Goal: Task Accomplishment & Management: Manage account settings

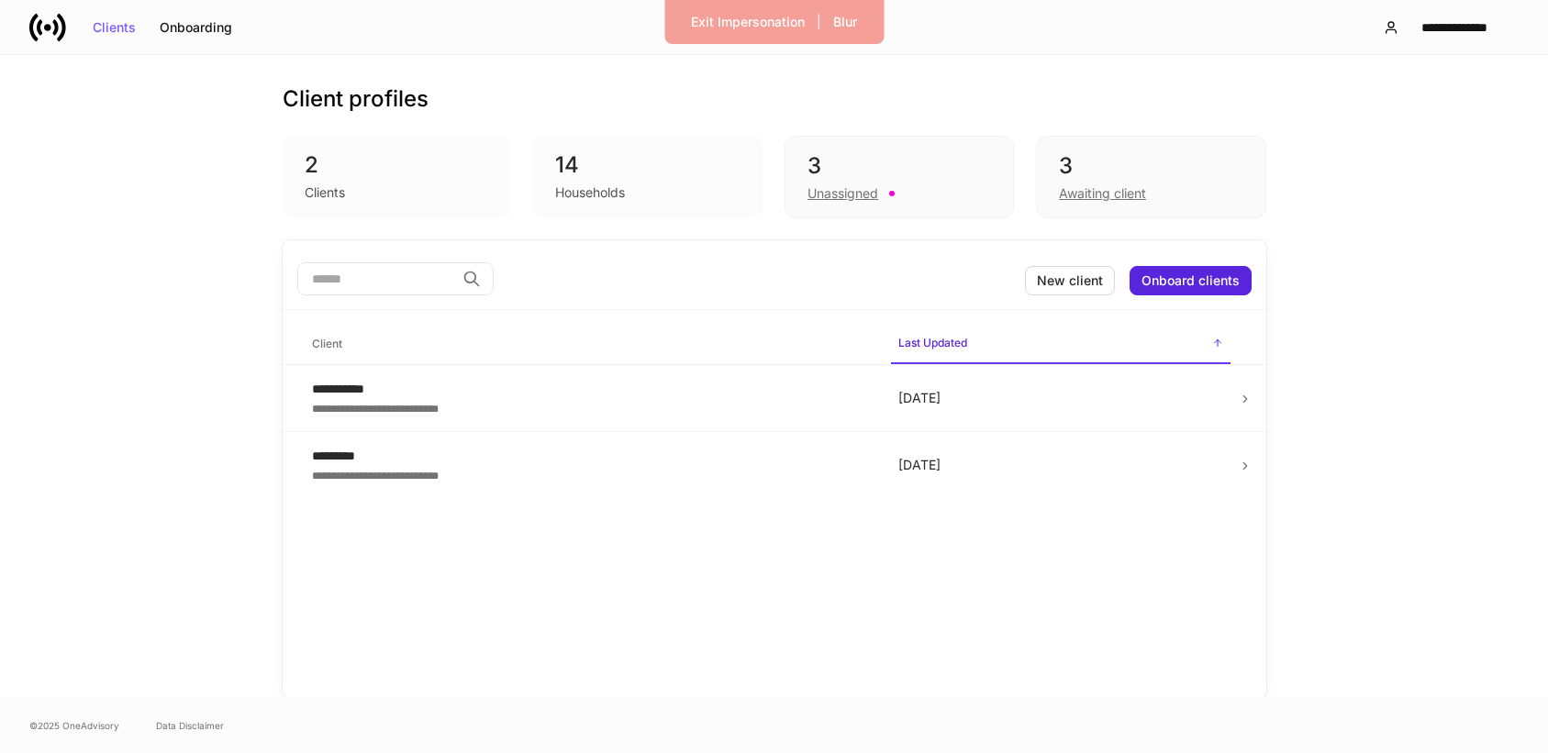
click at [363, 194] on div "Clients" at bounding box center [397, 191] width 185 height 22
click at [332, 194] on div "Clients" at bounding box center [325, 193] width 40 height 18
click at [653, 190] on div "Households" at bounding box center [647, 191] width 185 height 22
click at [585, 193] on div "Households" at bounding box center [590, 193] width 70 height 18
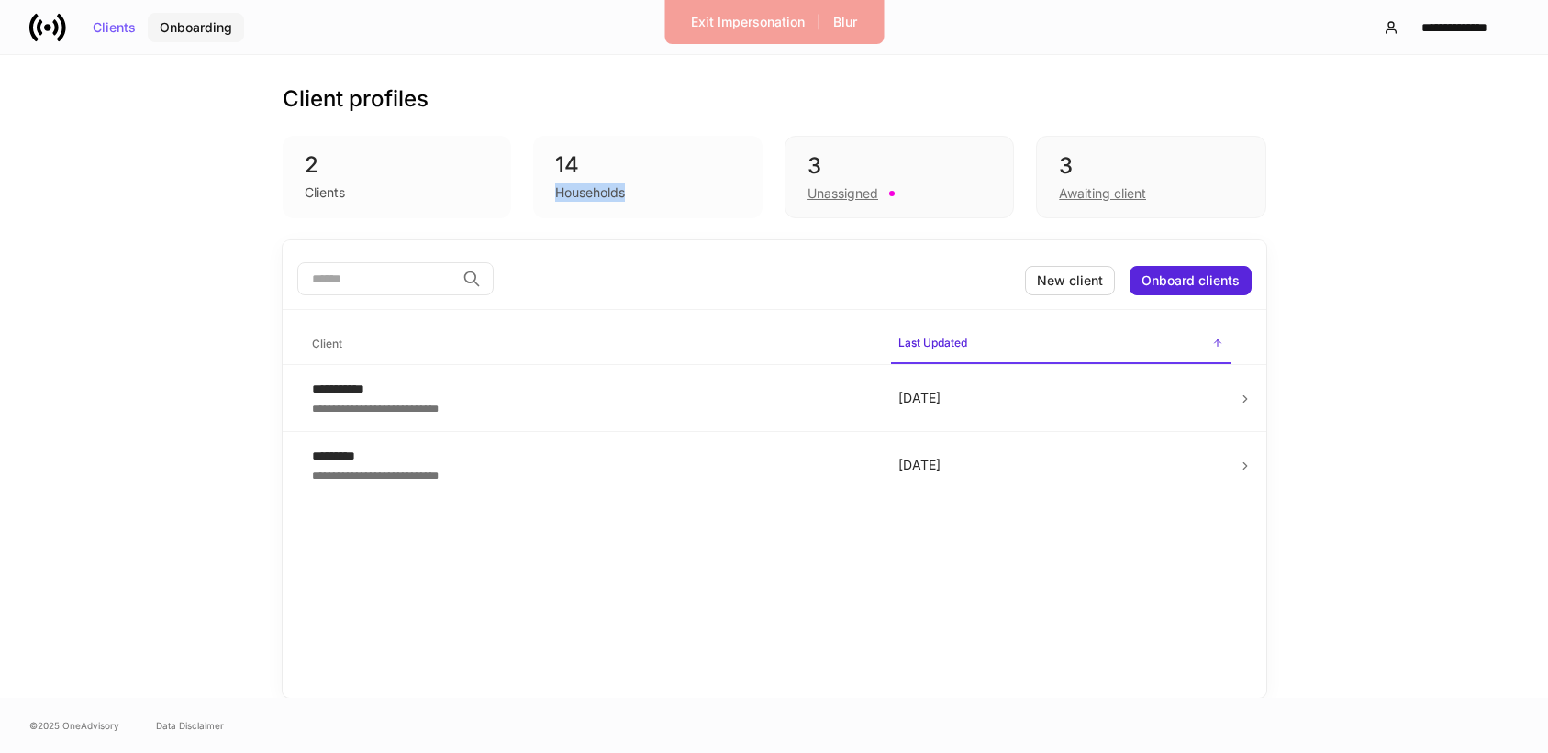
click at [179, 23] on div "Onboarding" at bounding box center [196, 27] width 72 height 13
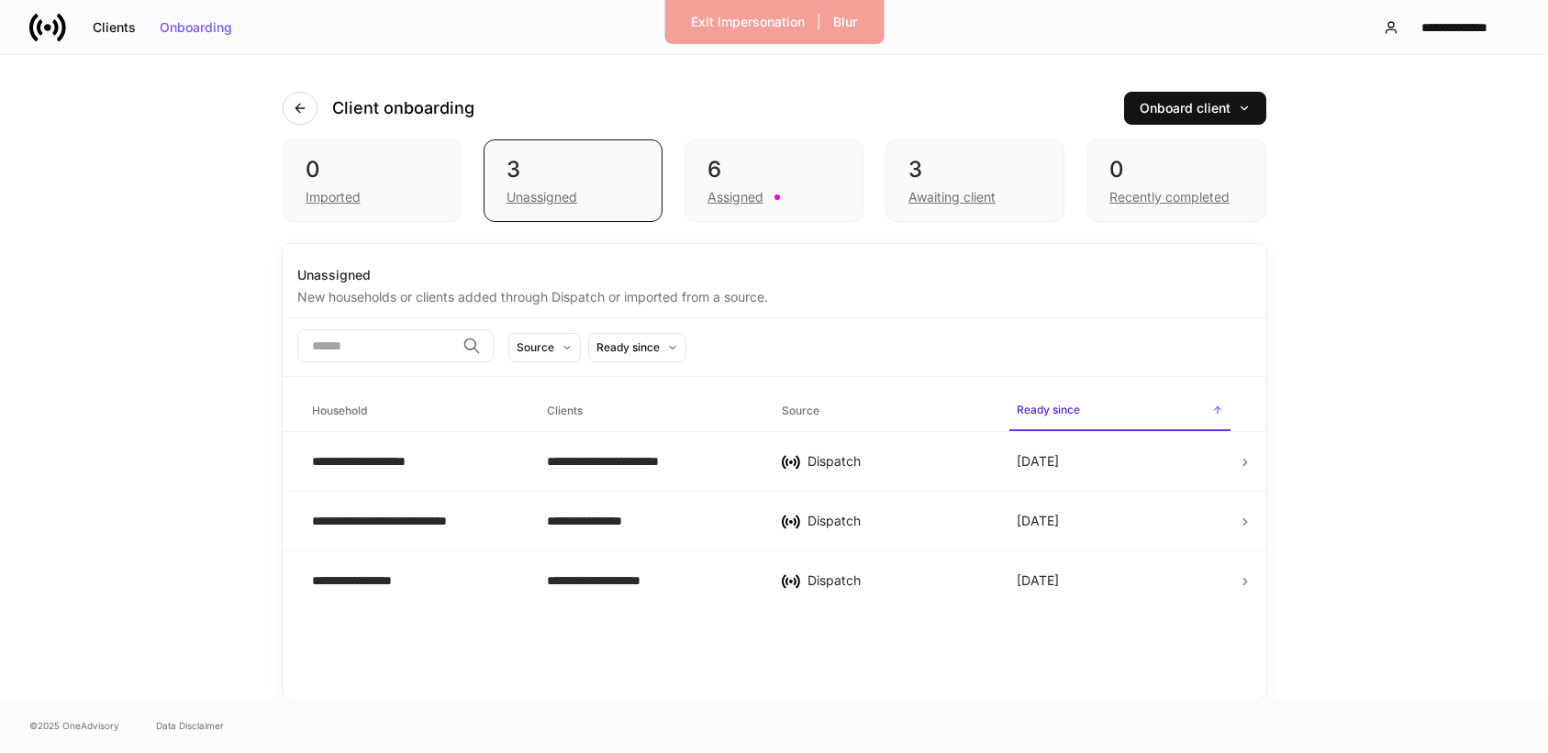
click at [180, 31] on div "Onboarding" at bounding box center [196, 27] width 72 height 13
click at [937, 191] on div "Awaiting client" at bounding box center [951, 197] width 87 height 18
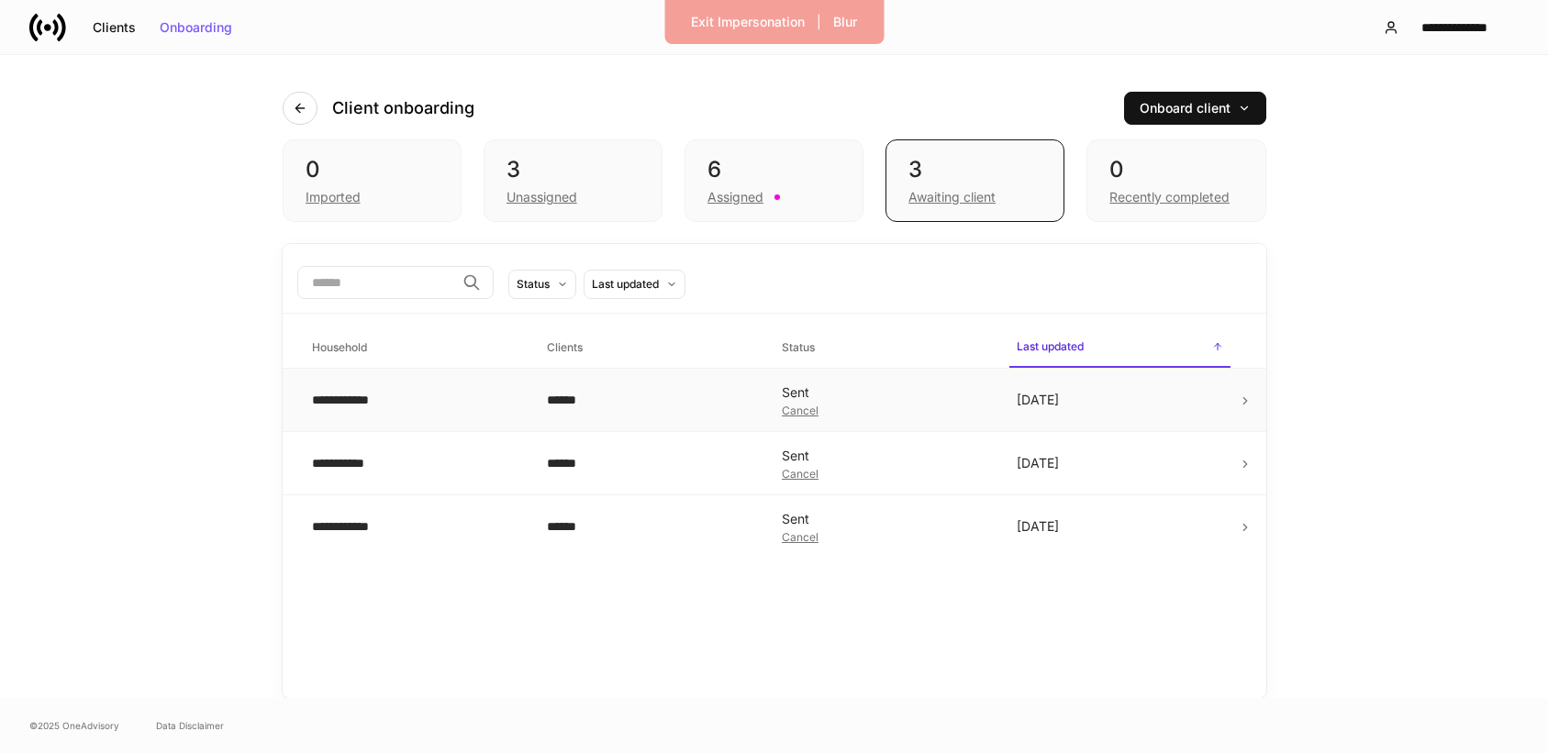
click at [1220, 412] on td "[DATE]" at bounding box center [1119, 400] width 235 height 63
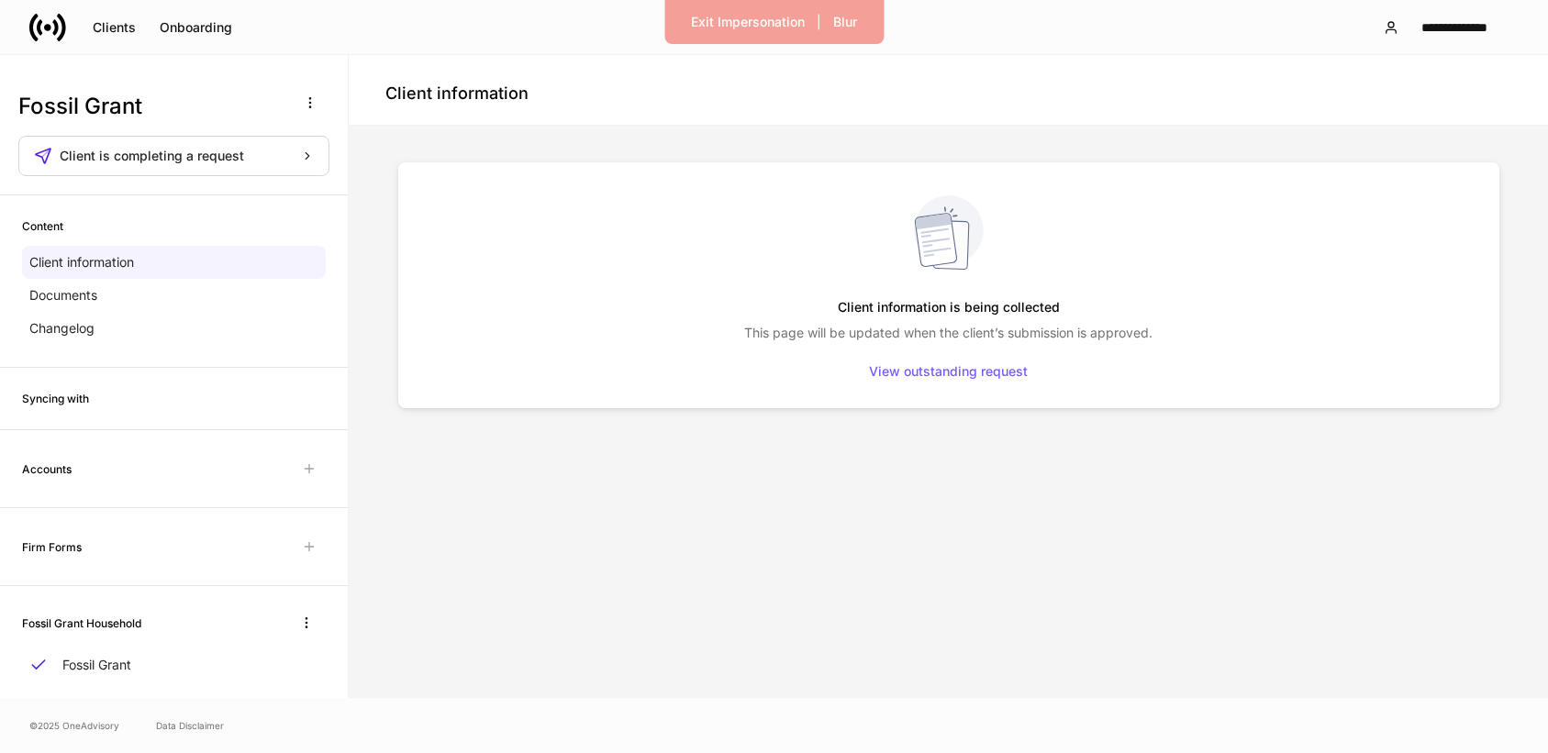
scroll to position [36, 0]
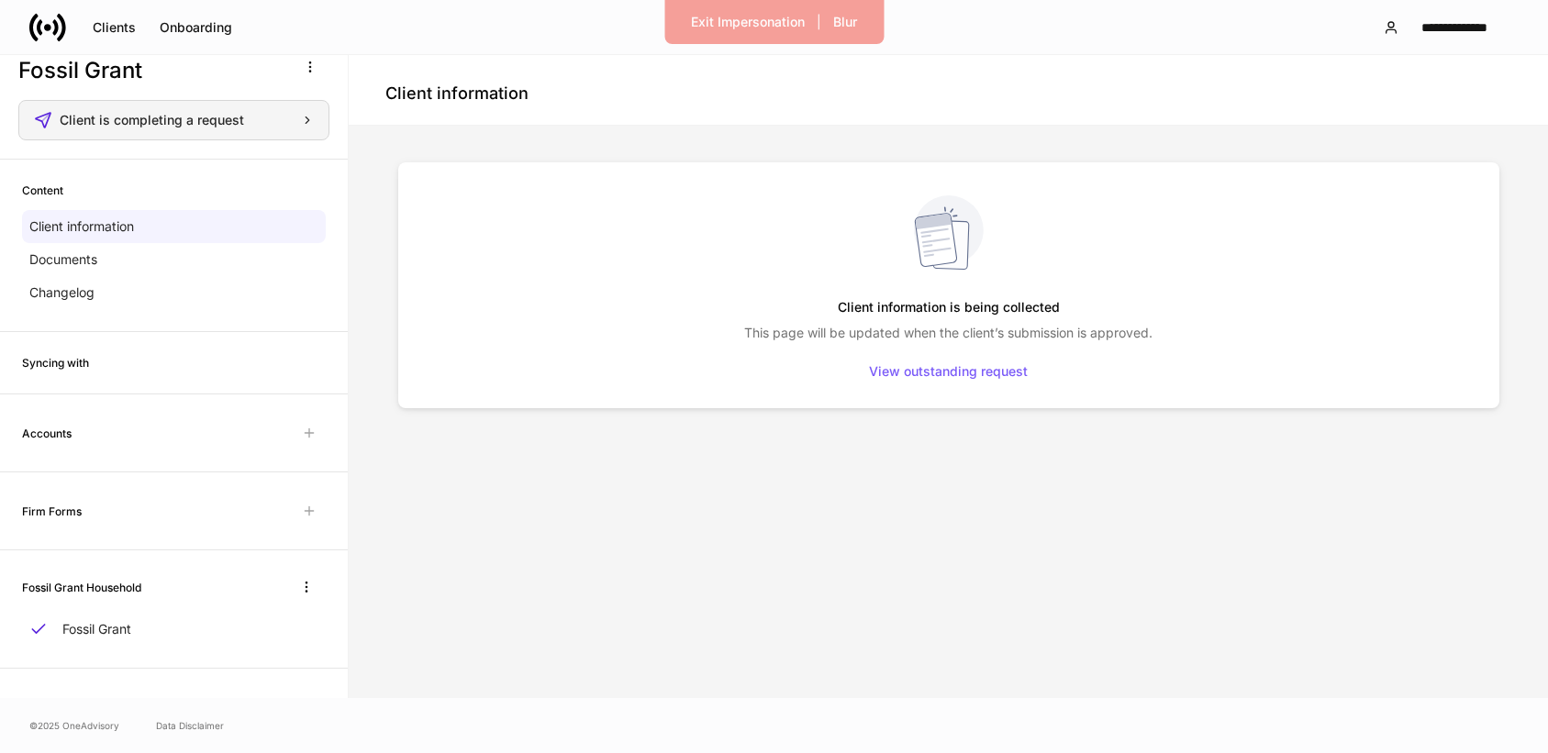
click at [273, 121] on div "Client is completing a request" at bounding box center [187, 120] width 254 height 13
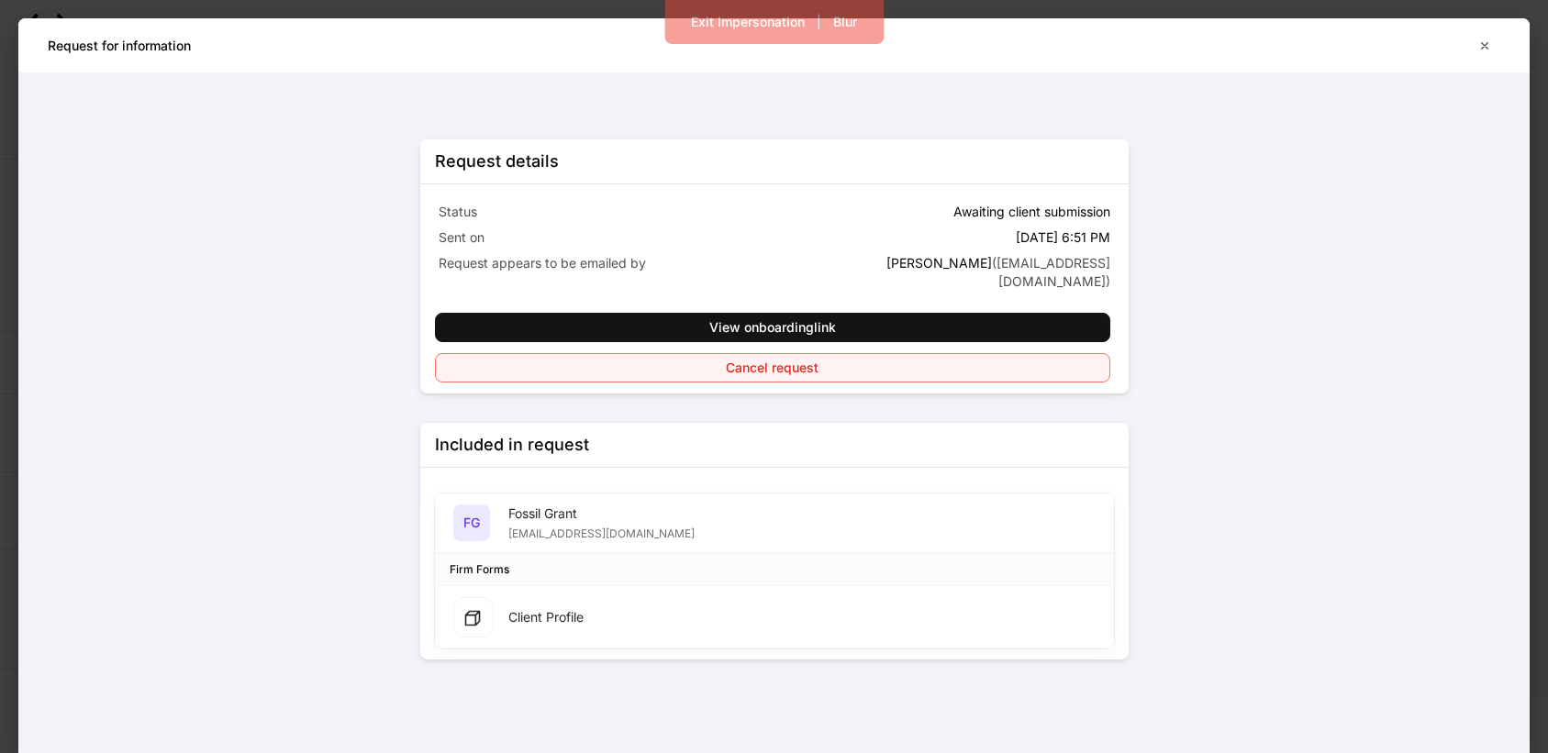
click at [676, 371] on button "Cancel request" at bounding box center [772, 367] width 675 height 29
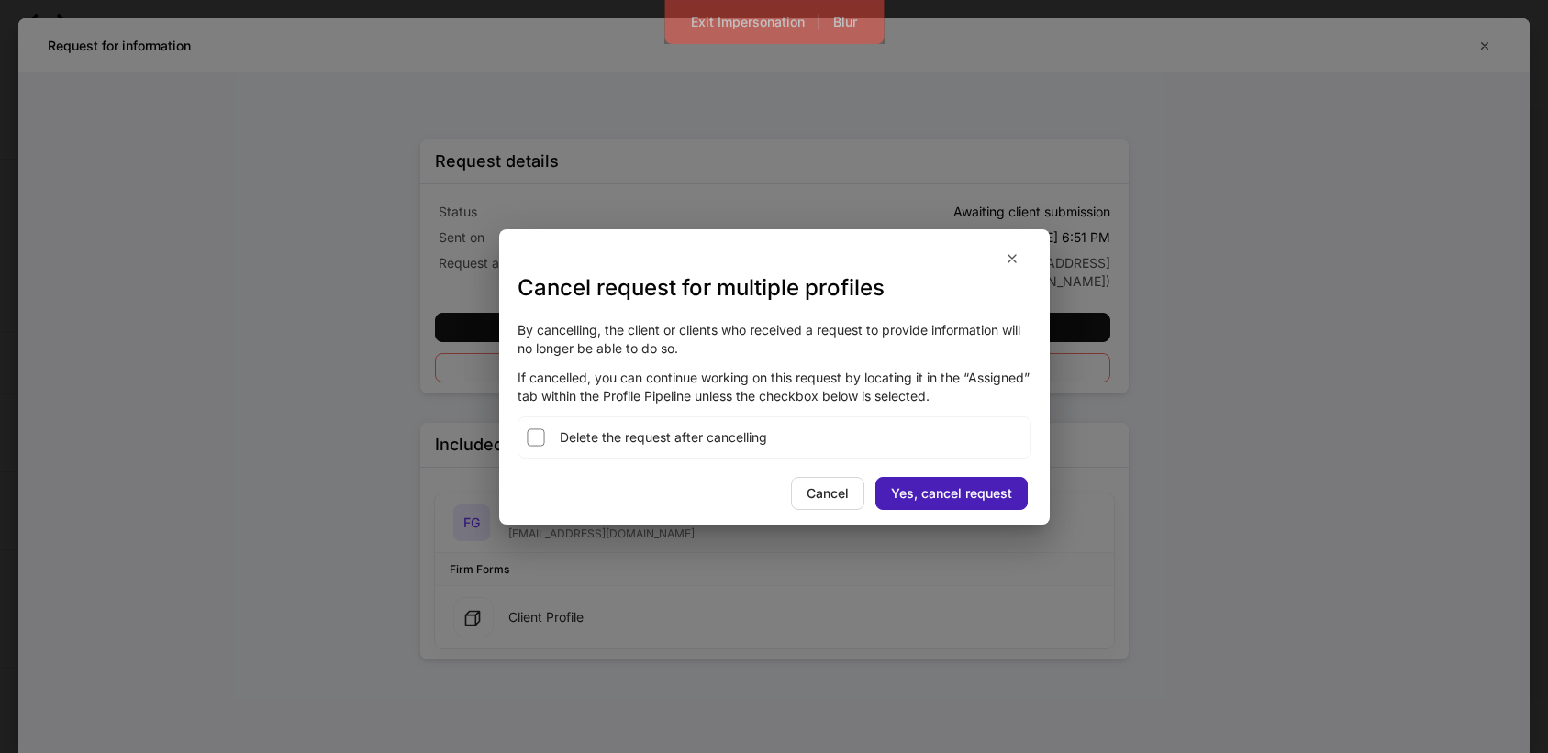
click at [937, 496] on div "Yes, cancel request" at bounding box center [951, 493] width 121 height 13
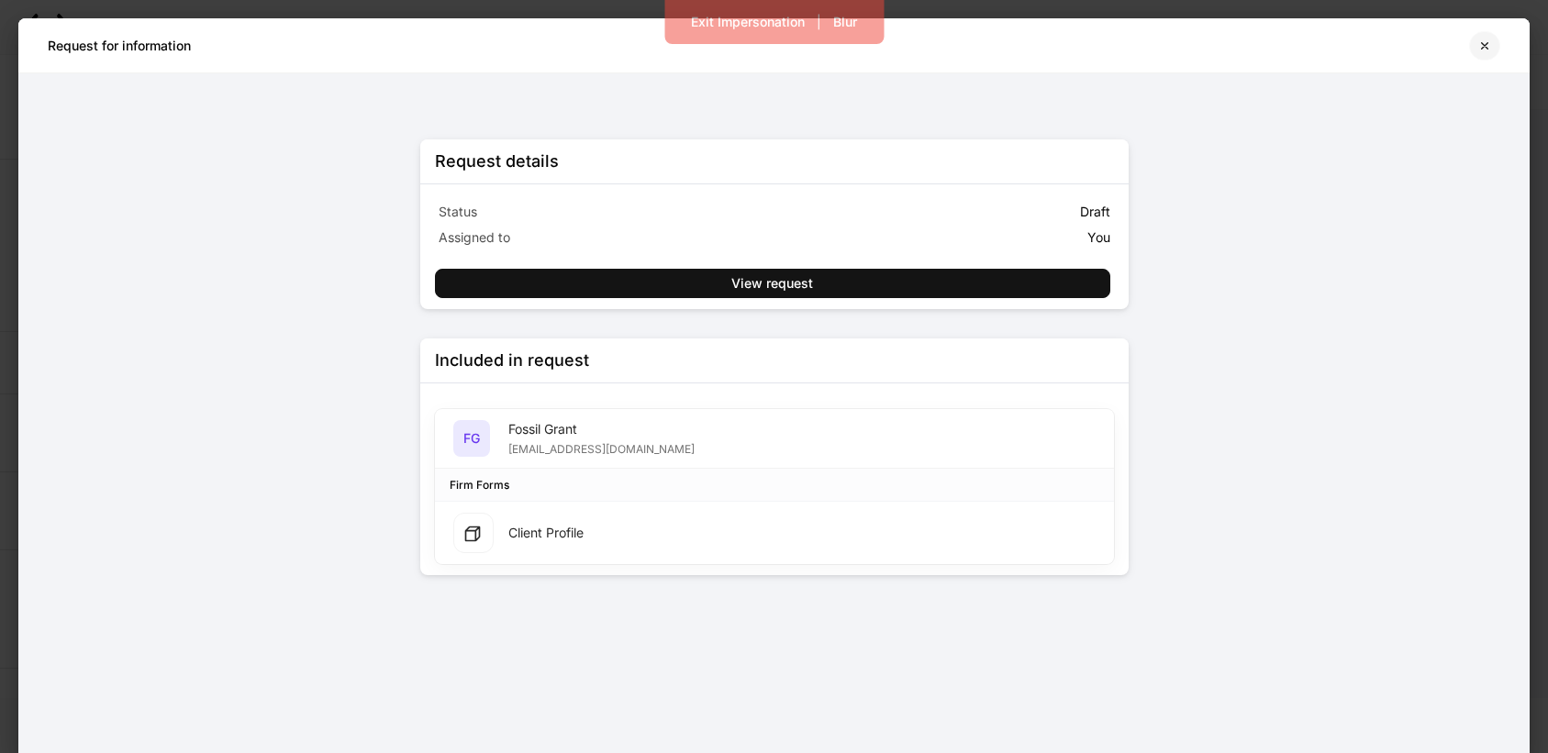
click at [1495, 44] on button "button" at bounding box center [1484, 45] width 31 height 29
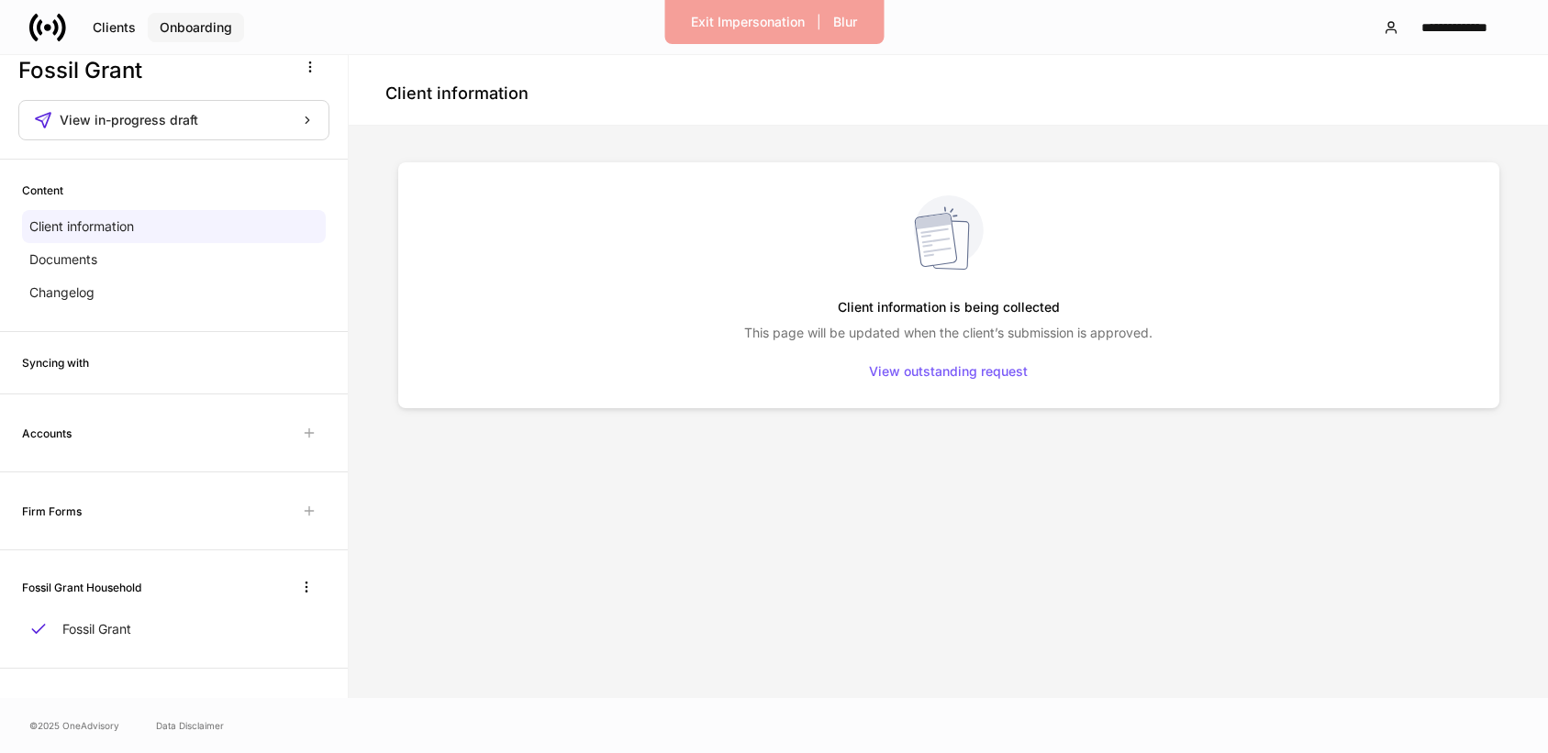
click at [219, 17] on button "Onboarding" at bounding box center [196, 27] width 96 height 29
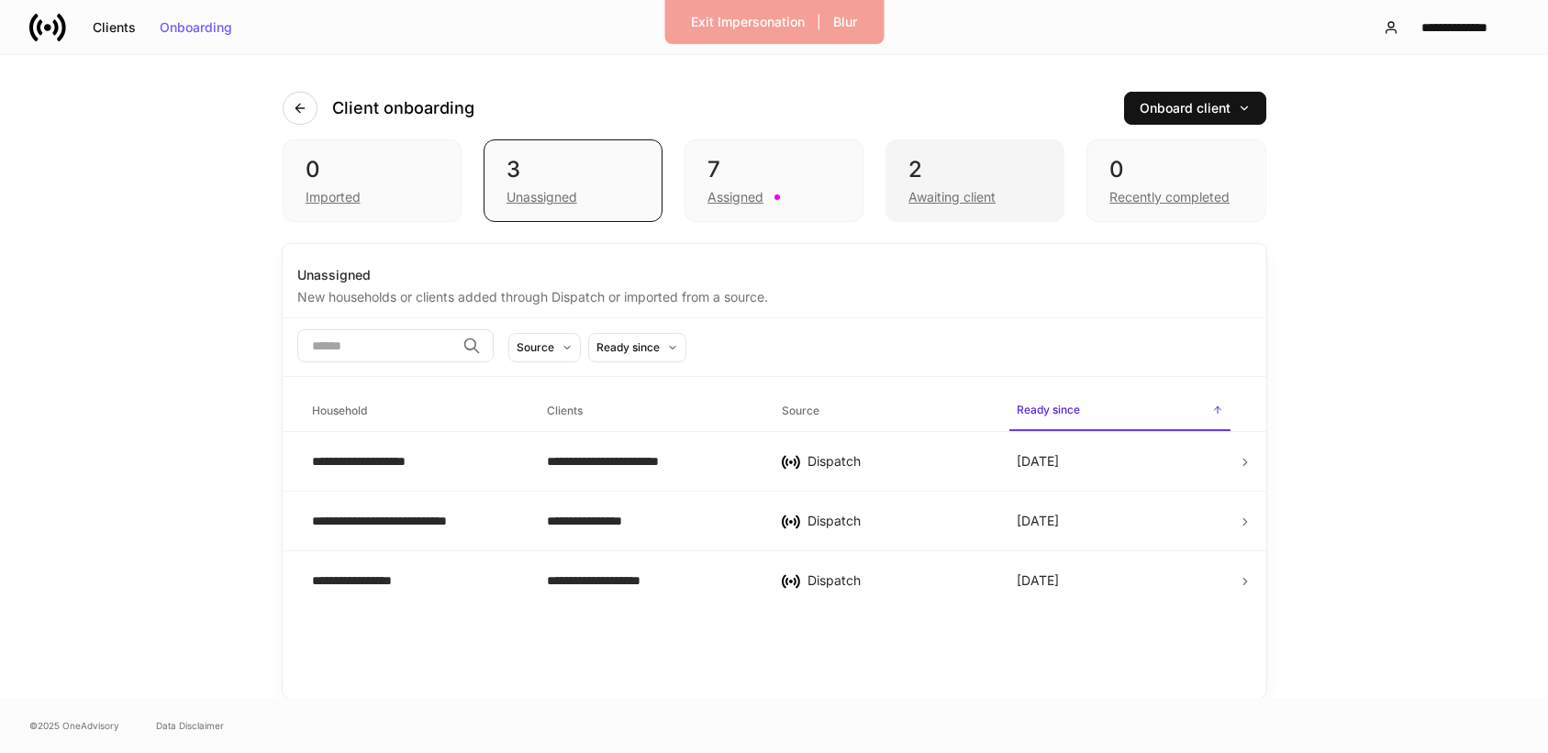
click at [965, 191] on div "Awaiting client" at bounding box center [951, 197] width 87 height 18
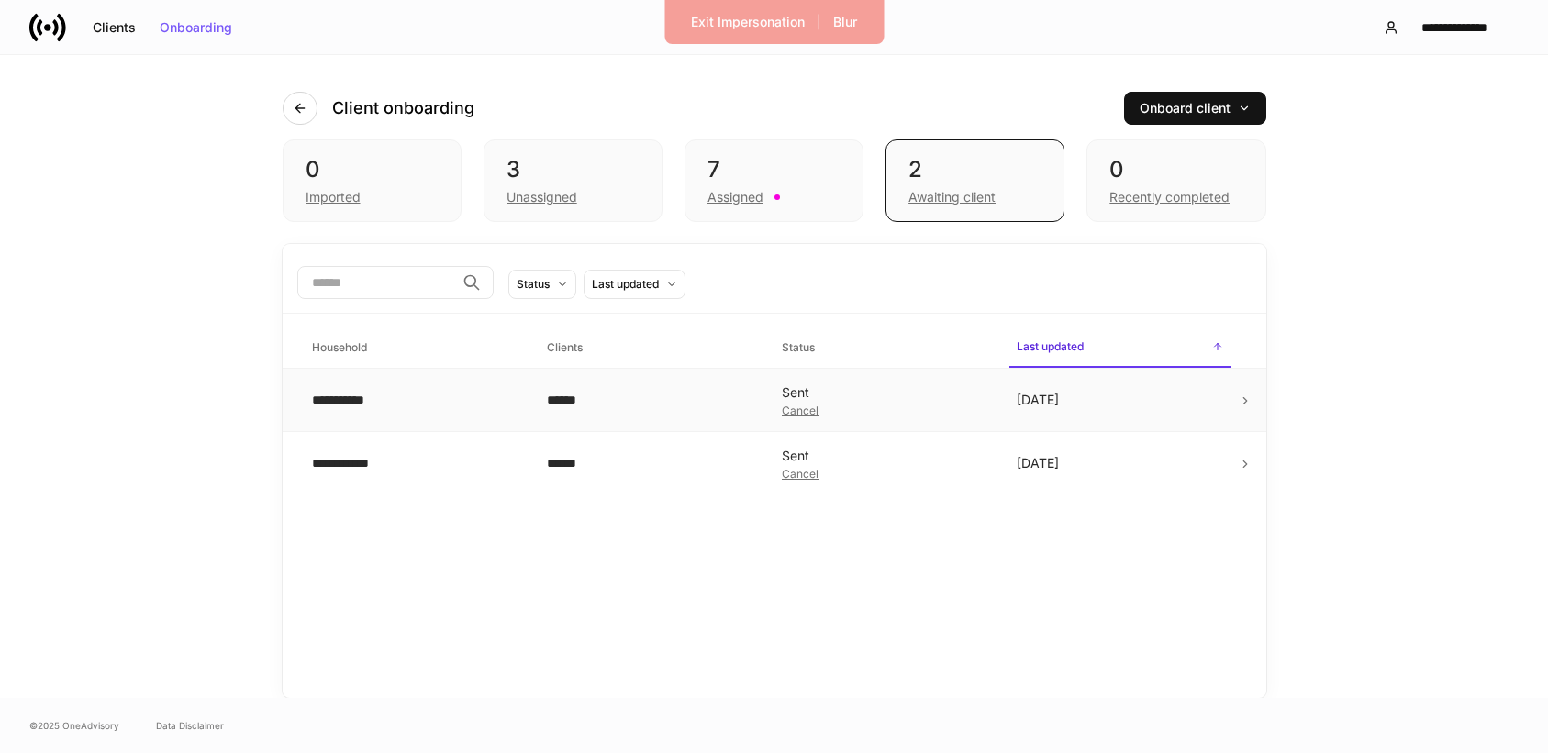
click at [1053, 400] on td "[DATE]" at bounding box center [1119, 400] width 235 height 63
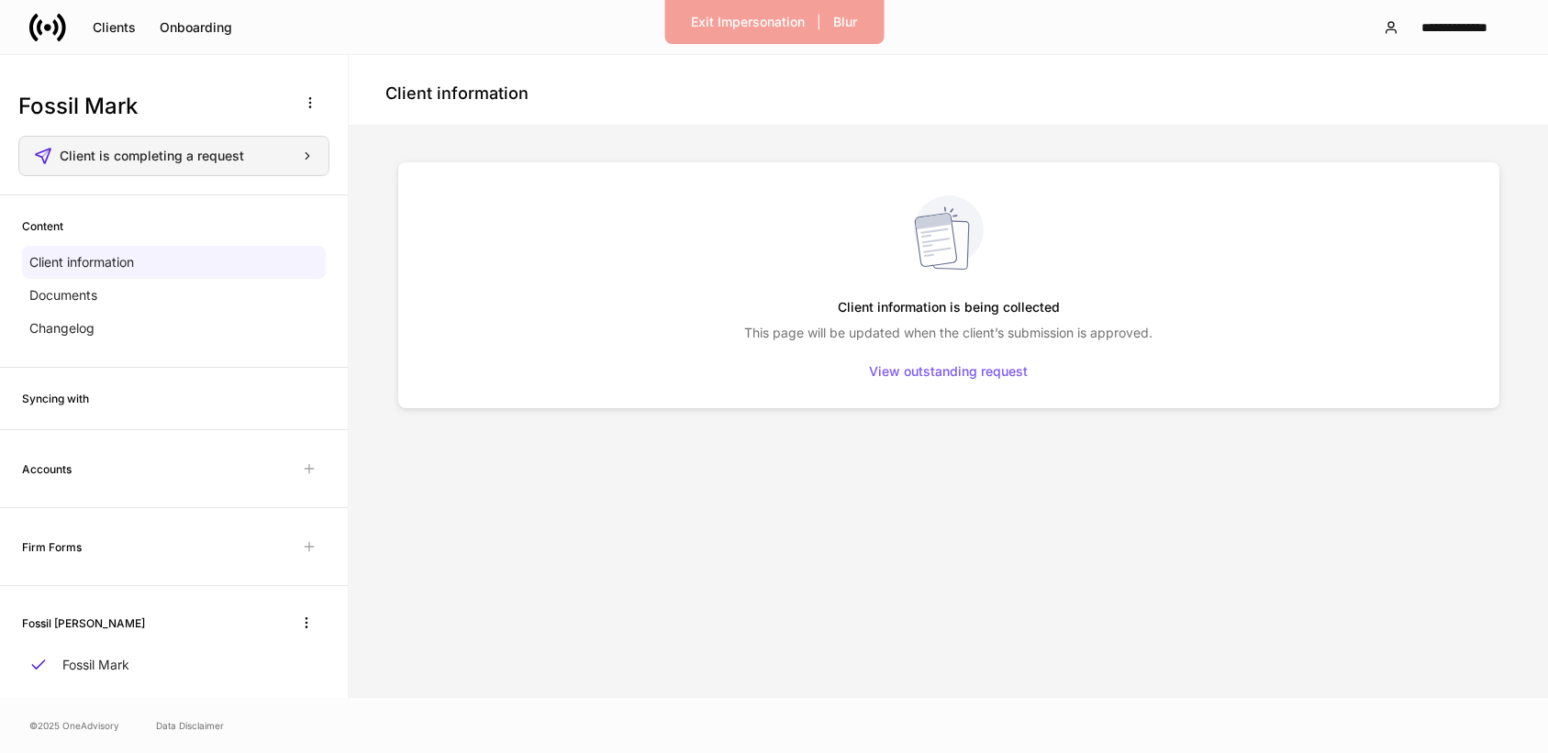
click at [239, 151] on span "Client is completing a request" at bounding box center [152, 156] width 184 height 13
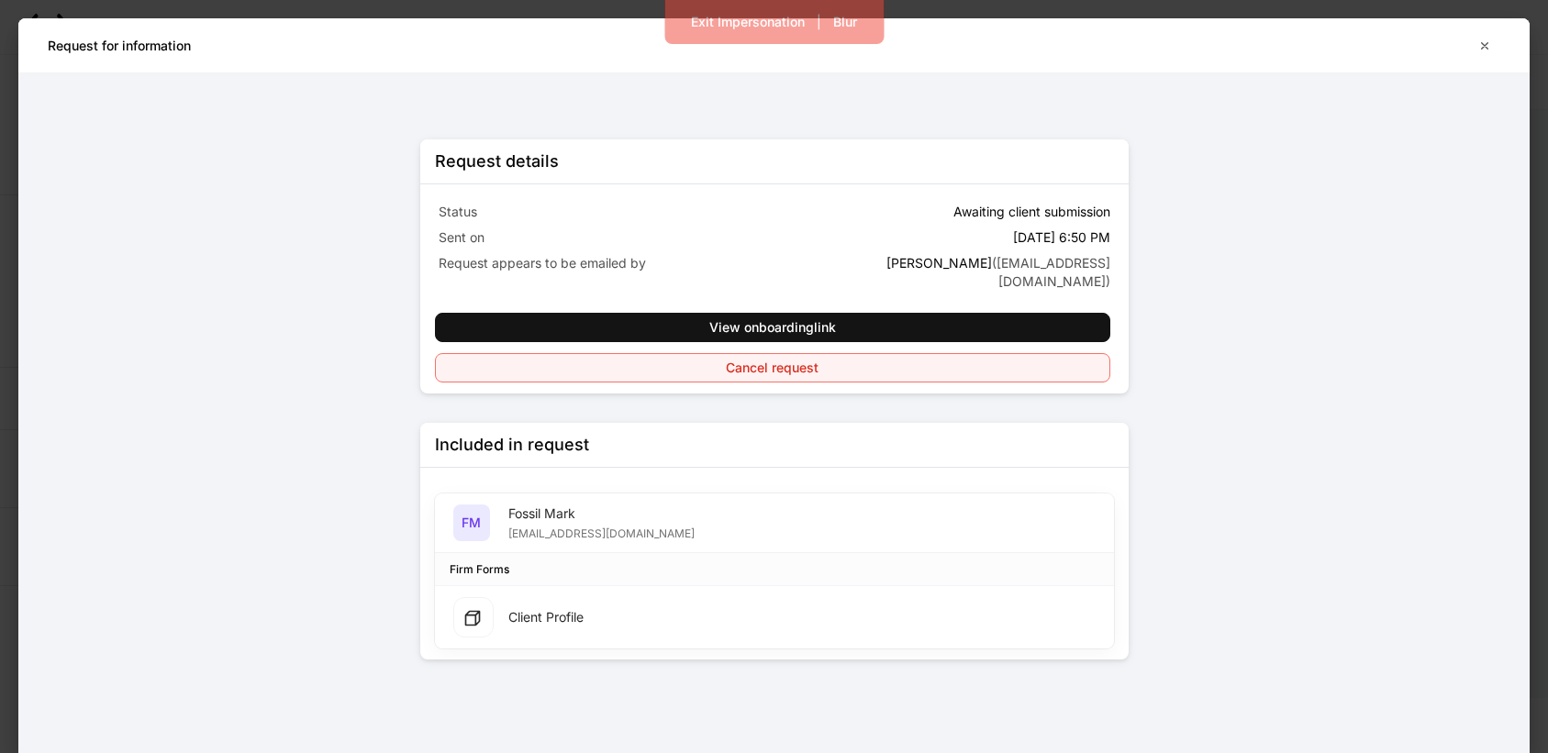
click at [695, 366] on button "Cancel request" at bounding box center [772, 367] width 675 height 29
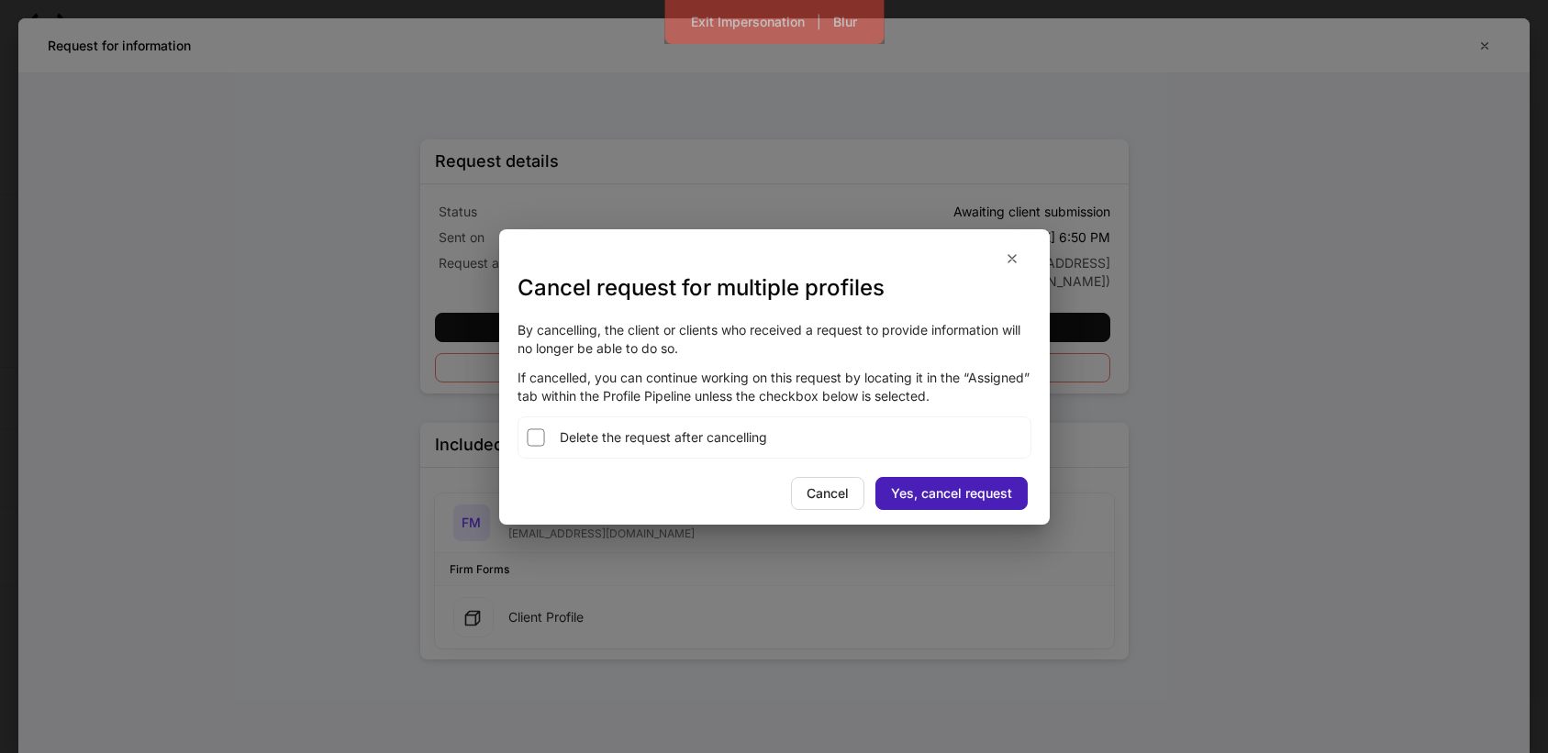
click at [969, 497] on div "Yes, cancel request" at bounding box center [951, 493] width 121 height 13
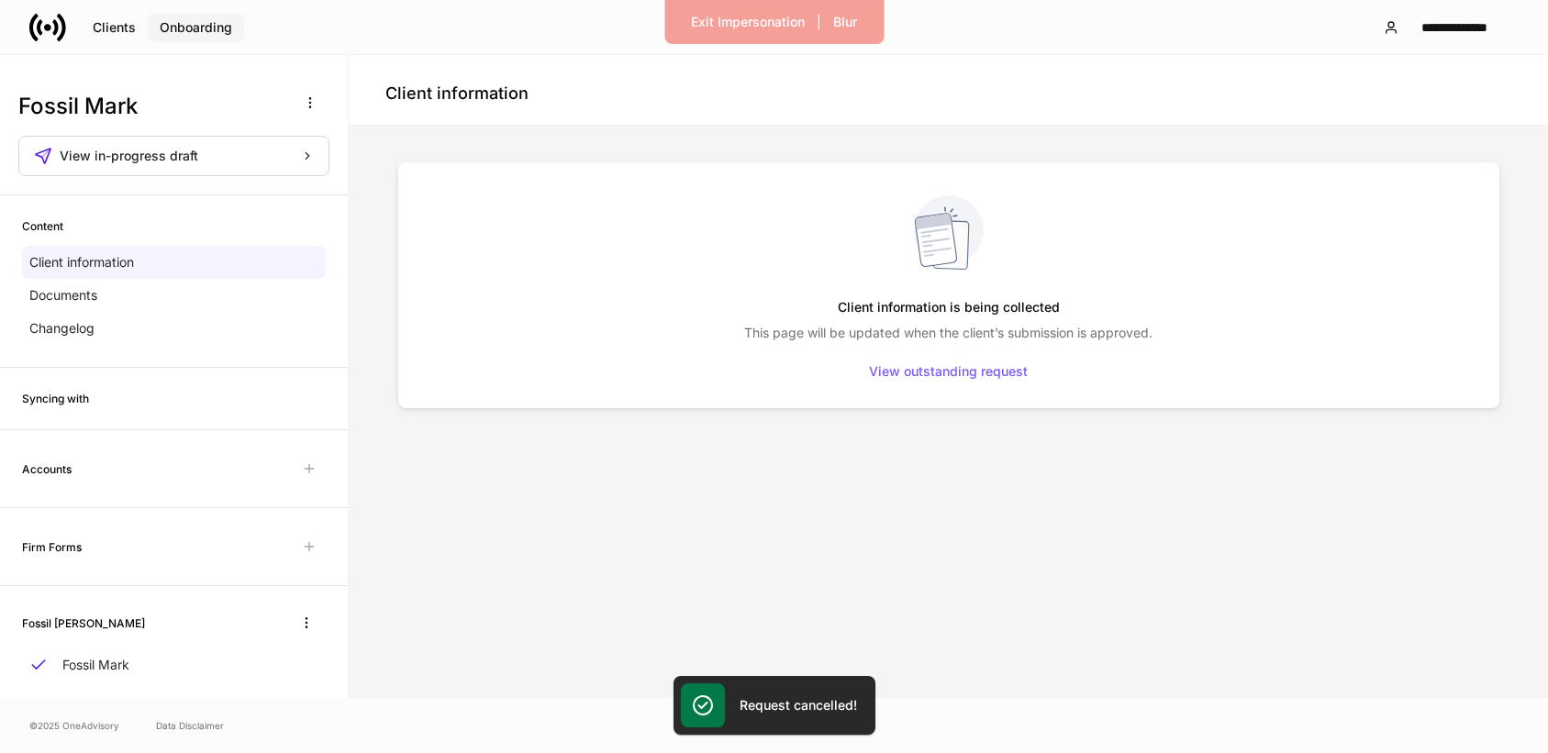
click at [185, 26] on div "Onboarding" at bounding box center [196, 27] width 72 height 13
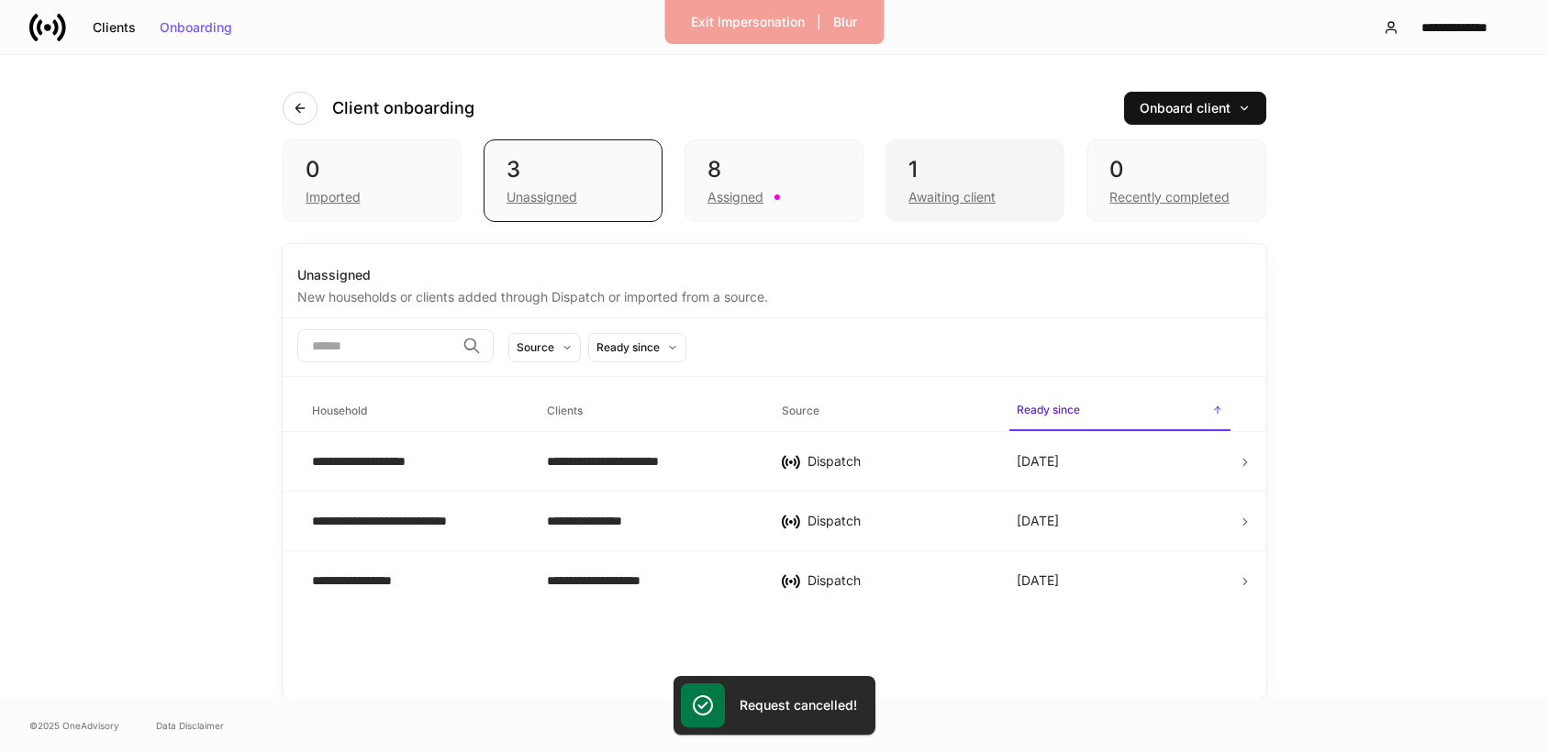
click at [970, 193] on div "Awaiting client" at bounding box center [951, 197] width 87 height 18
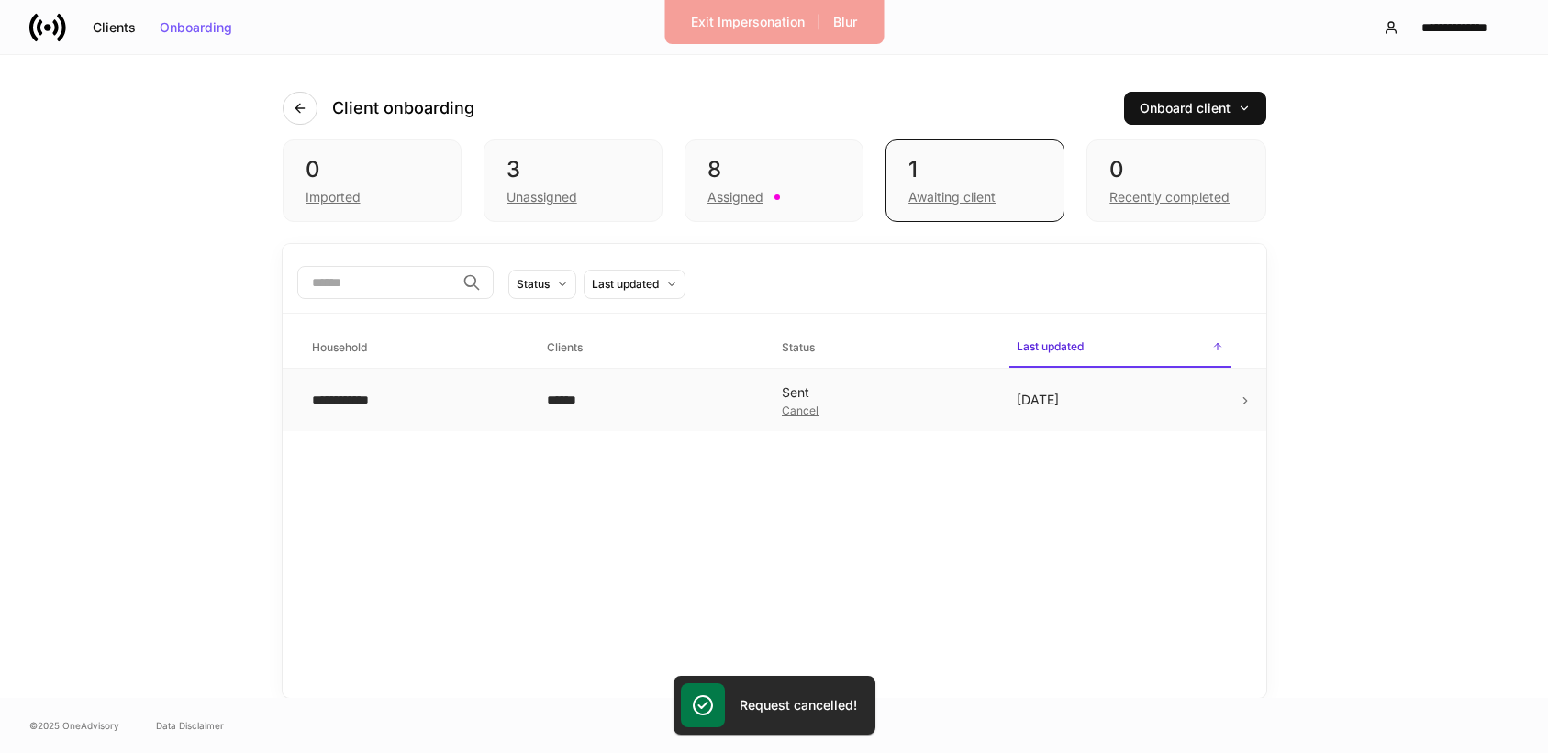
click at [1107, 411] on td "[DATE]" at bounding box center [1119, 400] width 235 height 63
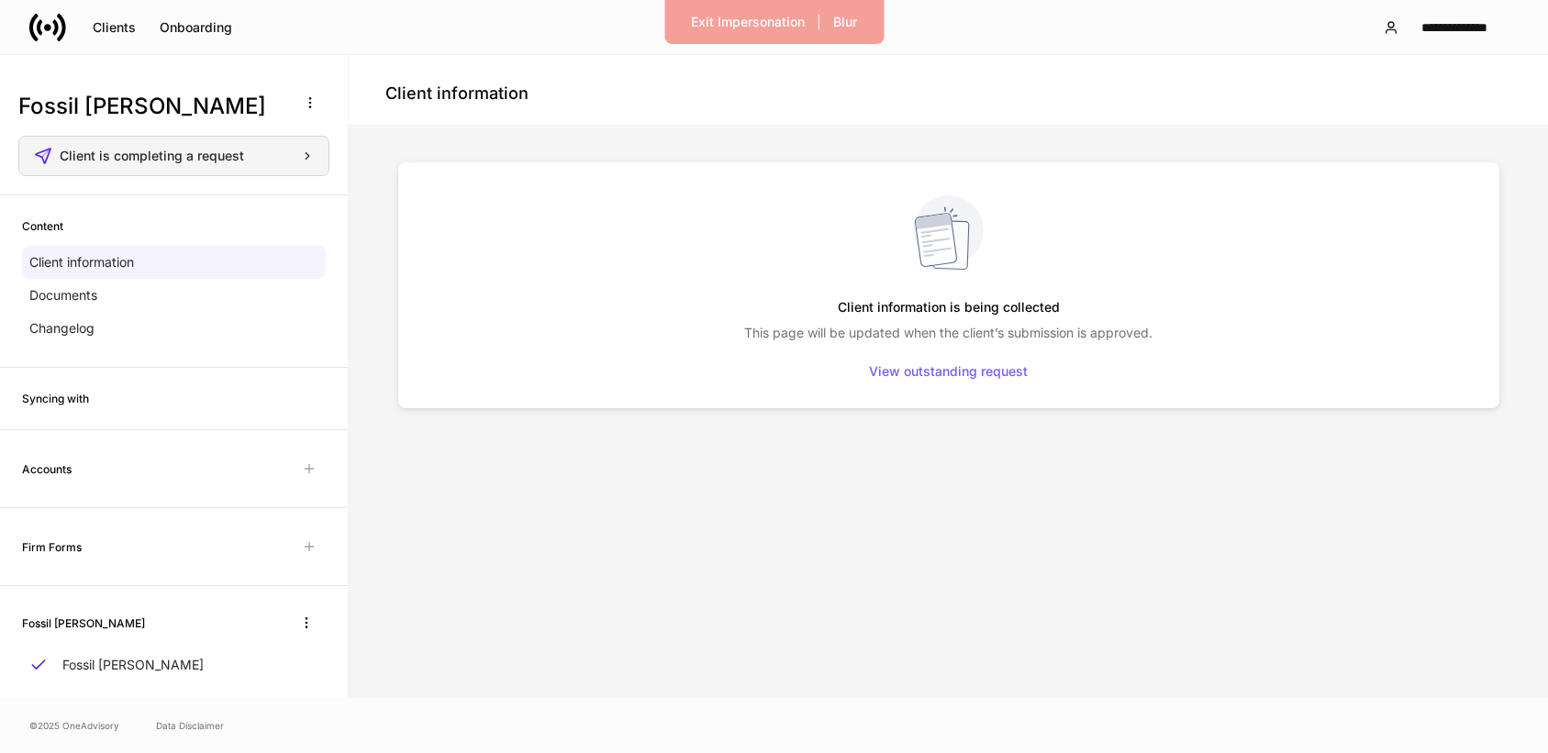
click at [247, 156] on div "Client is completing a request" at bounding box center [187, 156] width 254 height 13
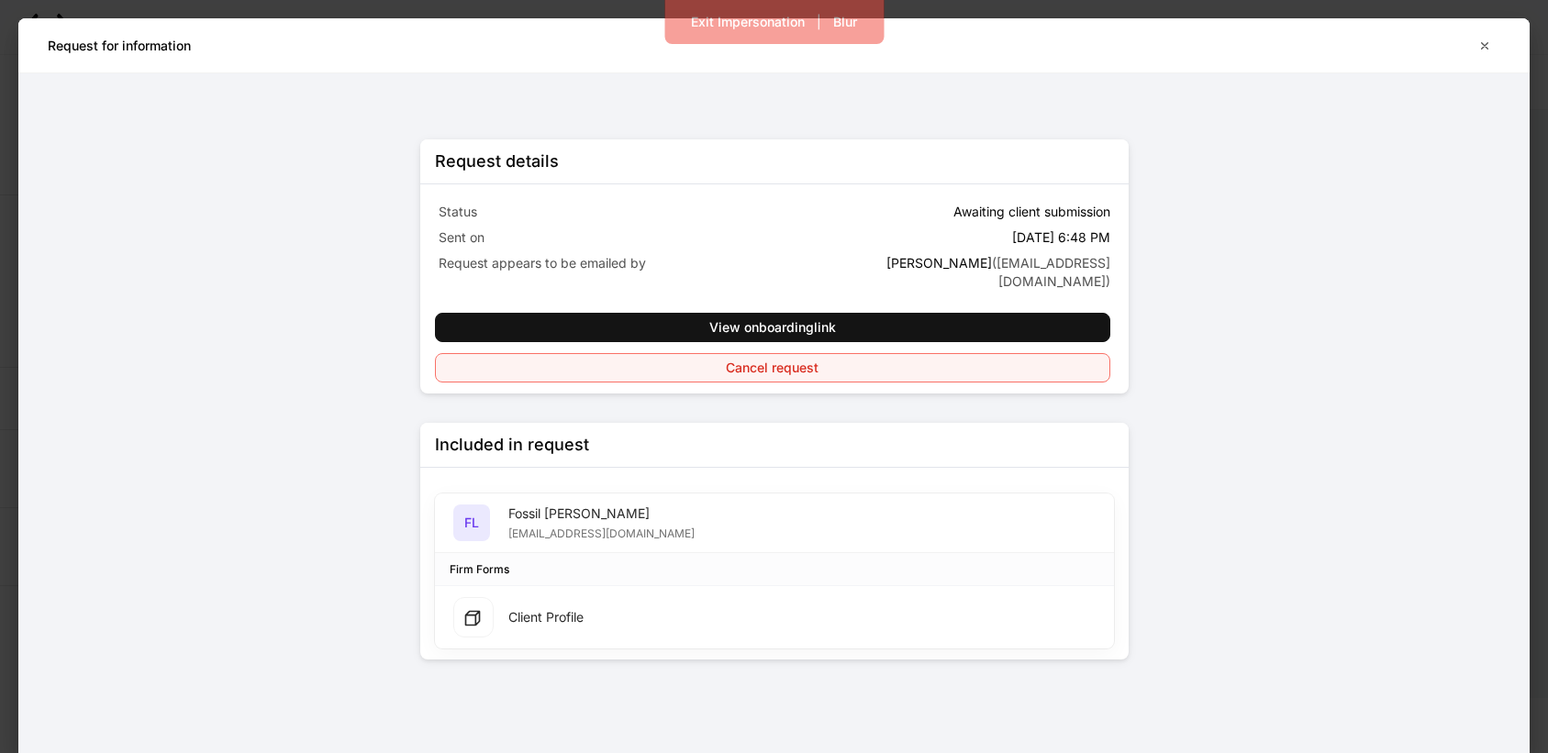
click at [610, 368] on button "Cancel request" at bounding box center [772, 367] width 675 height 29
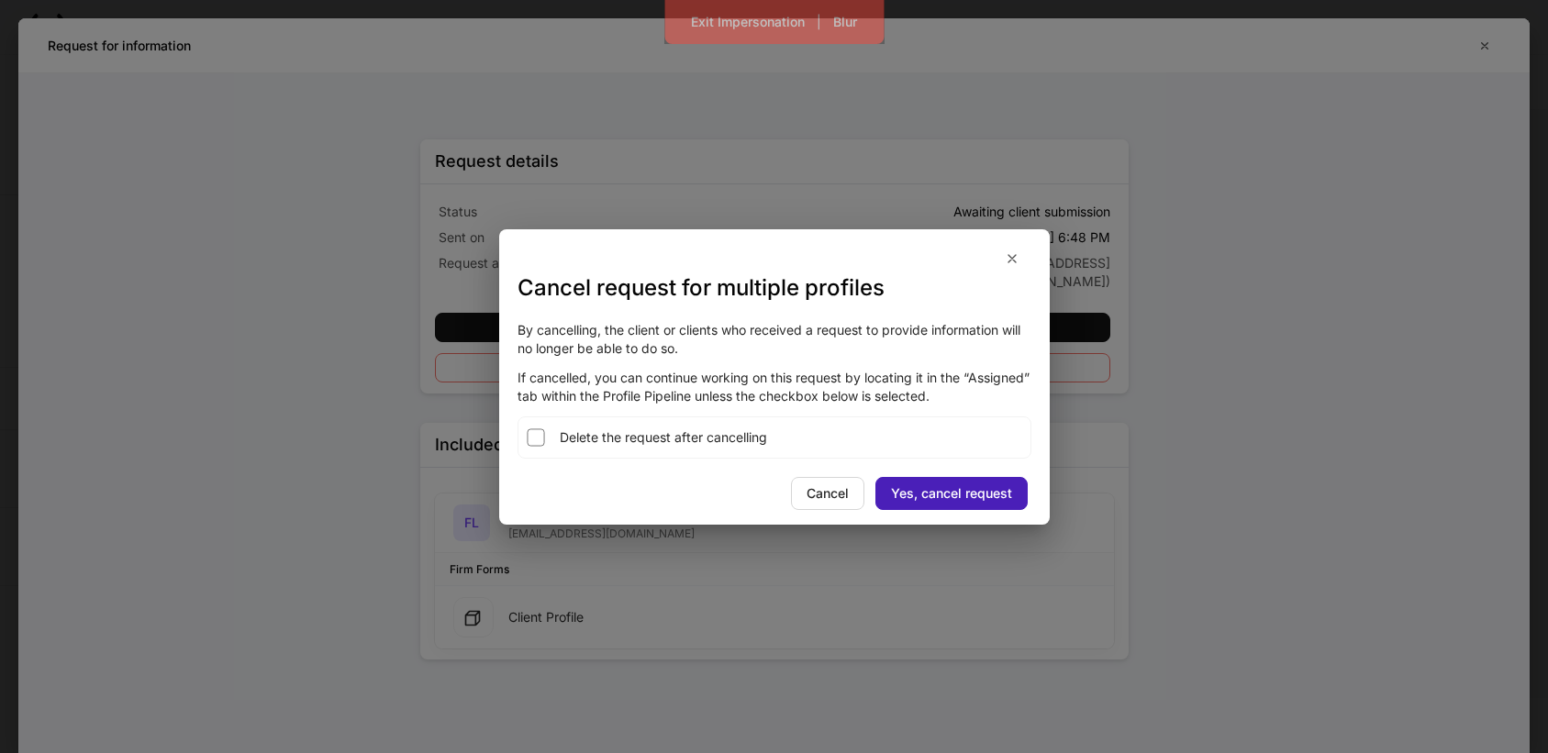
click at [994, 493] on div "Yes, cancel request" at bounding box center [951, 493] width 121 height 13
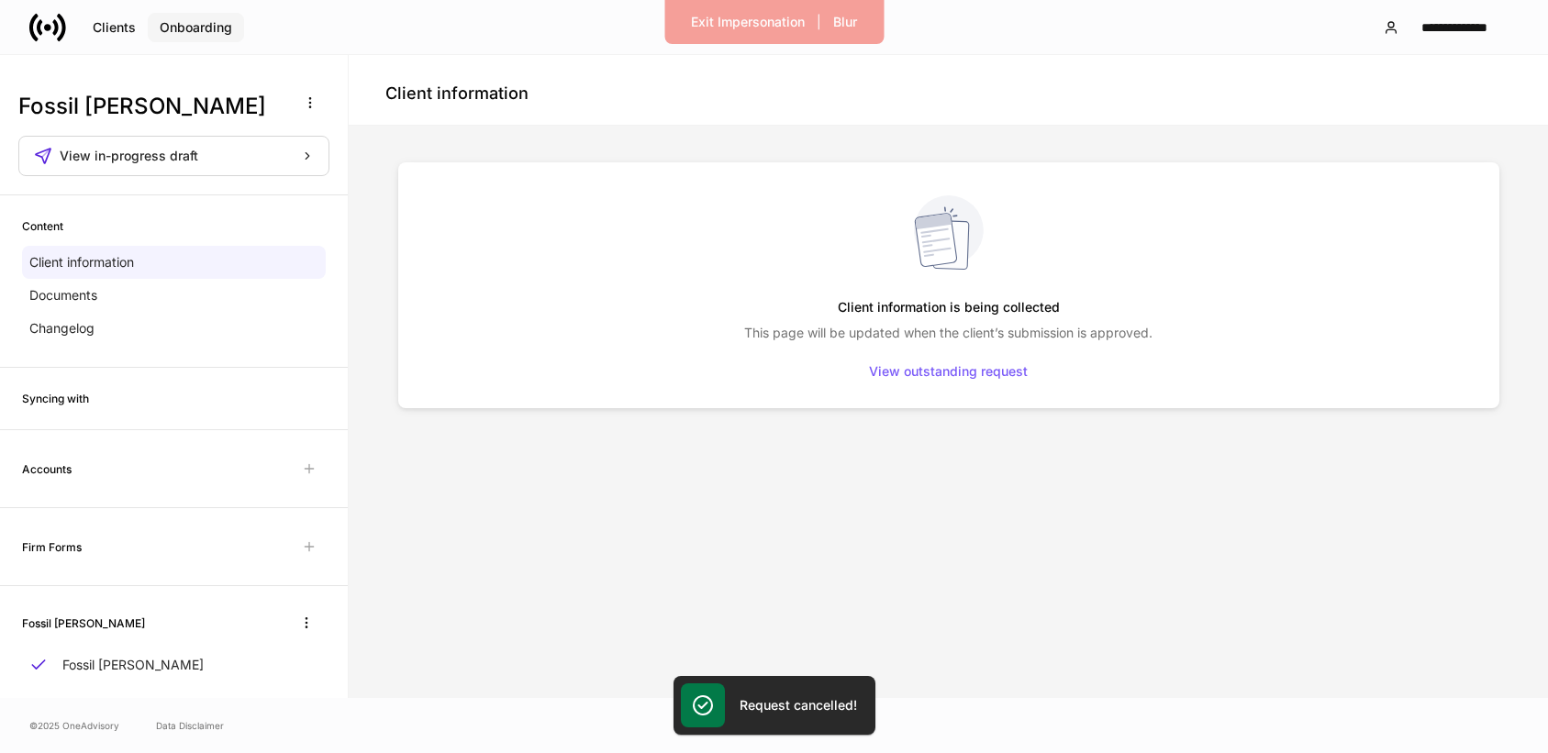
click at [185, 35] on button "Onboarding" at bounding box center [196, 27] width 96 height 29
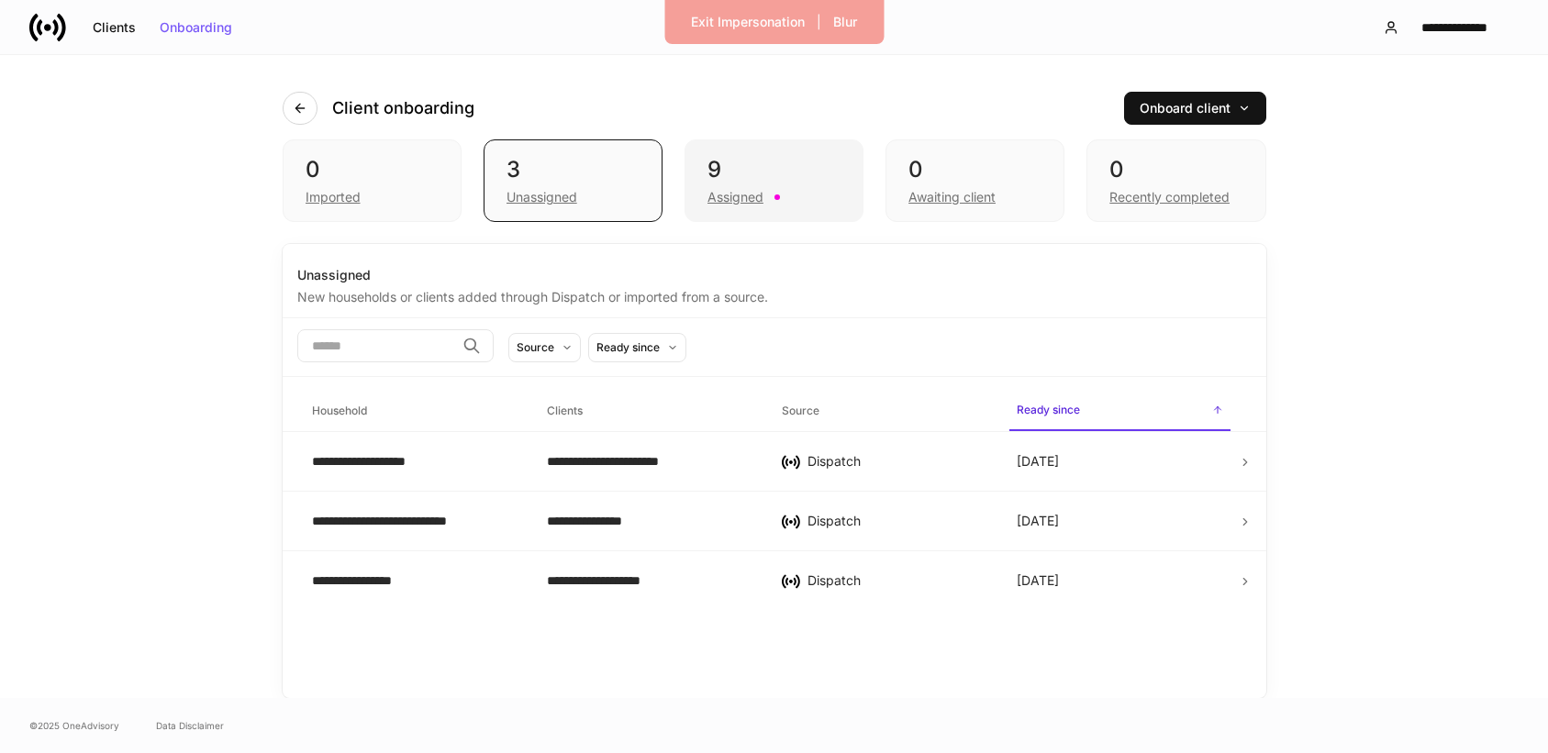
click at [738, 195] on div "Assigned" at bounding box center [736, 197] width 56 height 18
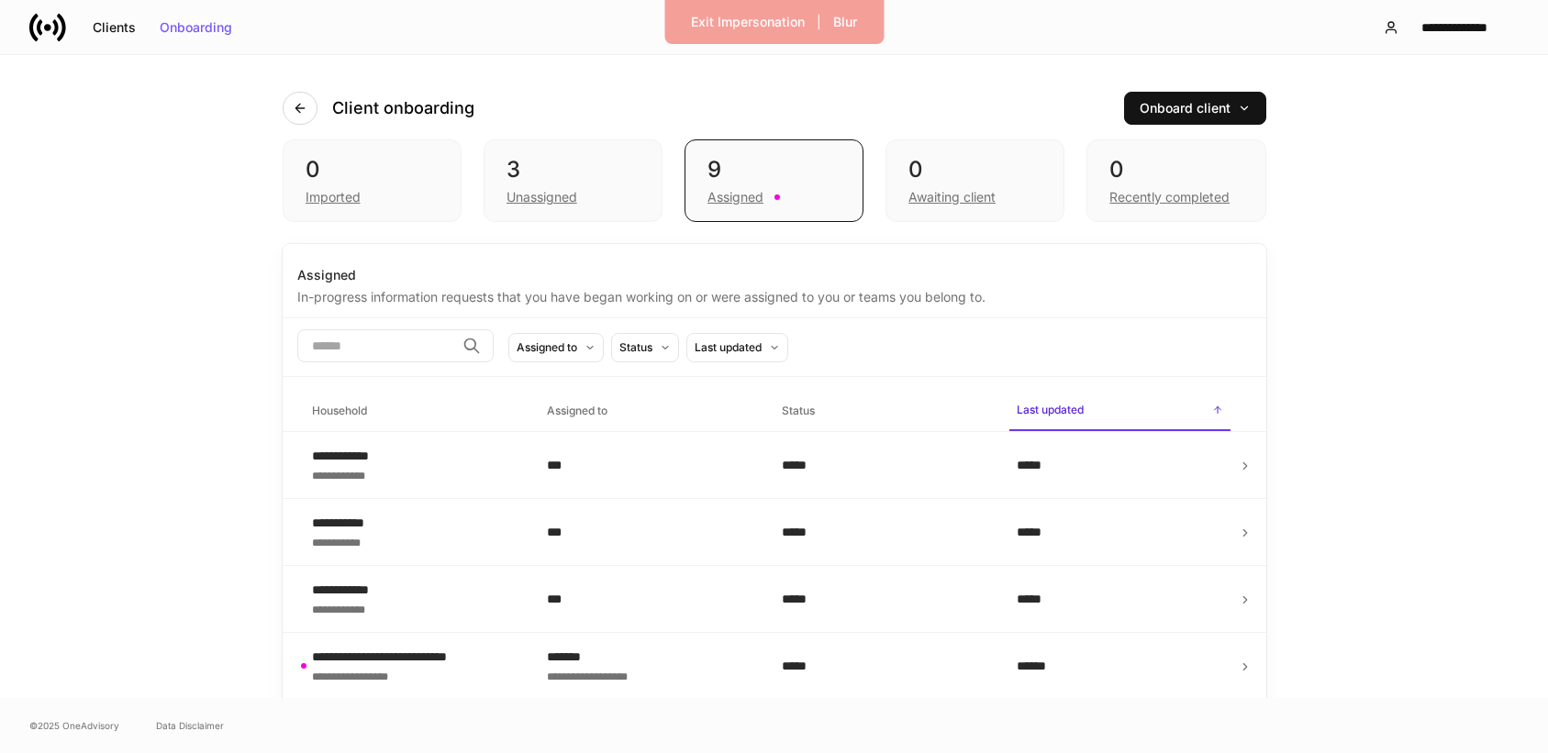
scroll to position [79, 0]
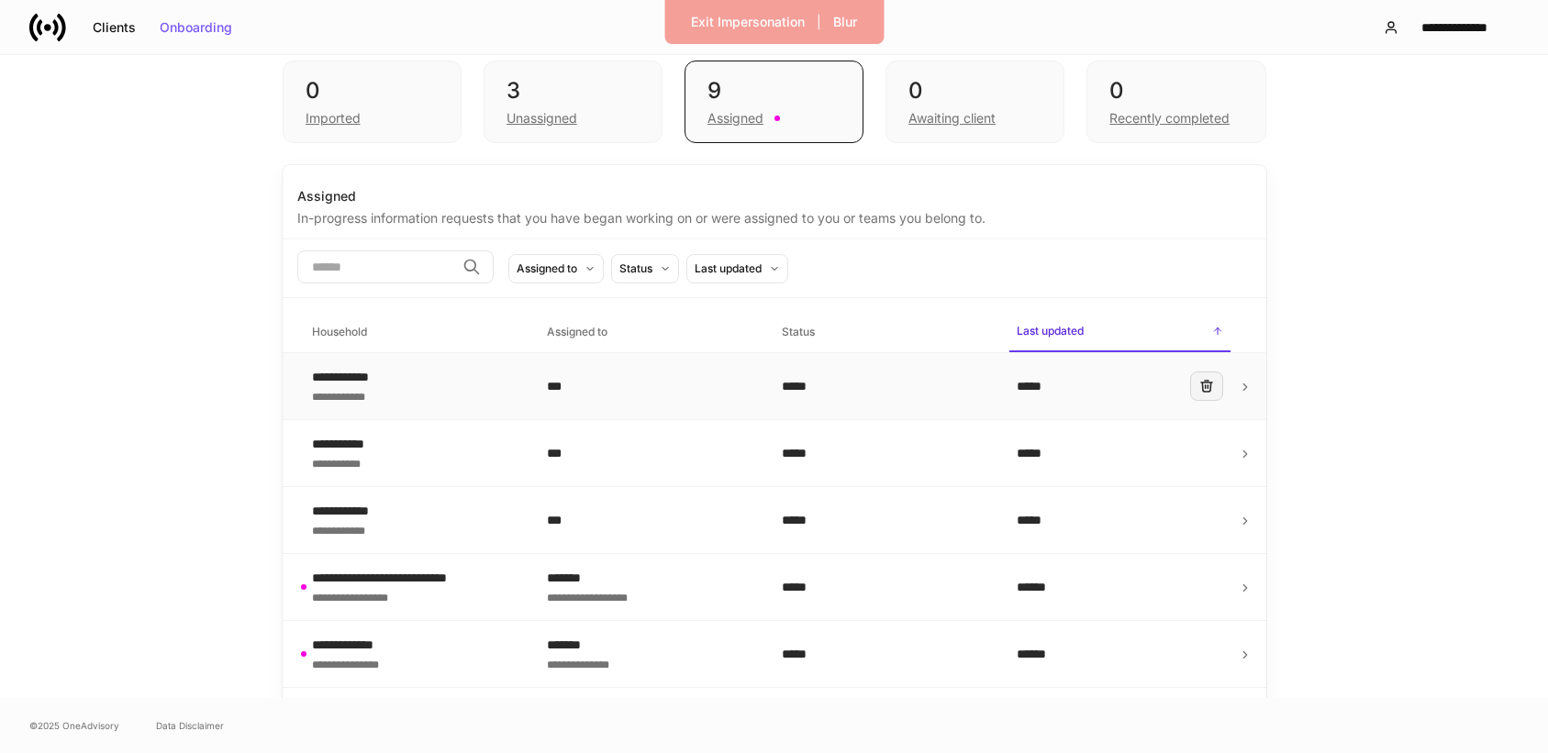
click at [1204, 397] on button "button" at bounding box center [1206, 386] width 33 height 29
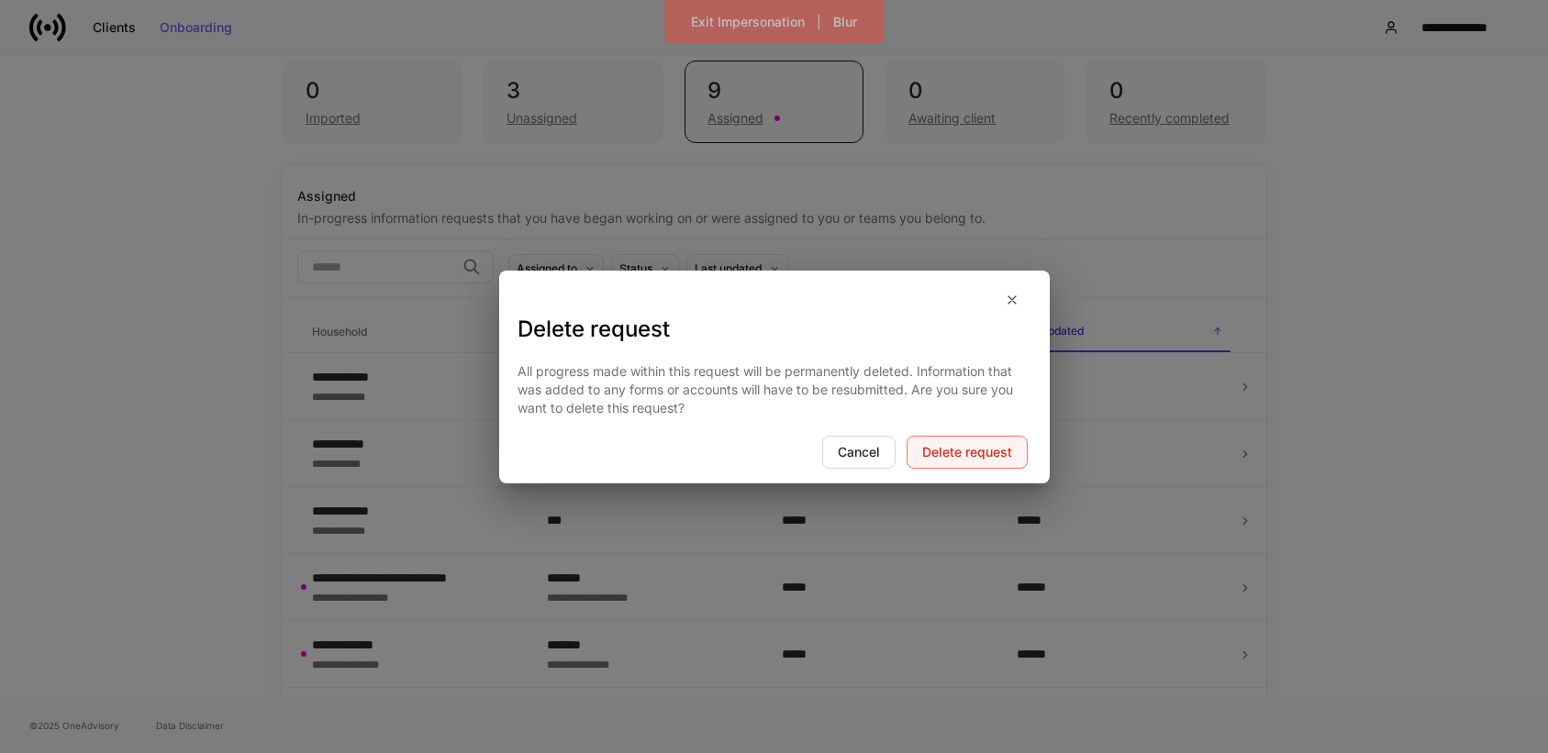
click at [1009, 446] on div "Delete request" at bounding box center [967, 452] width 90 height 13
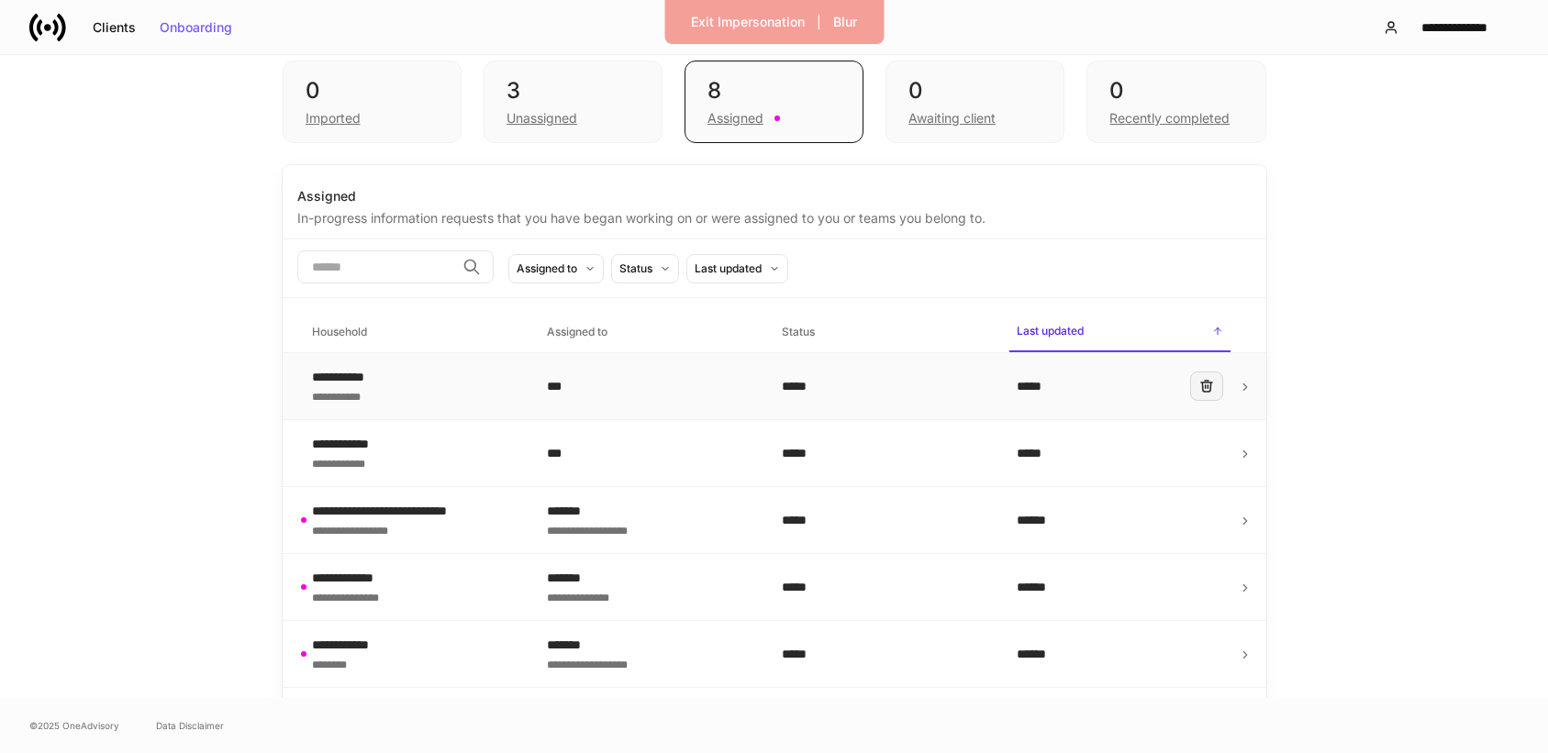
click at [1204, 389] on icon "button" at bounding box center [1206, 386] width 15 height 15
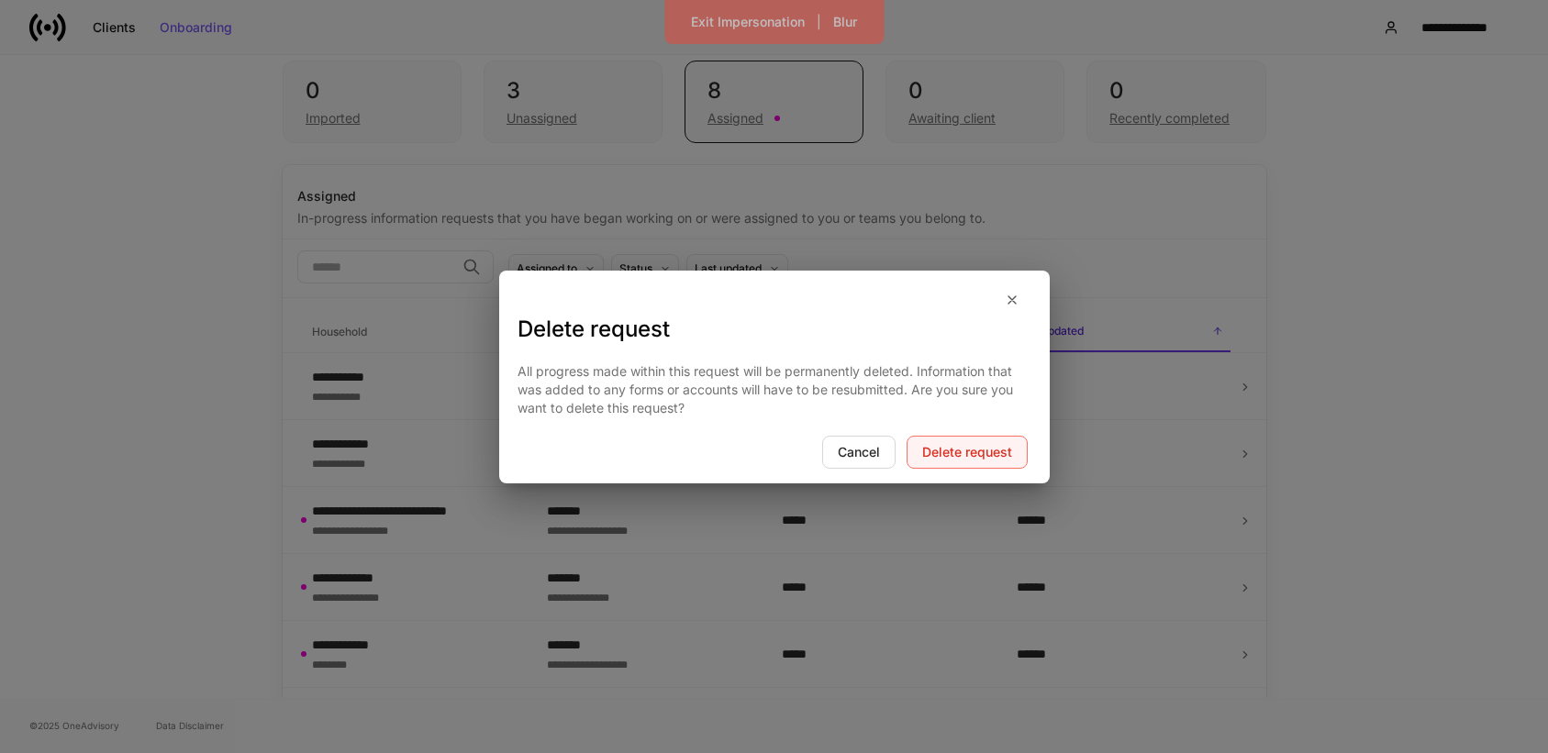
click at [989, 442] on button "Delete request" at bounding box center [967, 452] width 121 height 33
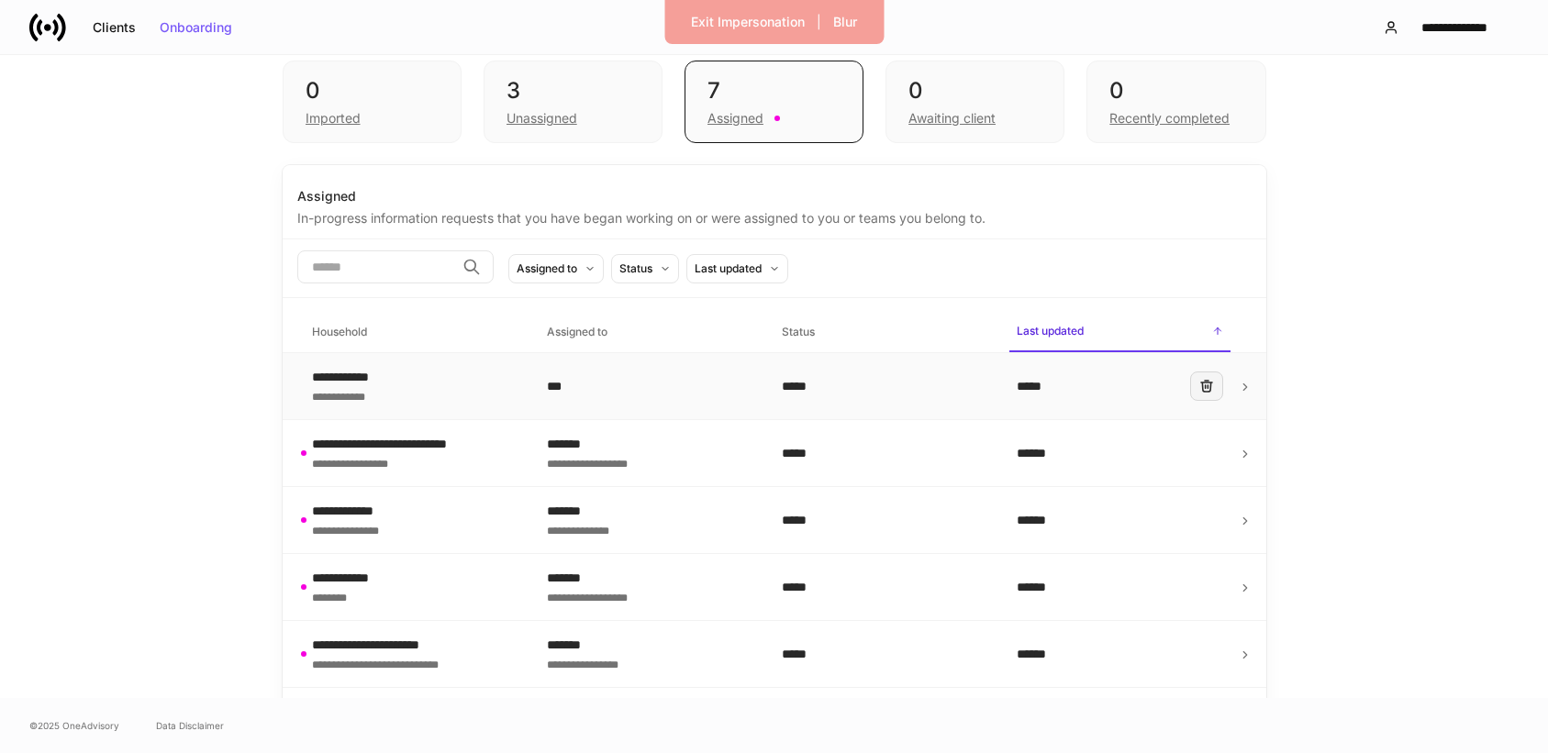
click at [1209, 398] on button "button" at bounding box center [1206, 386] width 33 height 29
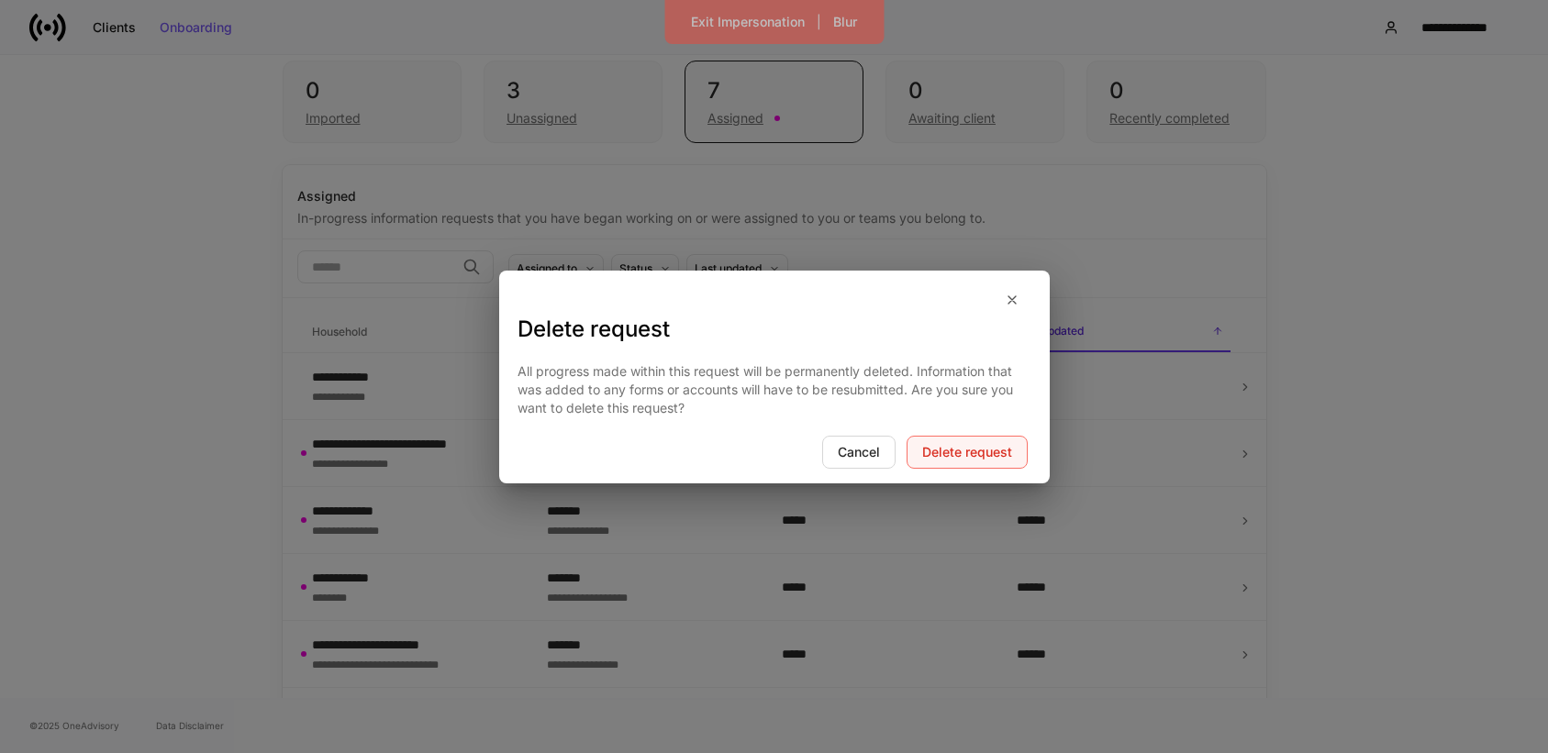
click at [982, 448] on div "Delete request" at bounding box center [967, 452] width 90 height 13
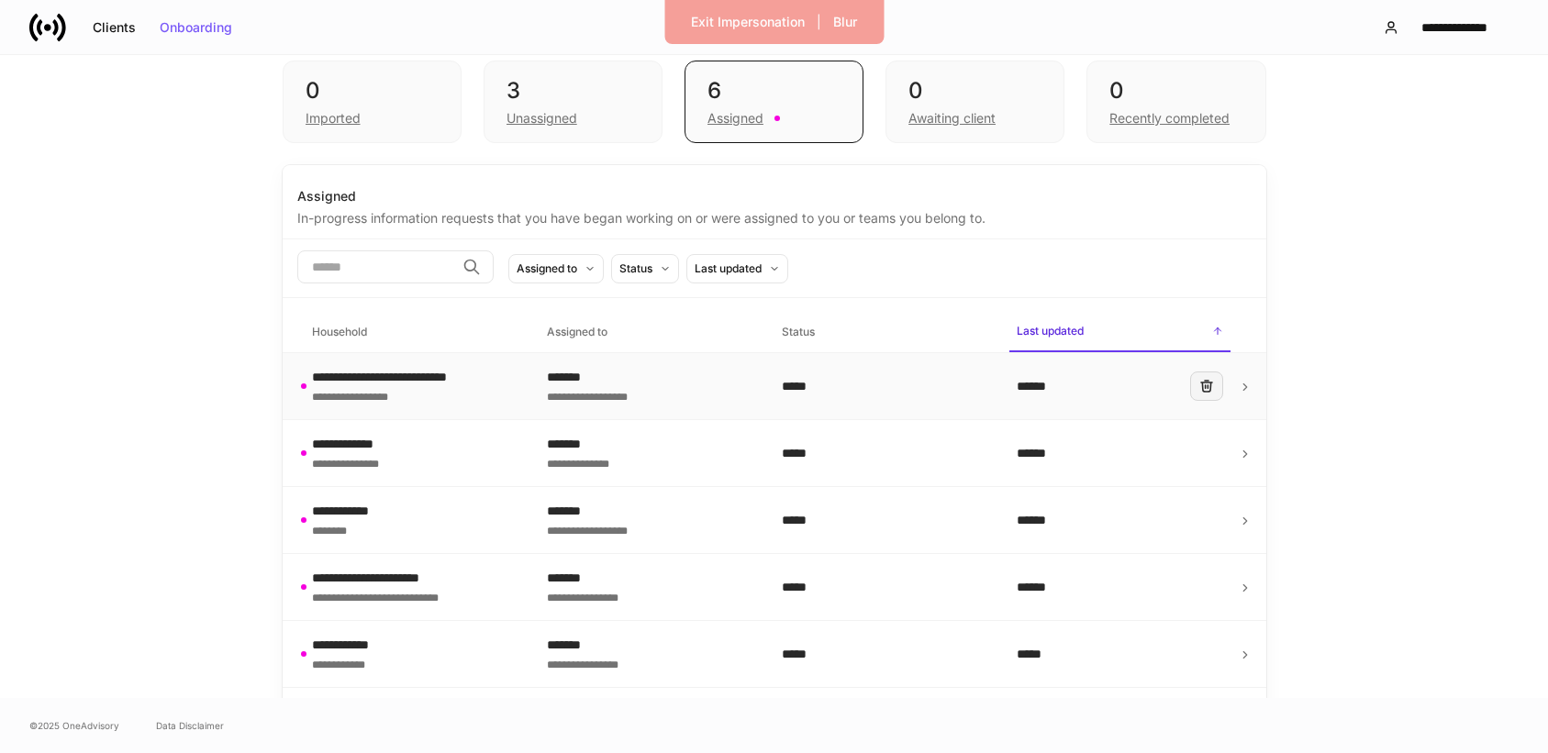
click at [1207, 394] on icon "button" at bounding box center [1206, 386] width 15 height 15
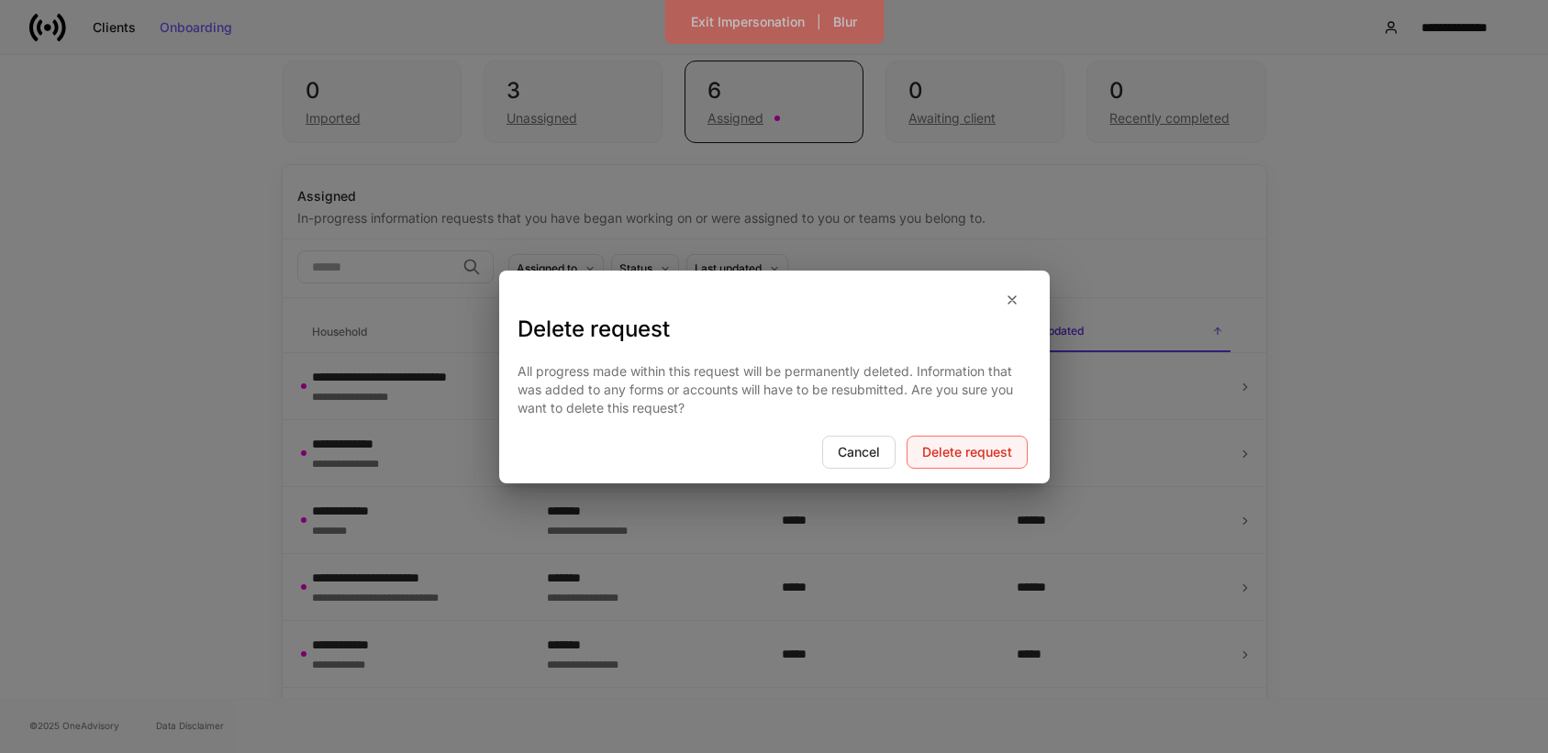
click at [1020, 450] on button "Delete request" at bounding box center [967, 452] width 121 height 33
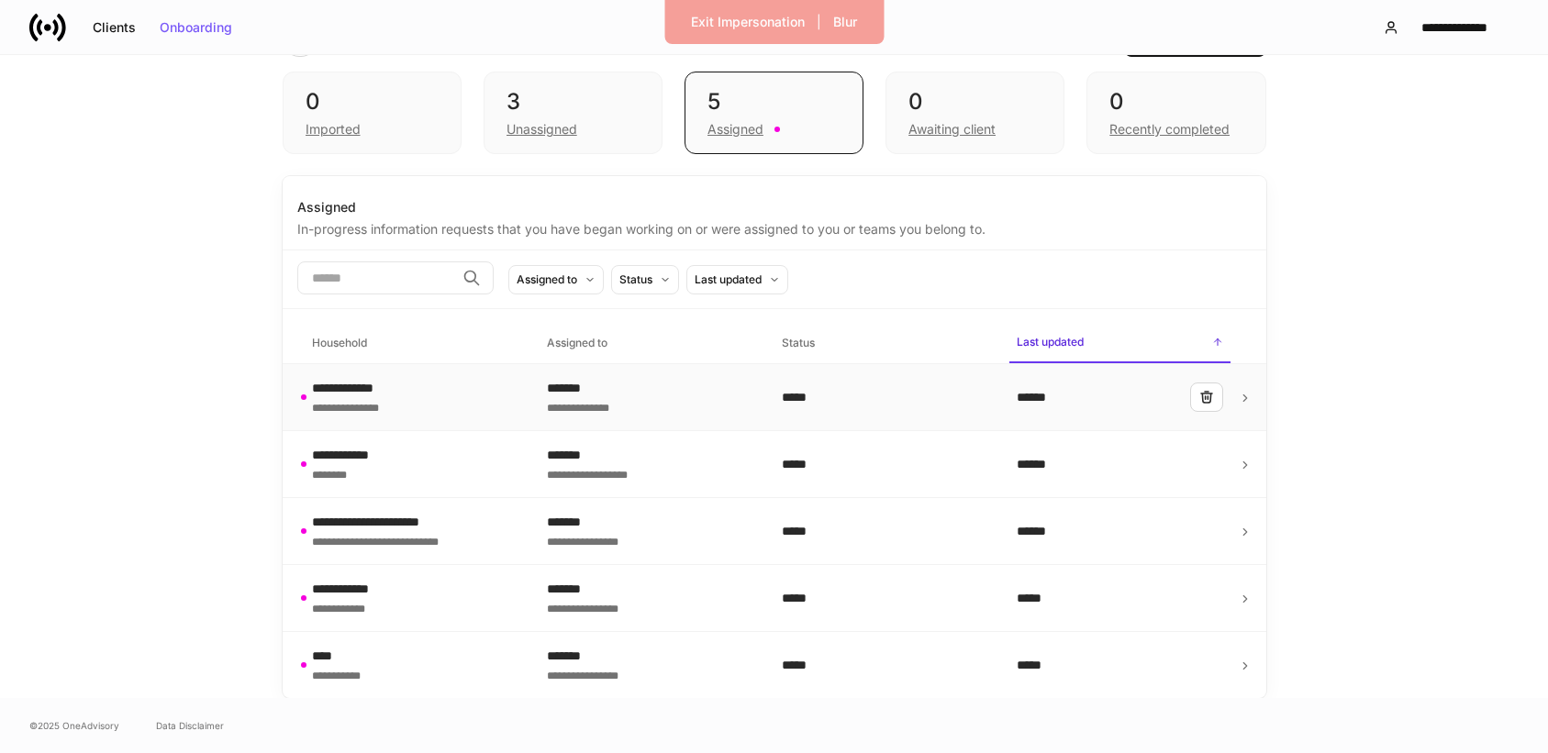
scroll to position [68, 0]
click at [1207, 395] on icon "button" at bounding box center [1206, 397] width 15 height 15
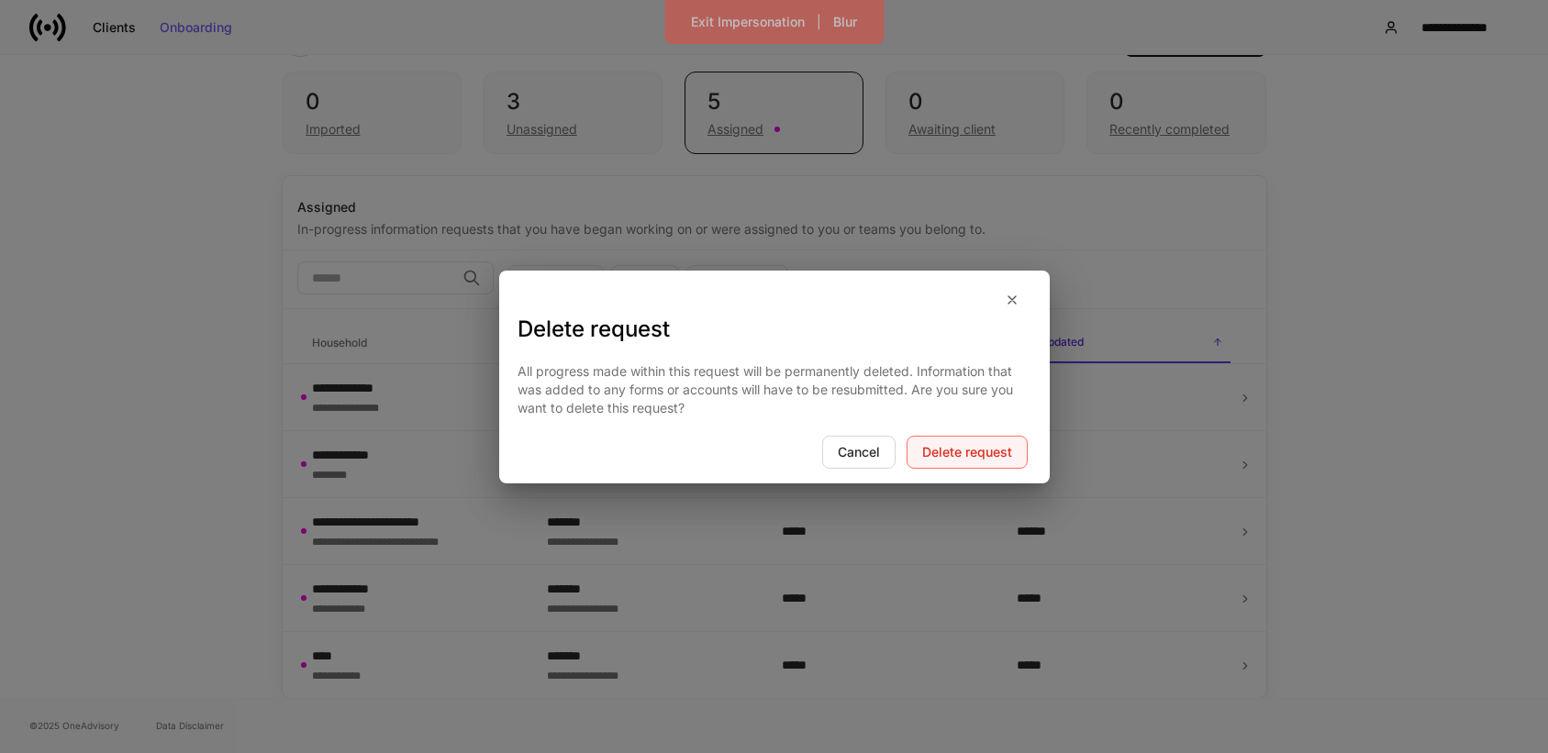
click at [982, 446] on div "Delete request" at bounding box center [967, 452] width 90 height 13
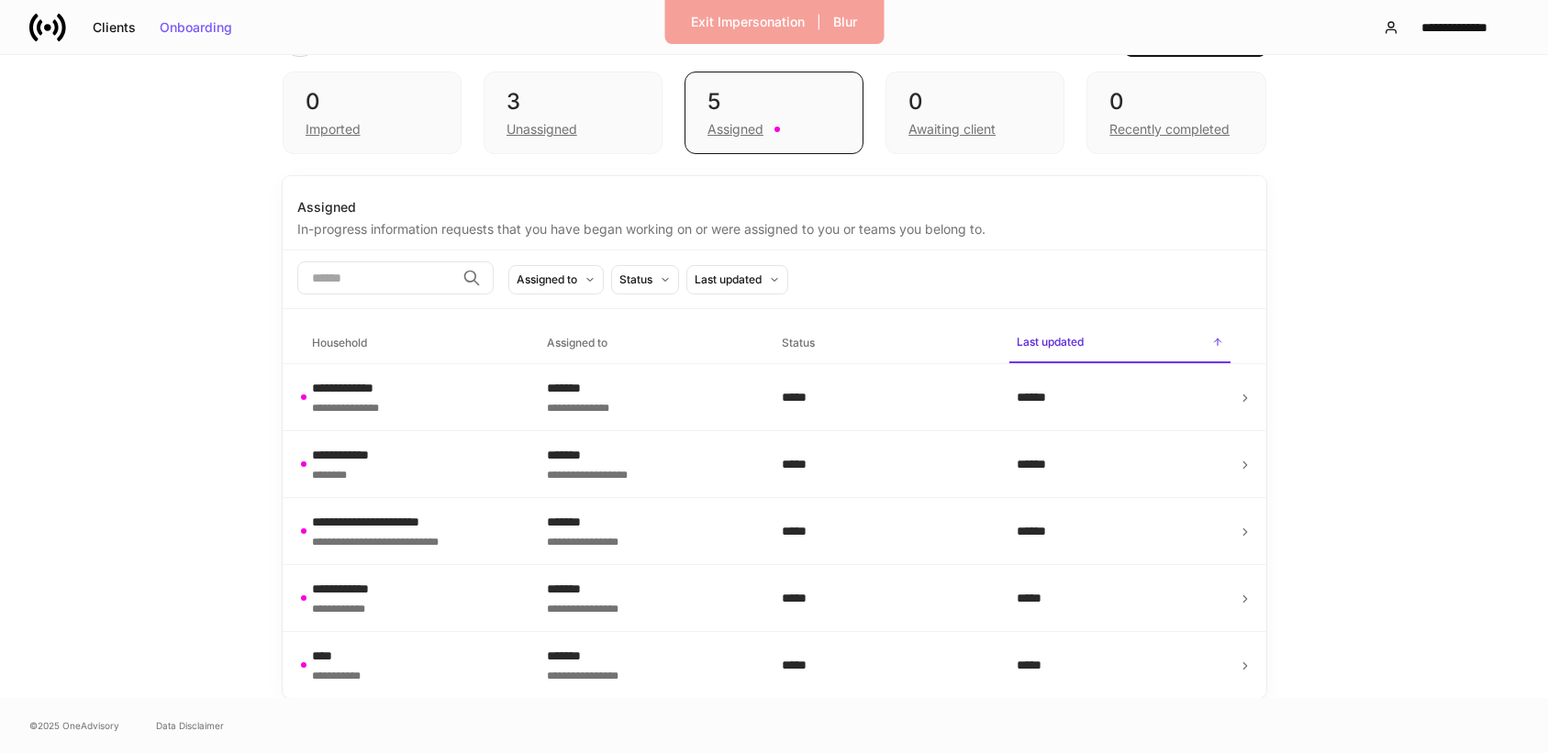
scroll to position [1, 0]
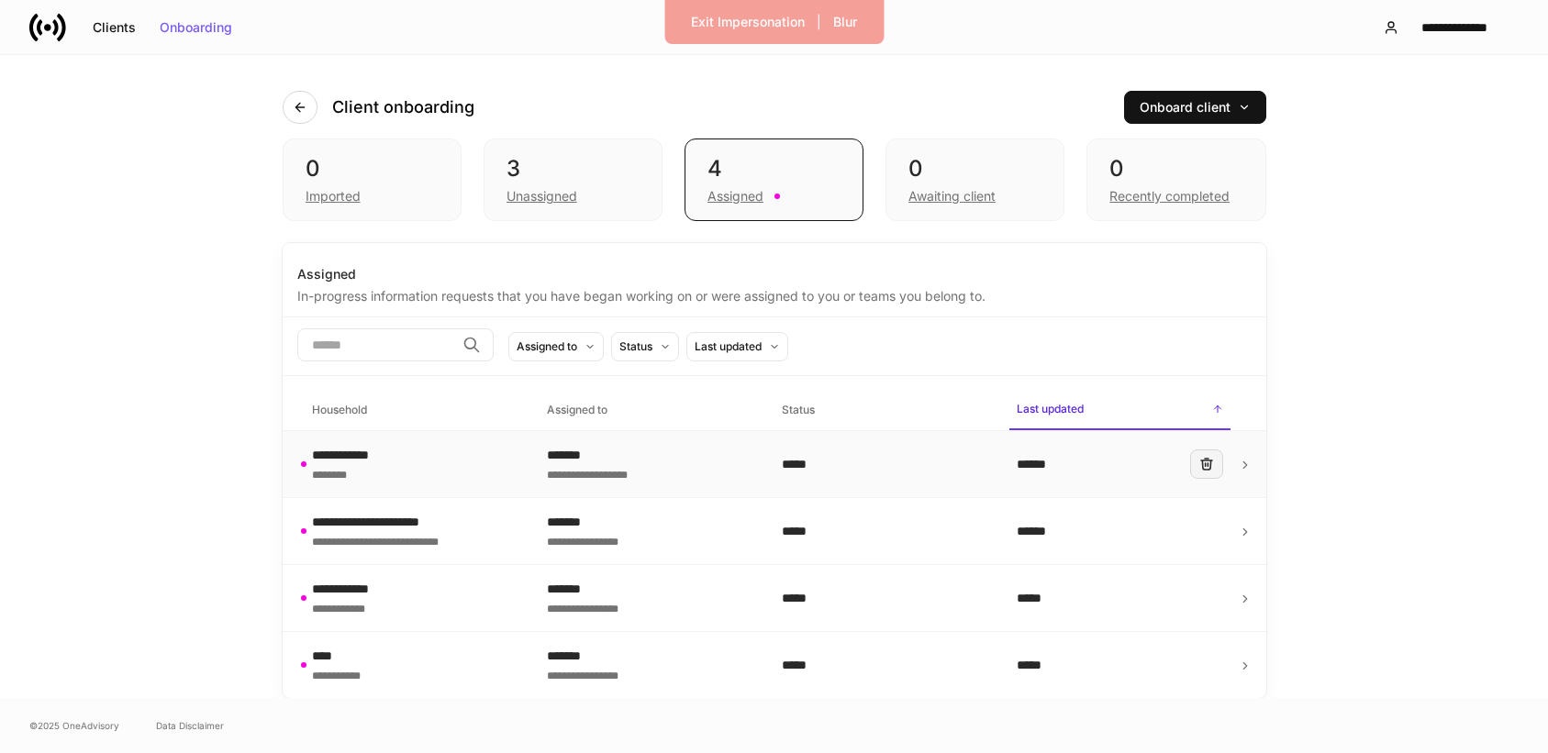
click at [1208, 469] on icon "button" at bounding box center [1206, 464] width 11 height 11
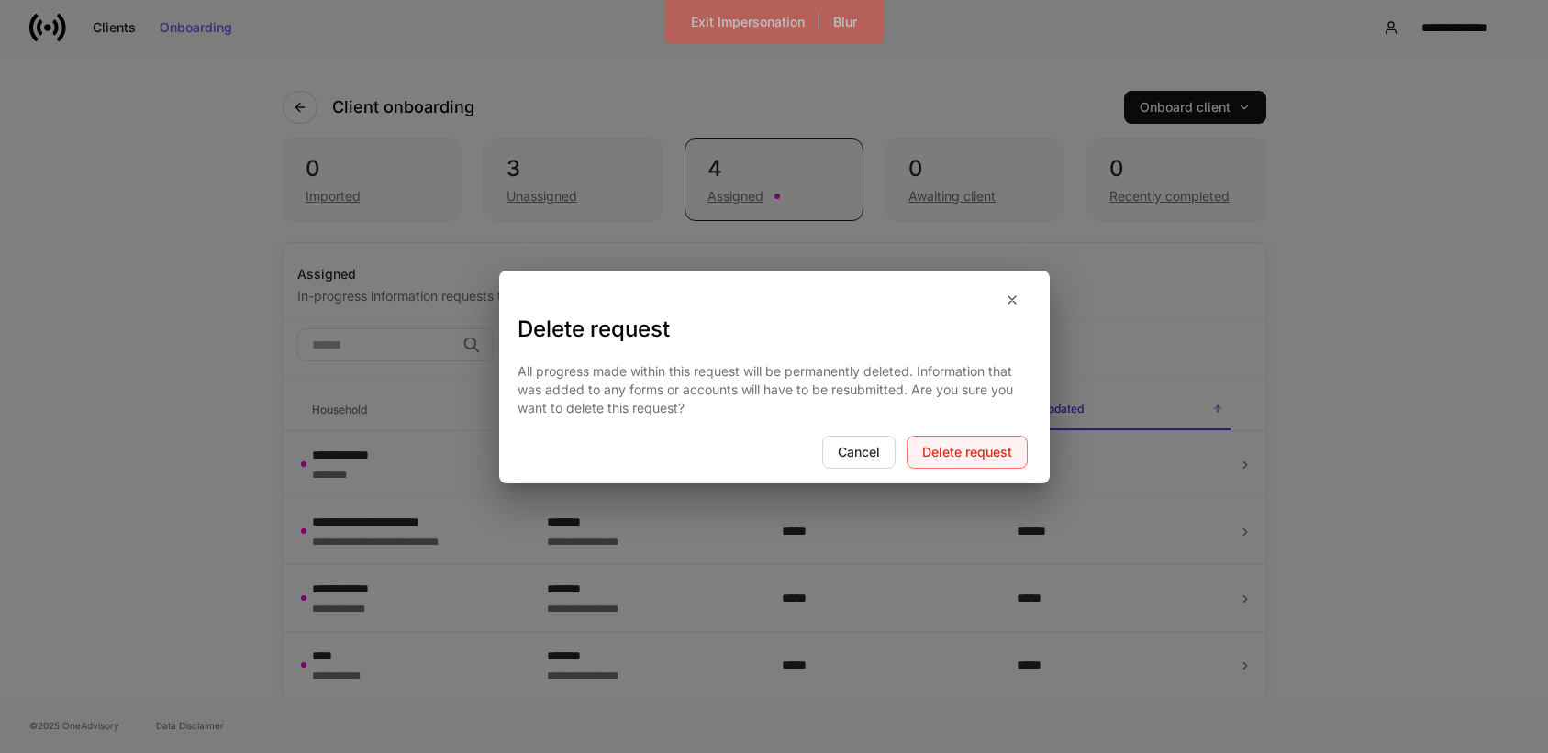
click at [970, 461] on button "Delete request" at bounding box center [967, 452] width 121 height 33
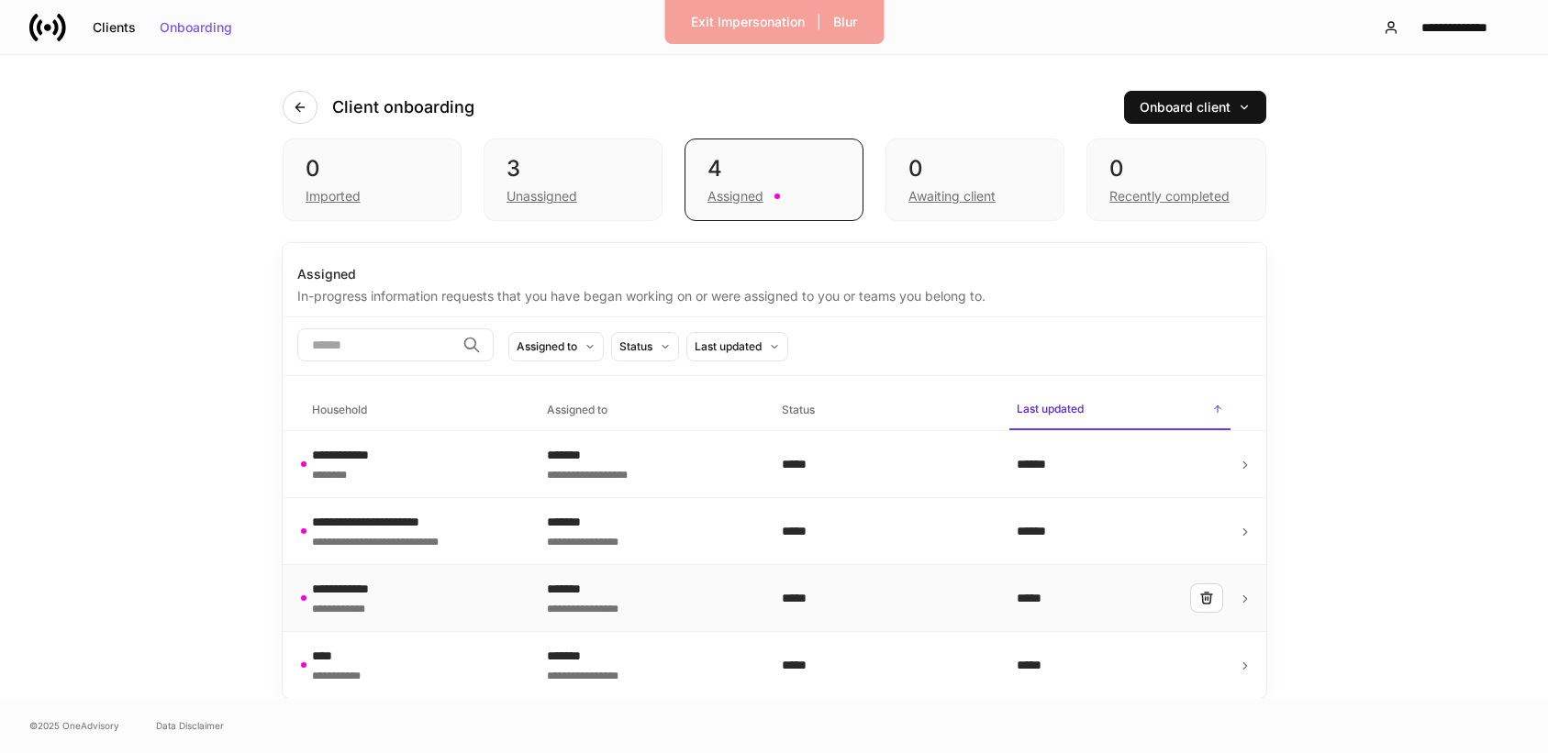
scroll to position [0, 0]
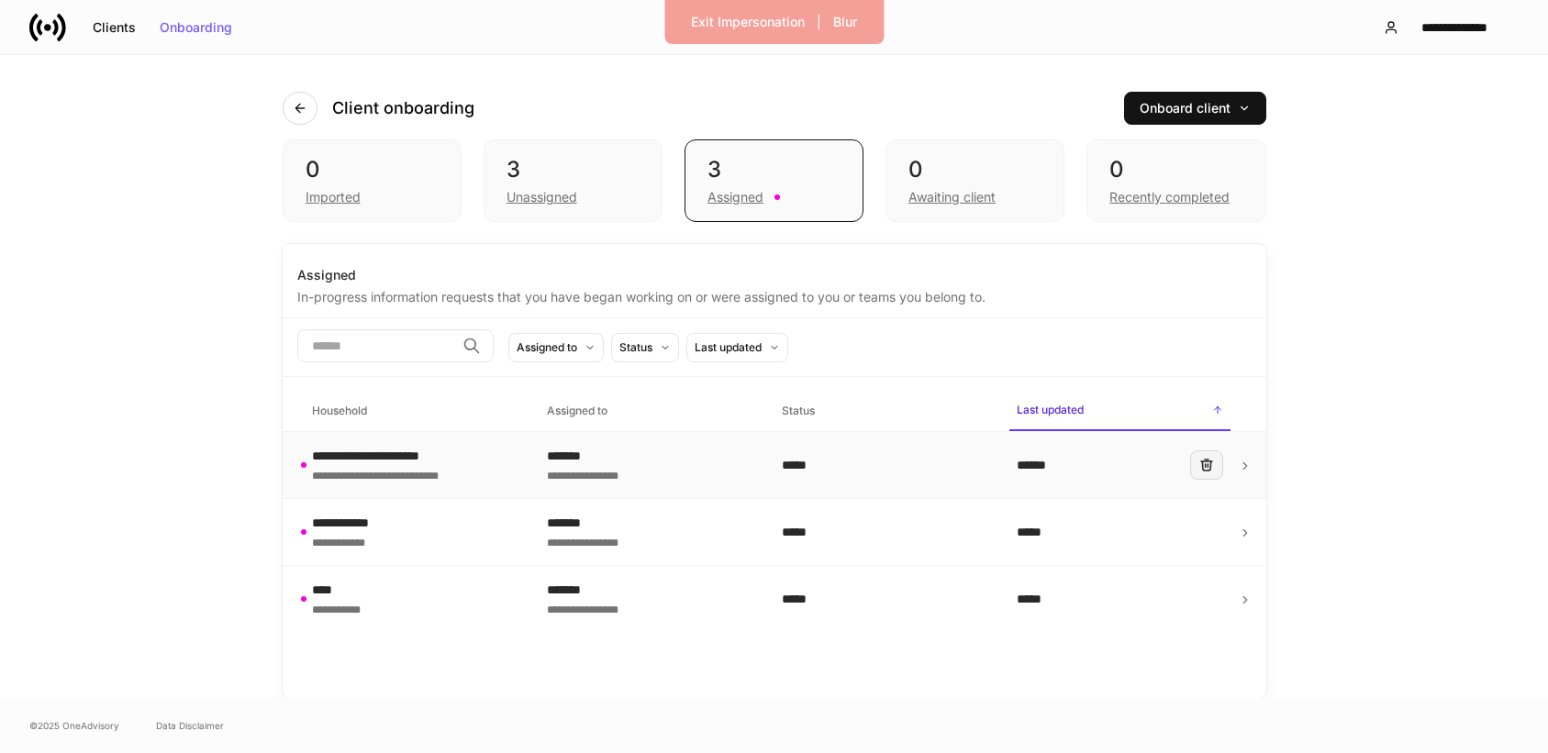
click at [1212, 466] on icon "button" at bounding box center [1206, 465] width 15 height 15
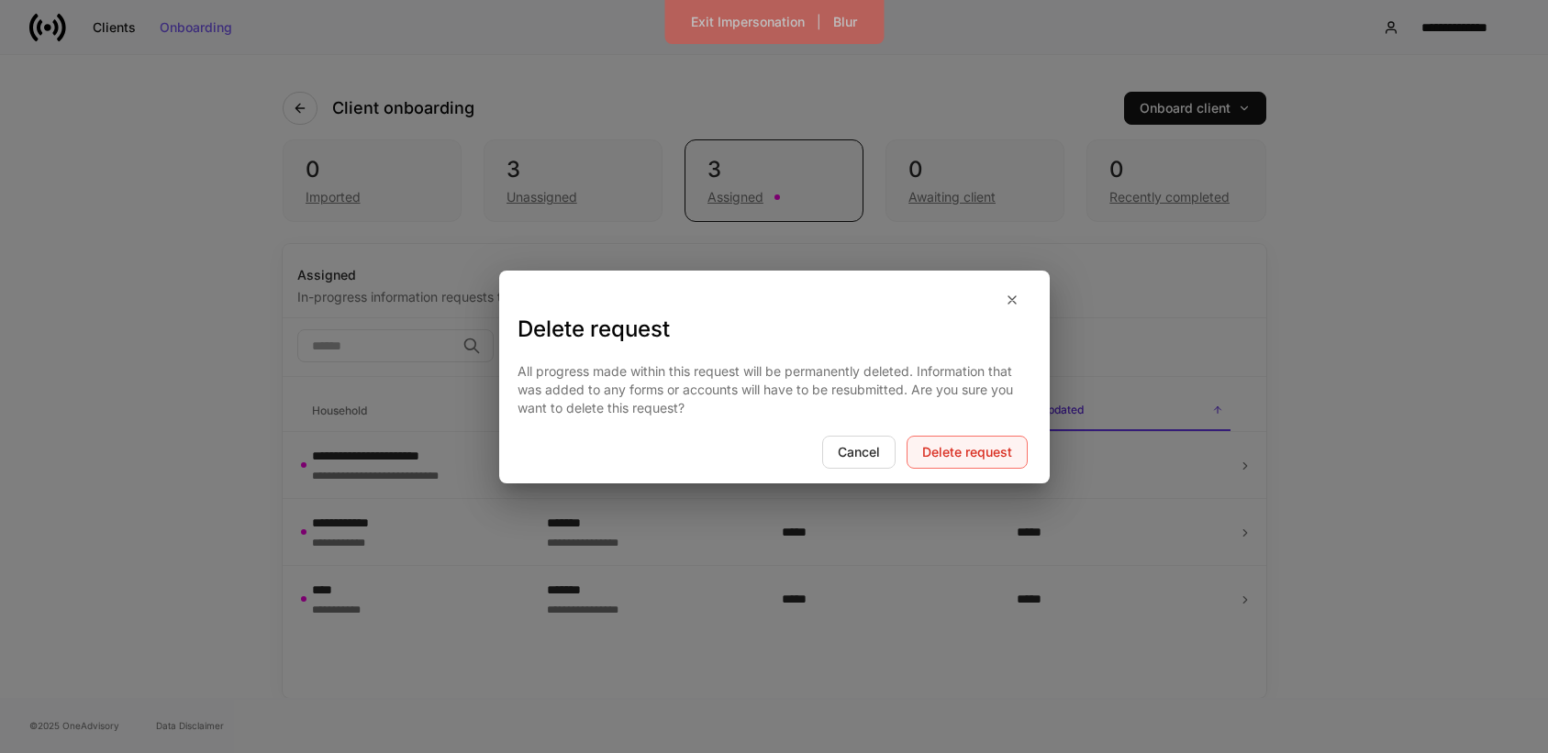
click at [982, 460] on button "Delete request" at bounding box center [967, 452] width 121 height 33
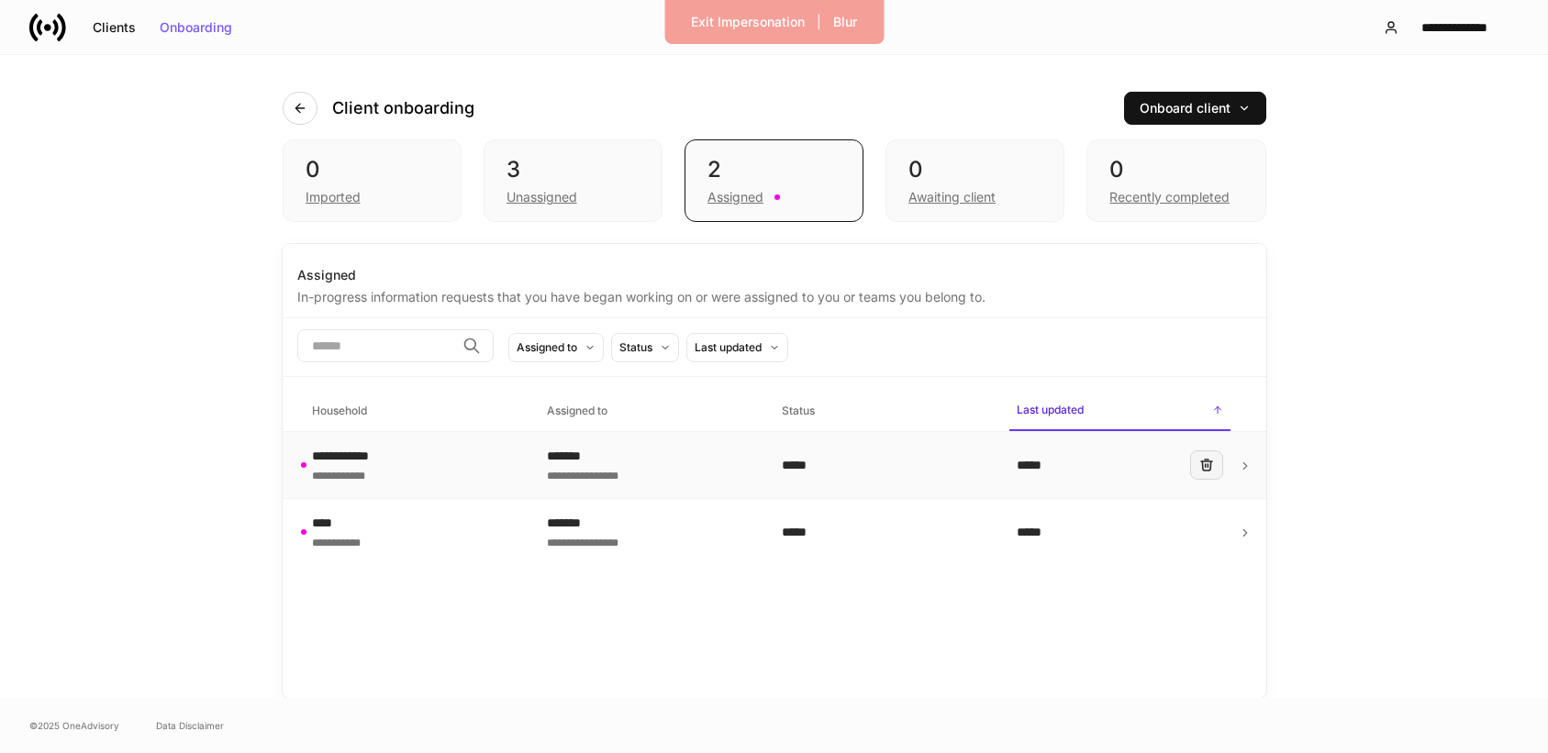
click at [1198, 470] on button "button" at bounding box center [1206, 465] width 33 height 29
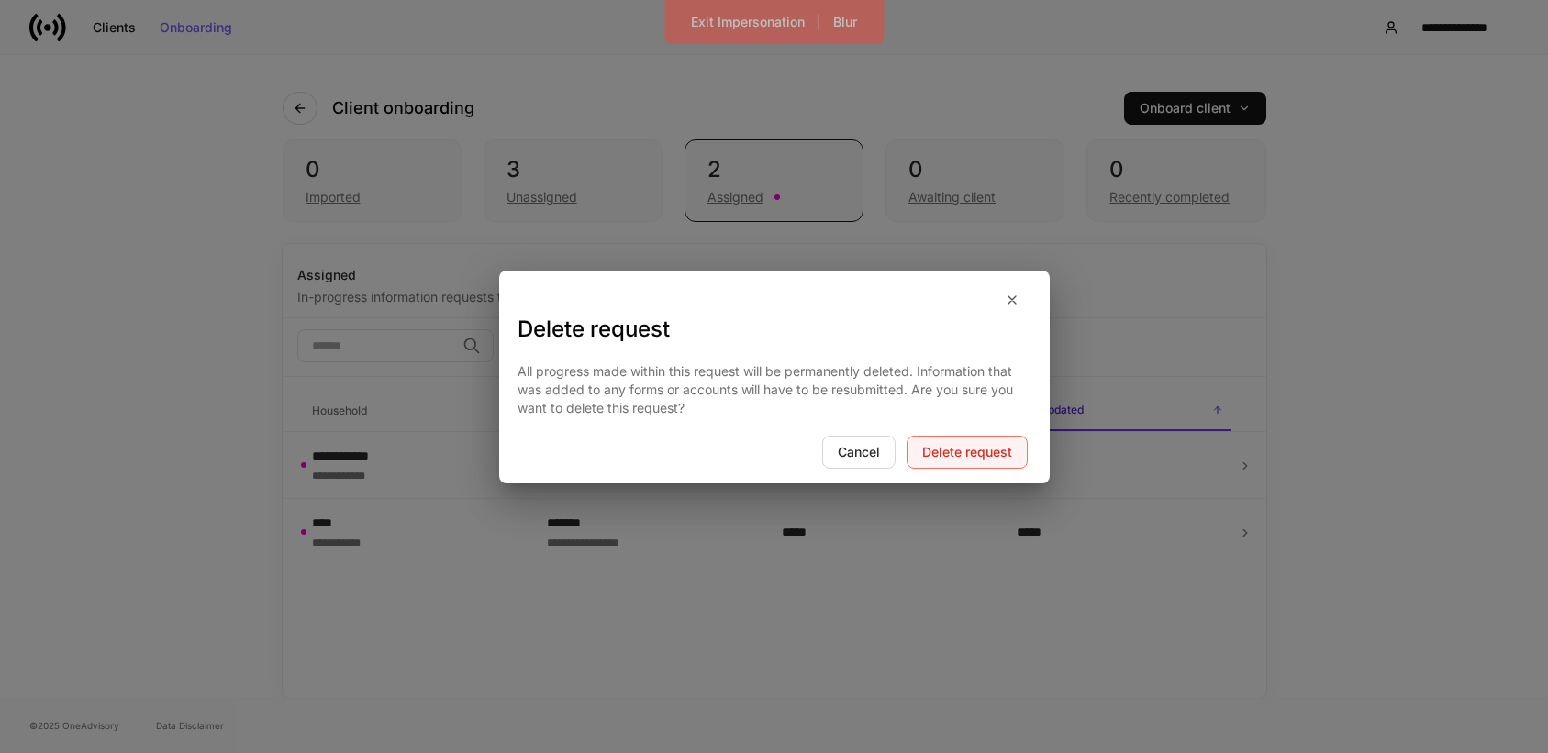
click at [943, 454] on div "Delete request" at bounding box center [967, 452] width 90 height 13
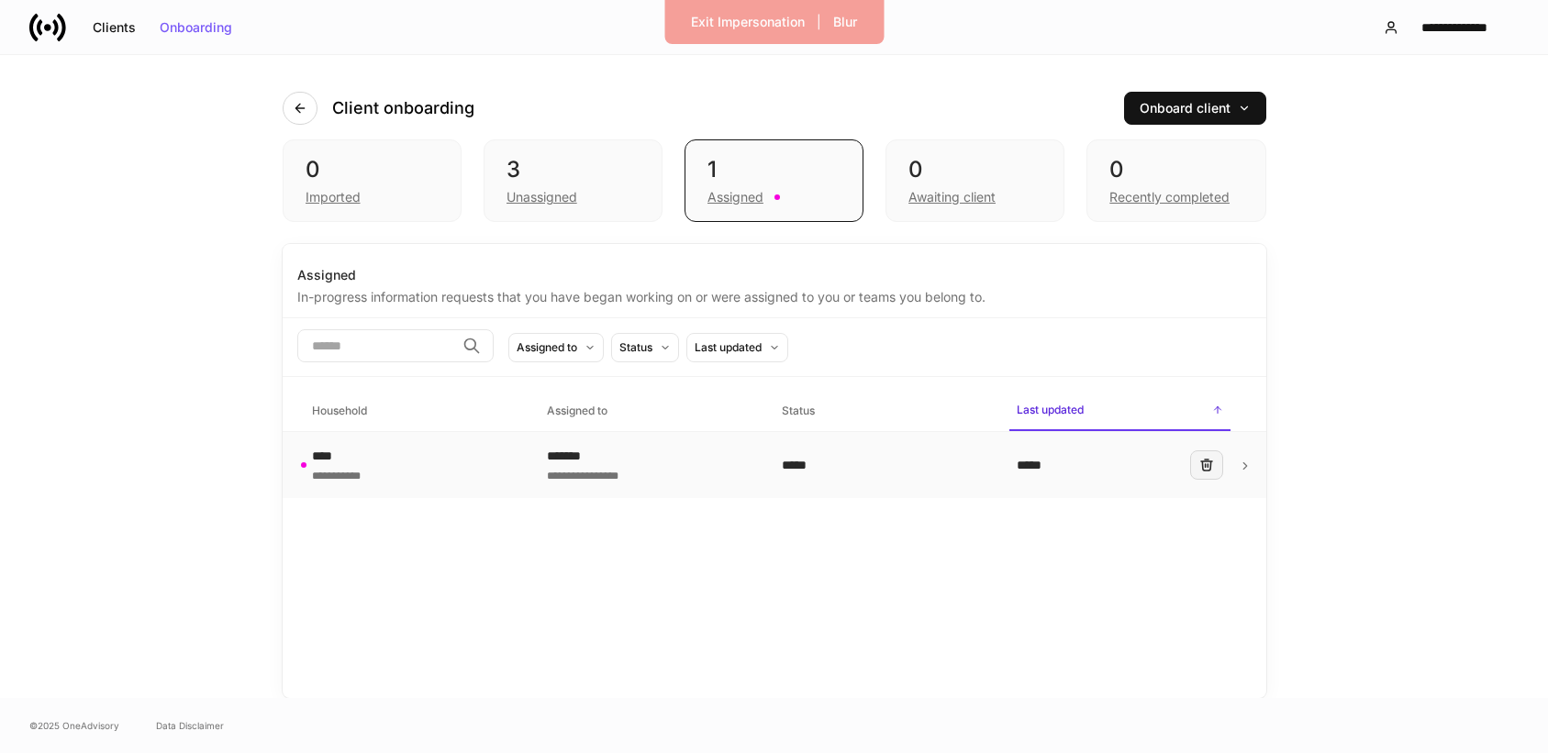
click at [1203, 463] on icon "button" at bounding box center [1206, 465] width 15 height 15
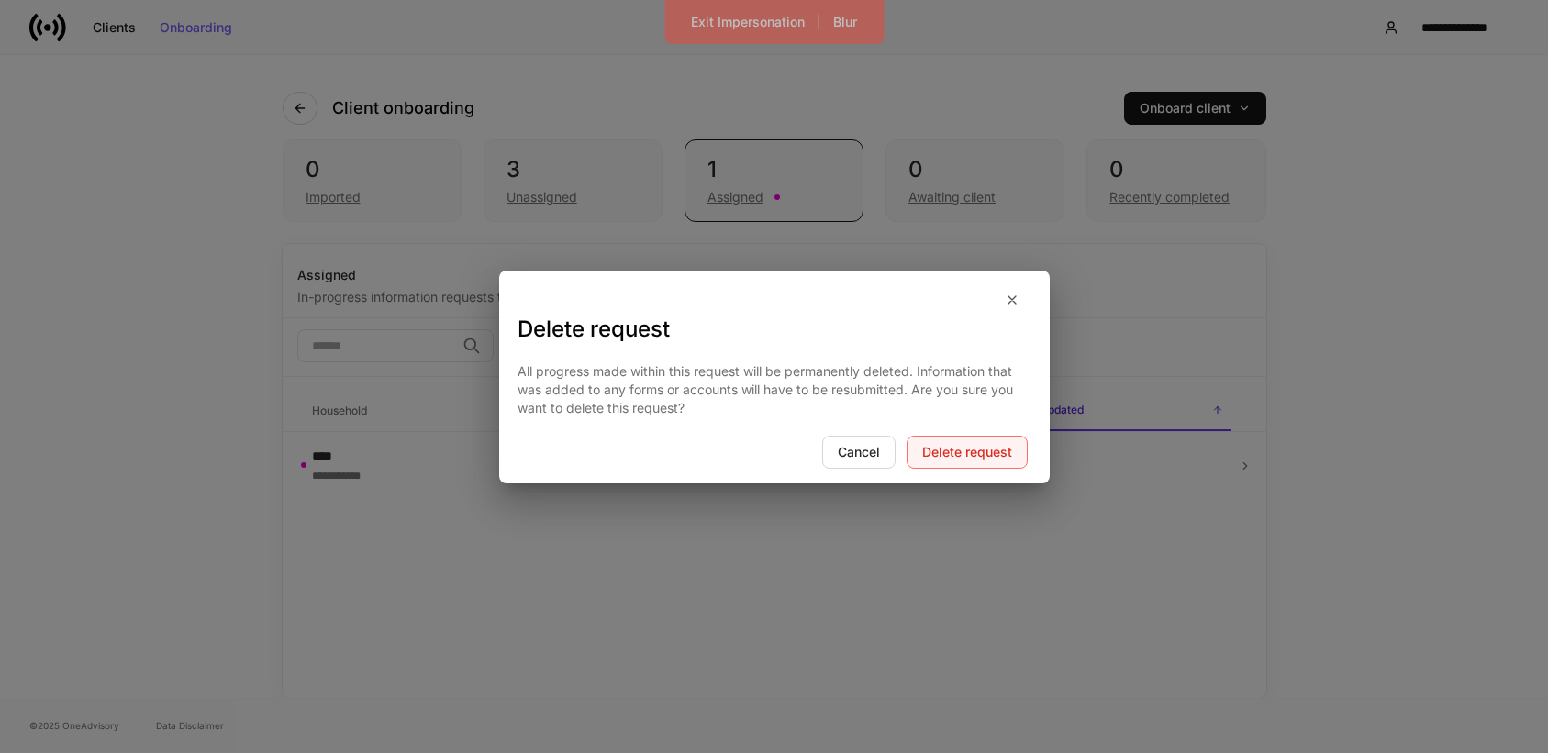
click at [986, 464] on button "Delete request" at bounding box center [967, 452] width 121 height 33
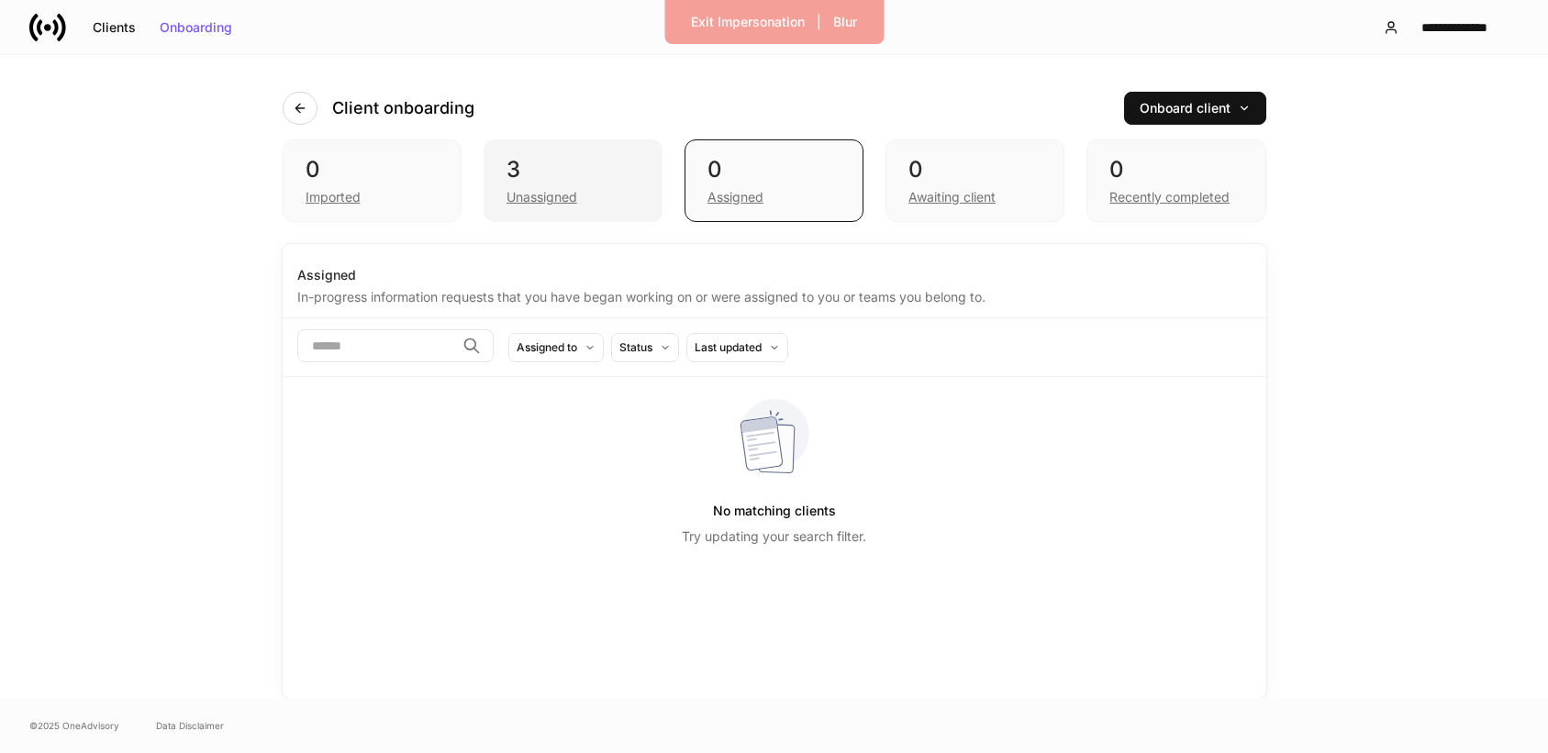
click at [566, 204] on div "Unassigned" at bounding box center [542, 197] width 71 height 18
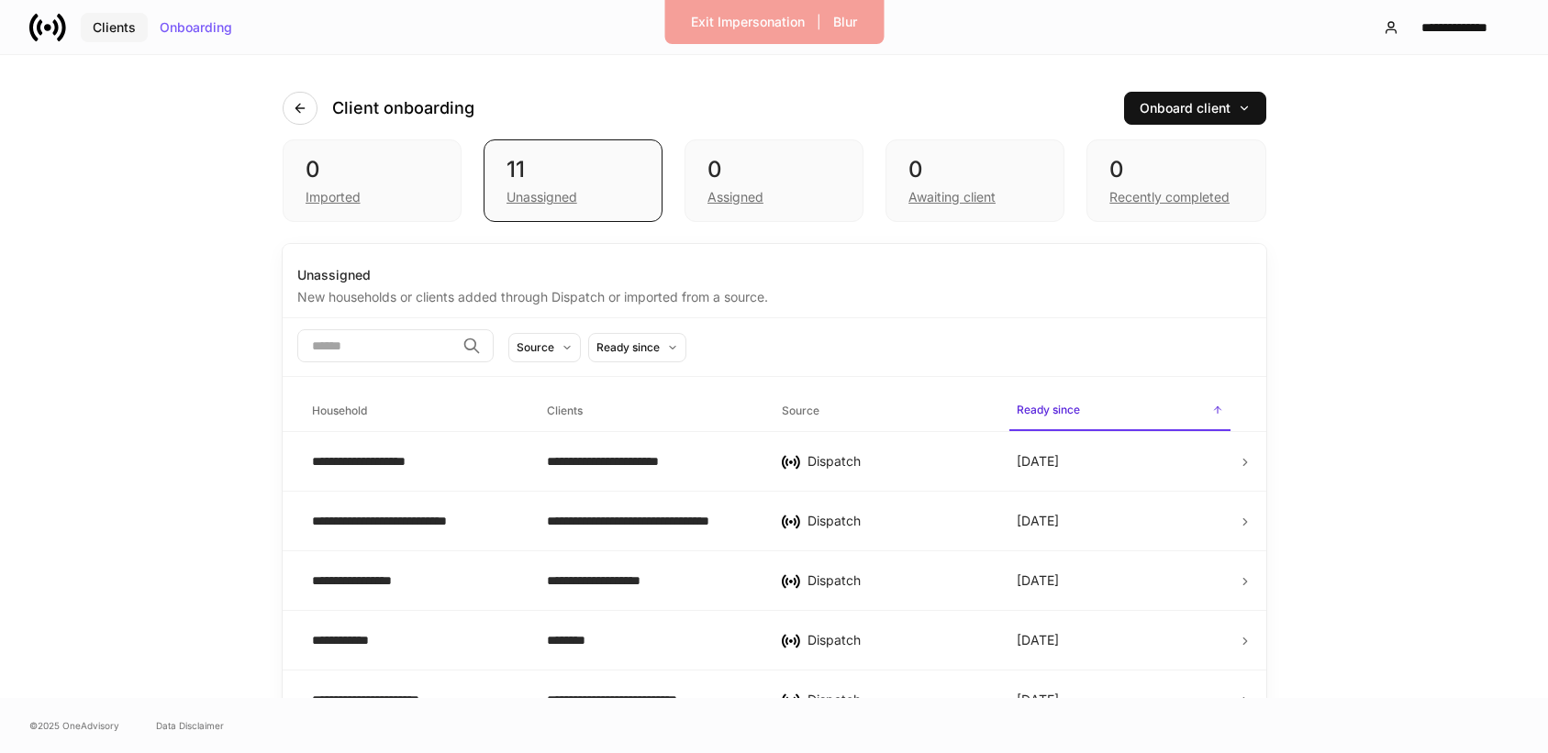
click at [106, 39] on button "Clients" at bounding box center [114, 27] width 67 height 29
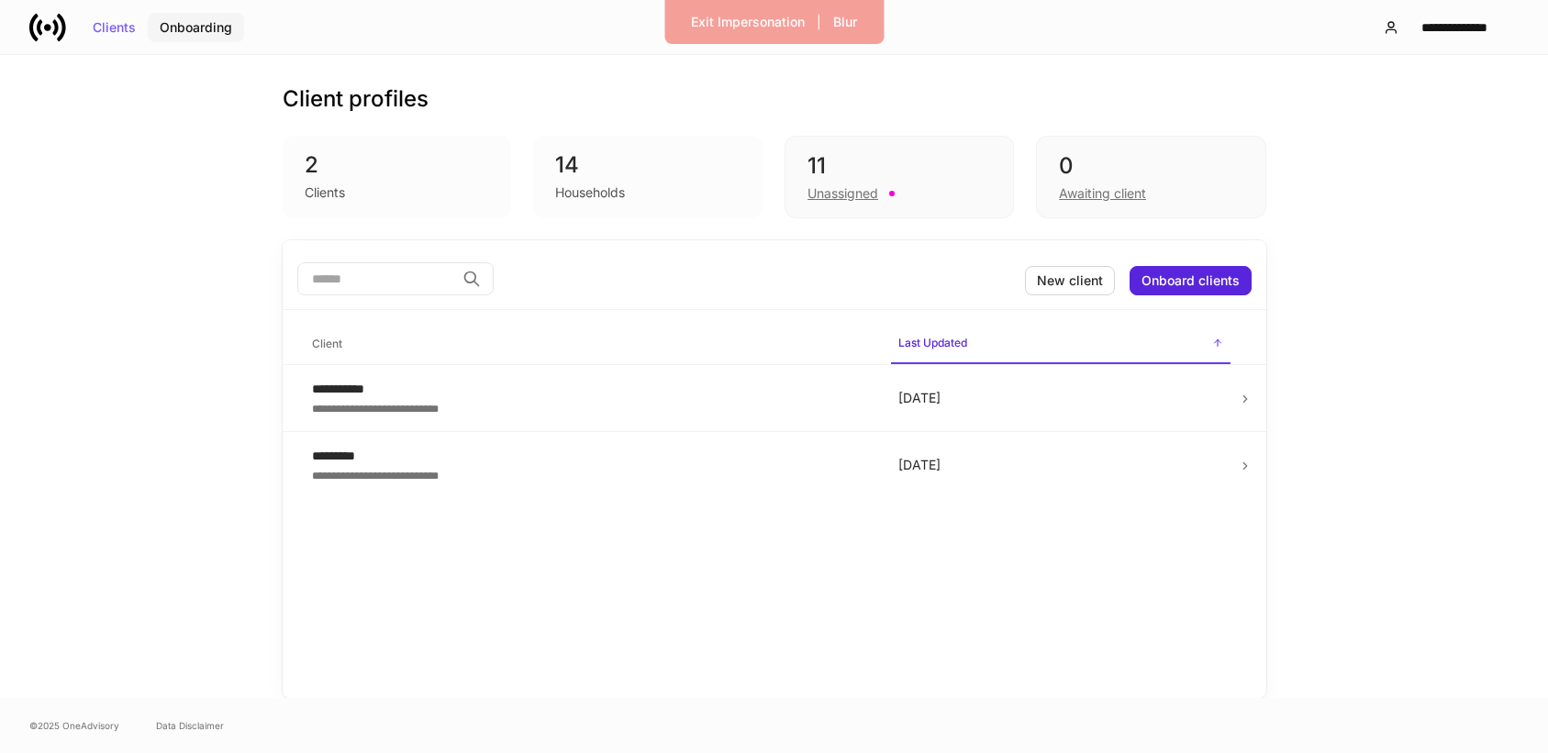
click at [214, 36] on button "Onboarding" at bounding box center [196, 27] width 96 height 29
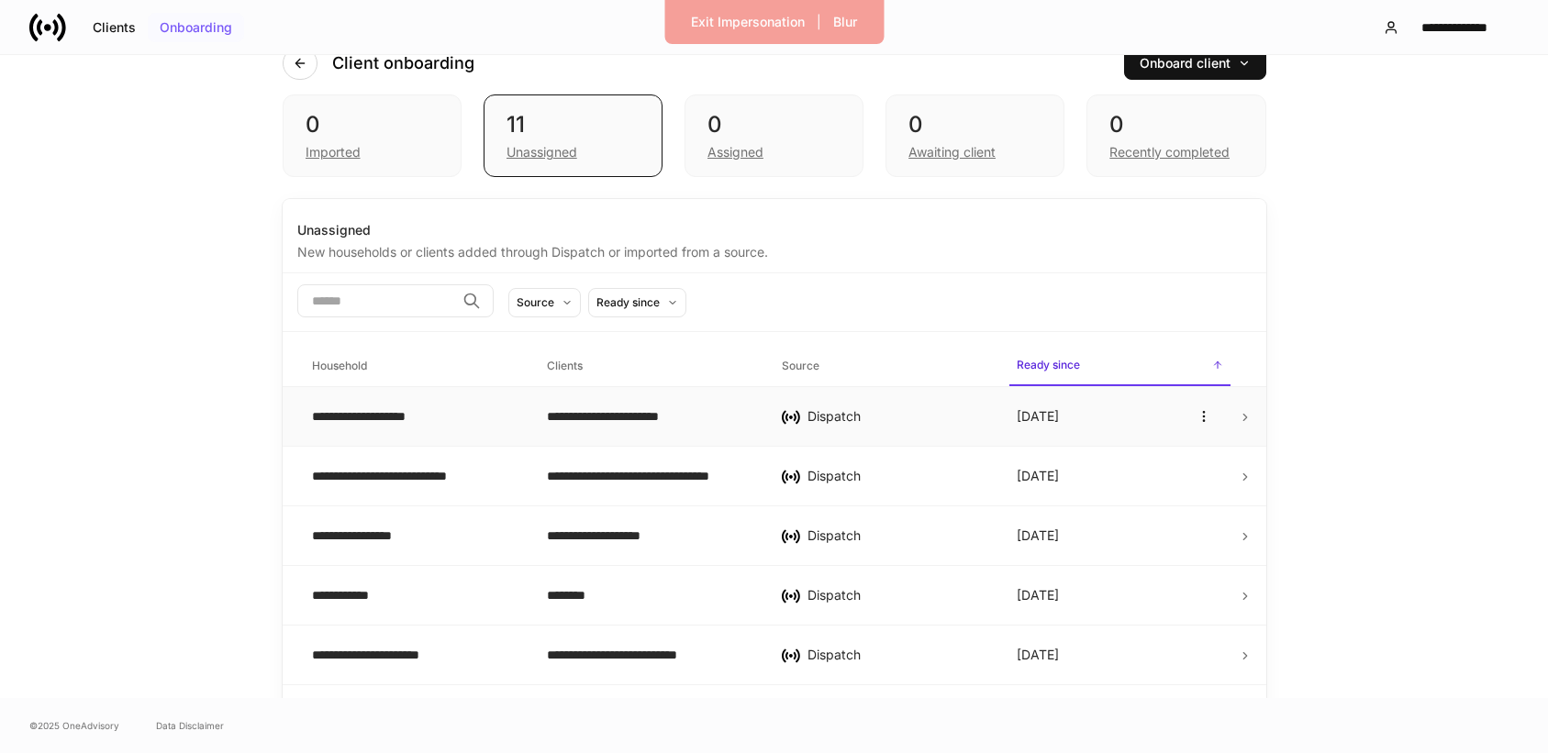
scroll to position [50, 0]
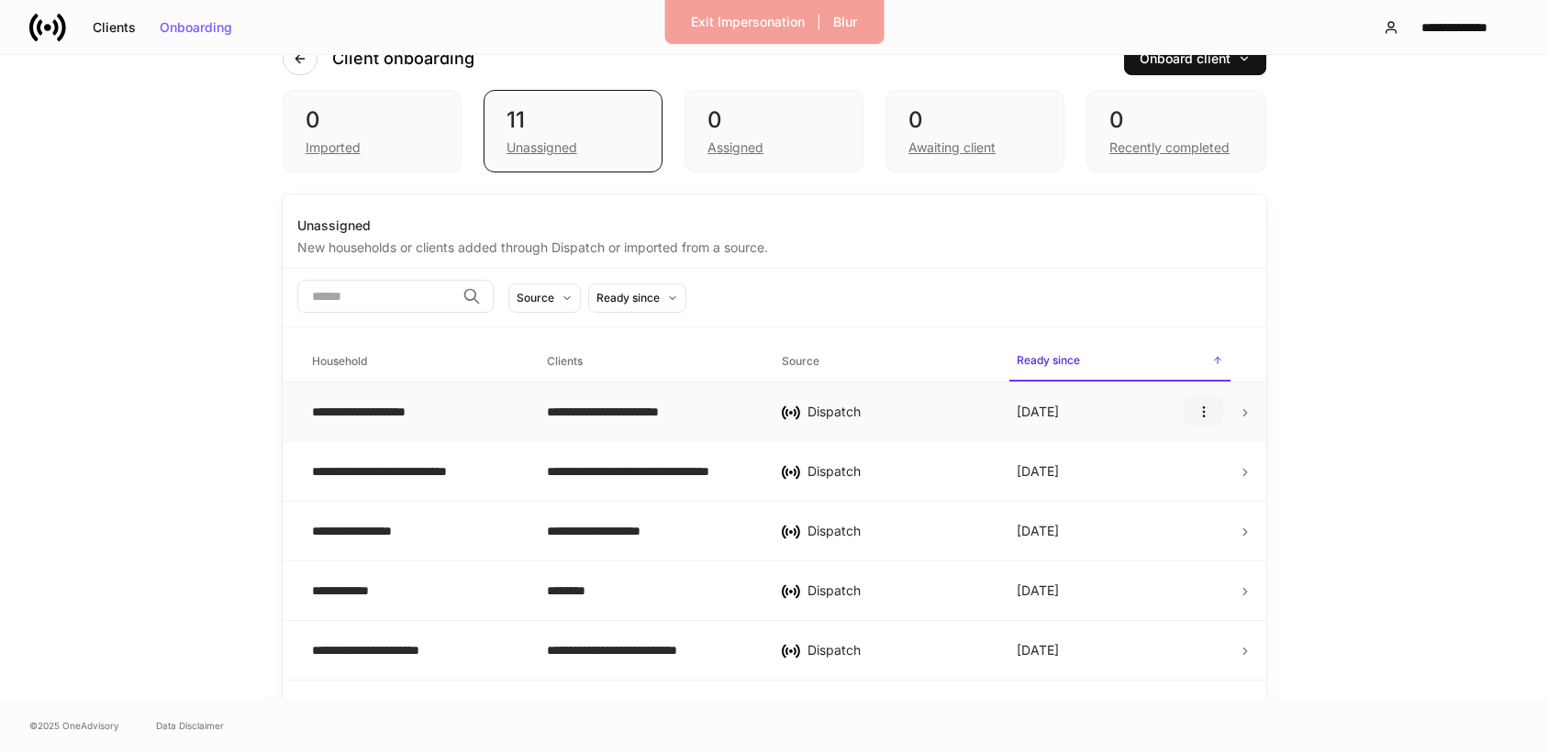
click at [1202, 416] on icon "button" at bounding box center [1204, 412] width 15 height 15
click at [1157, 505] on p "Delete household" at bounding box center [1144, 501] width 104 height 18
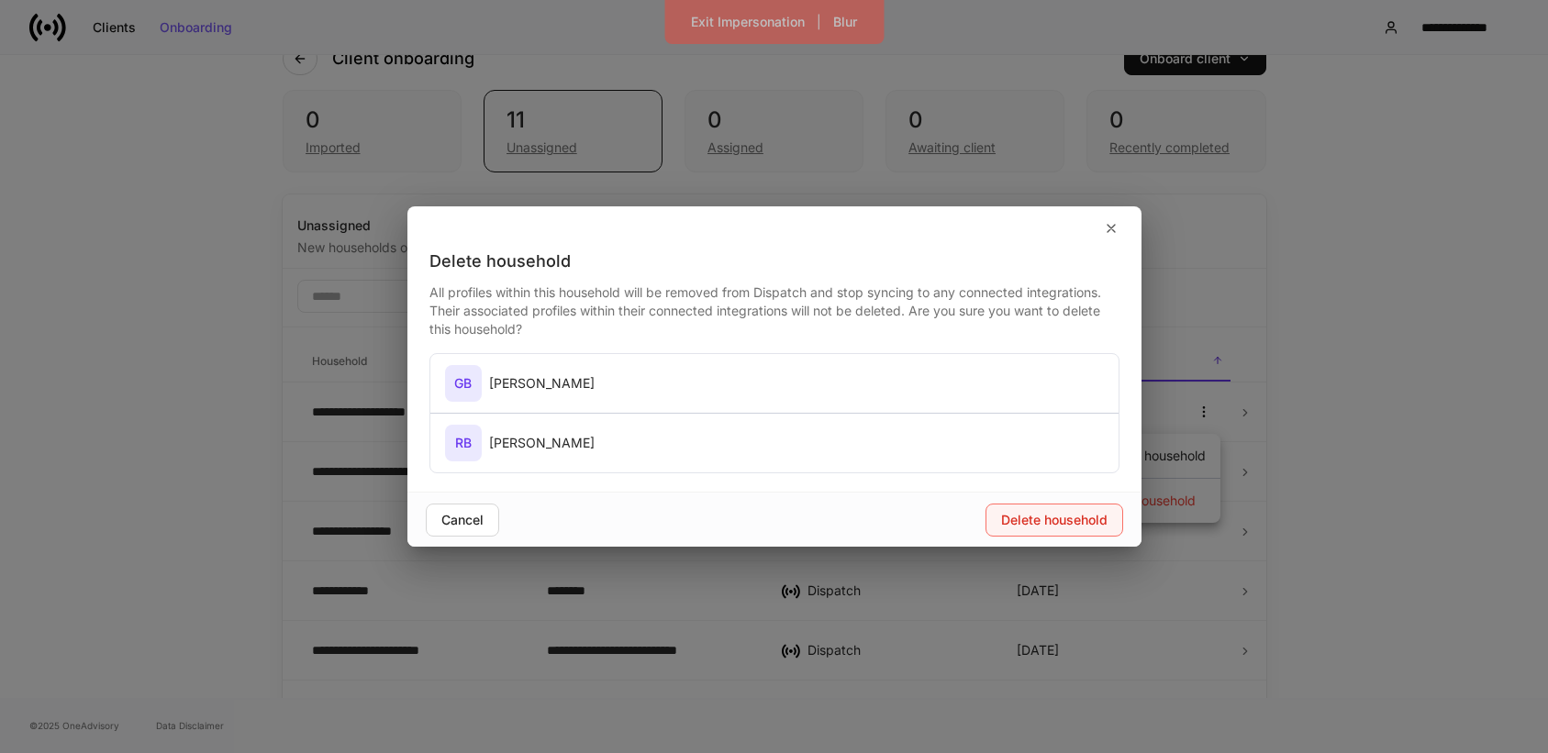
click at [1082, 516] on div "Delete household" at bounding box center [1054, 520] width 106 height 13
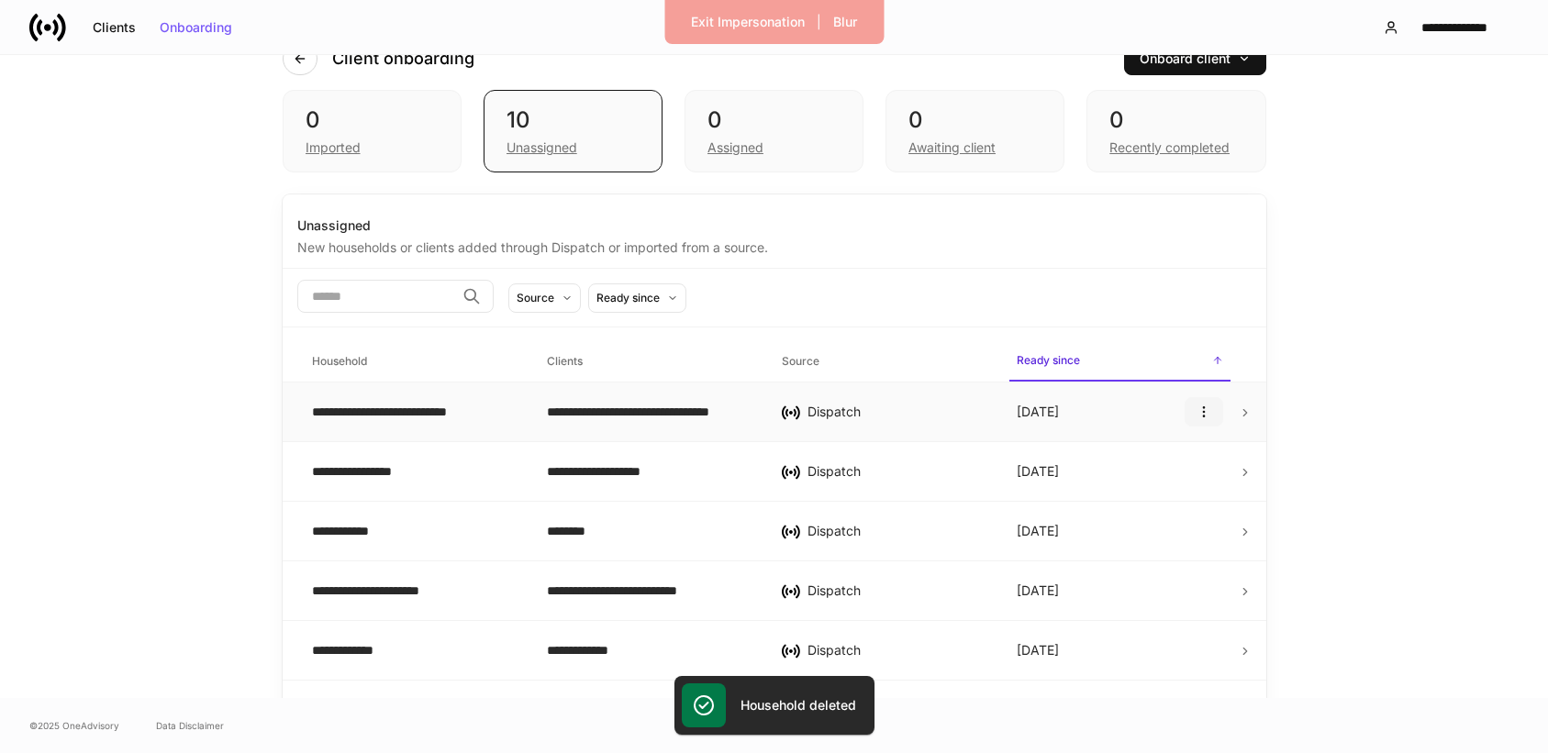
click at [1208, 409] on icon "button" at bounding box center [1204, 412] width 15 height 15
click at [1148, 498] on p "Delete household" at bounding box center [1144, 501] width 104 height 18
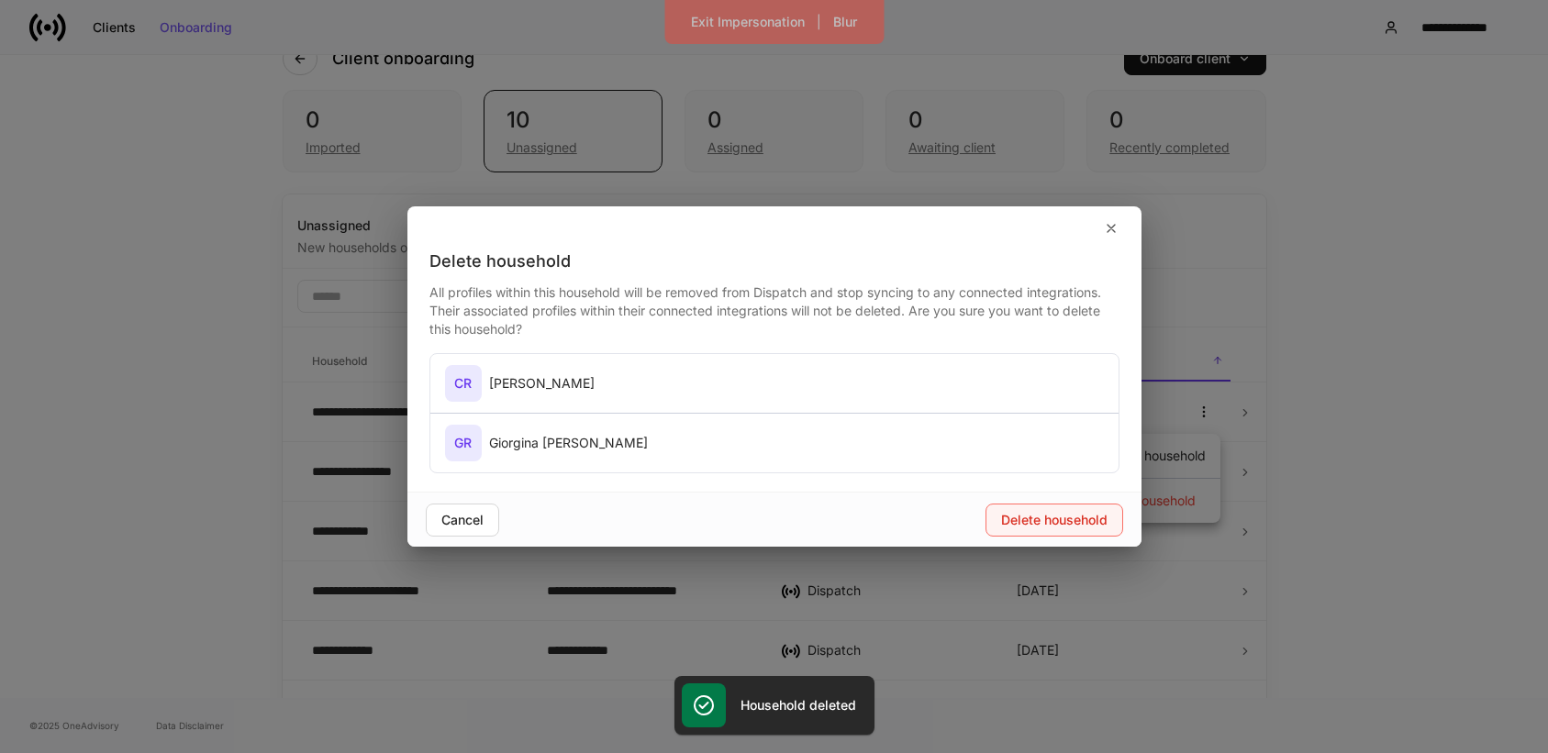
click at [1053, 531] on button "Delete household" at bounding box center [1055, 520] width 138 height 33
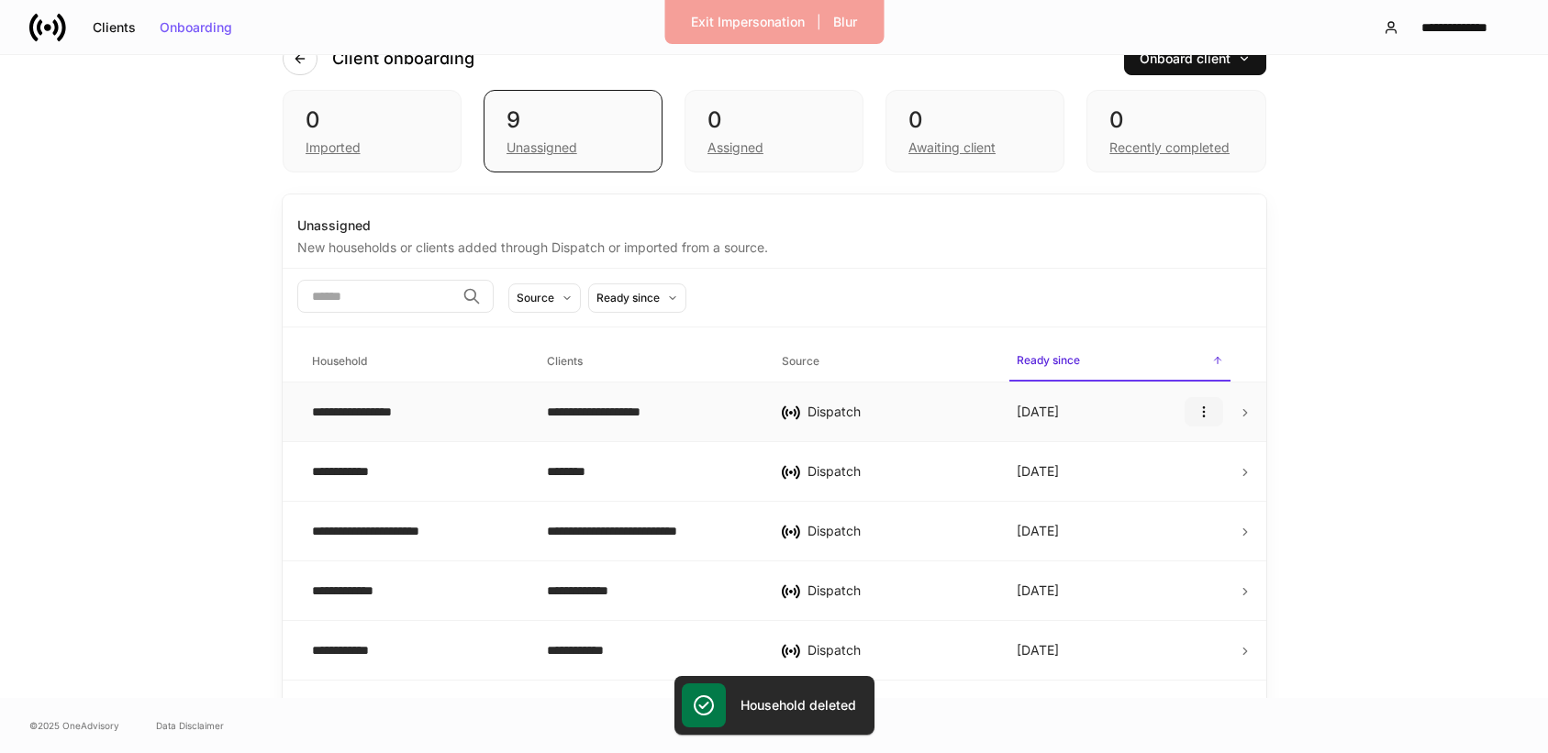
click at [1204, 423] on button "button" at bounding box center [1204, 411] width 39 height 29
click at [1149, 495] on p "Delete household" at bounding box center [1144, 501] width 104 height 18
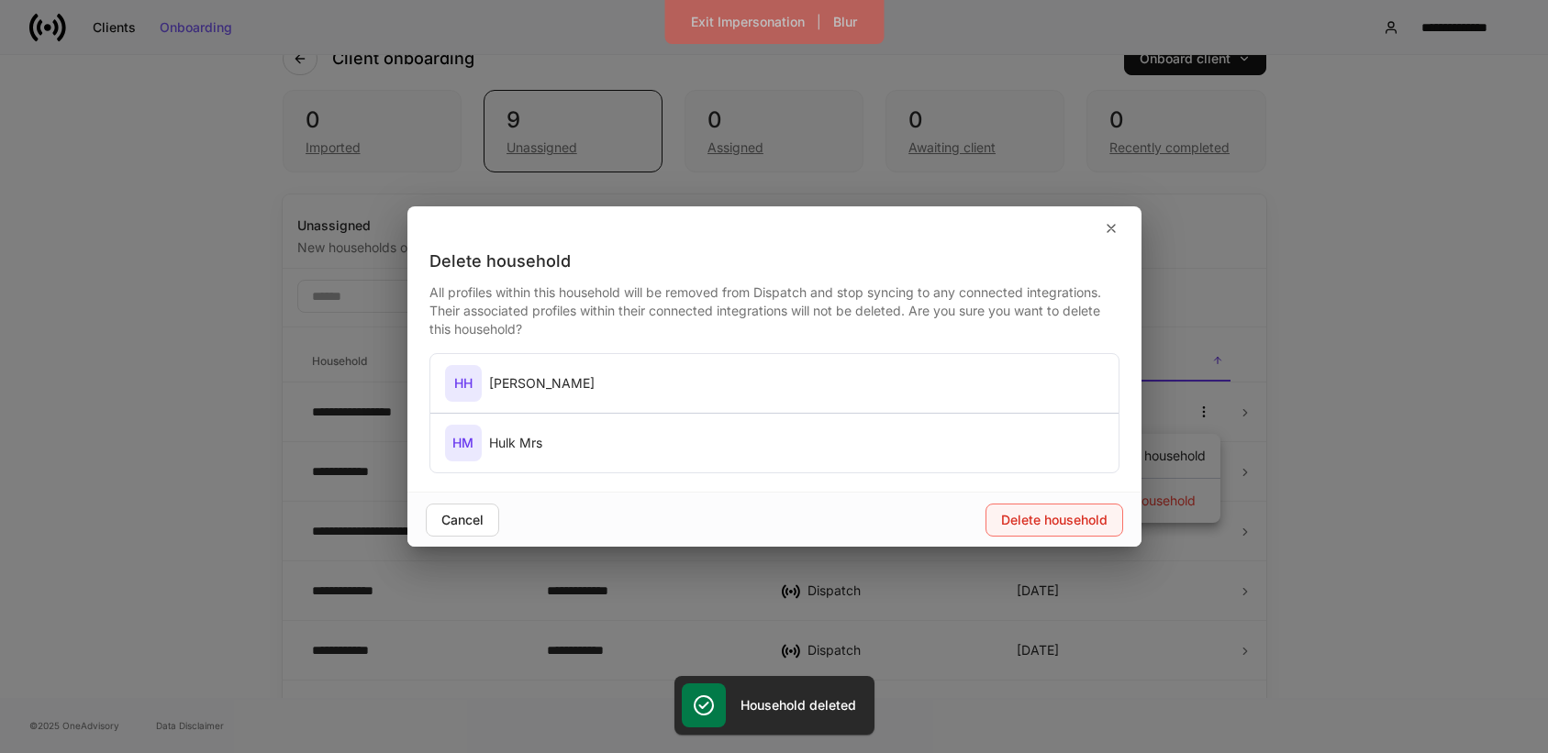
click at [1071, 511] on button "Delete household" at bounding box center [1055, 520] width 138 height 33
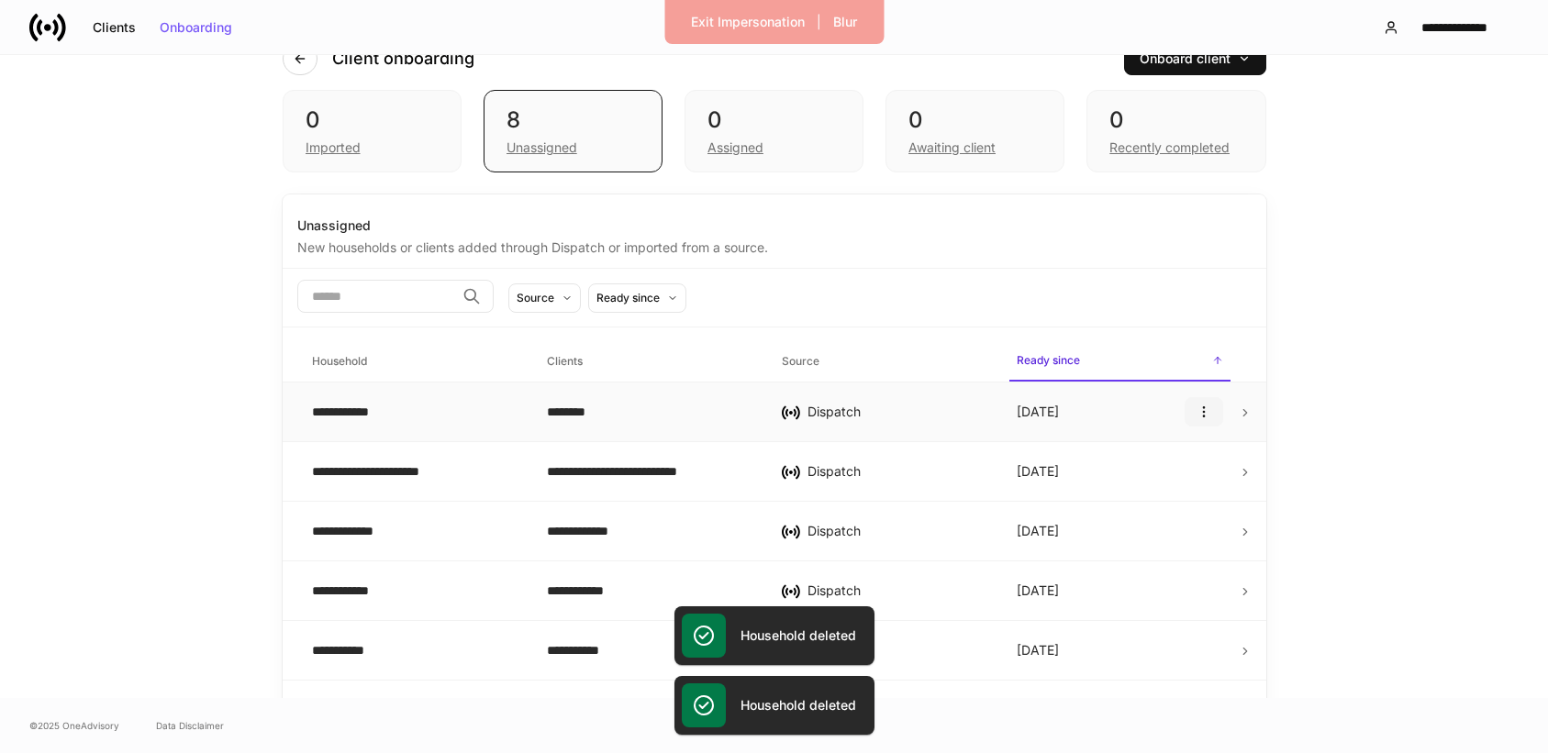
click at [1205, 412] on icon "button" at bounding box center [1204, 412] width 15 height 15
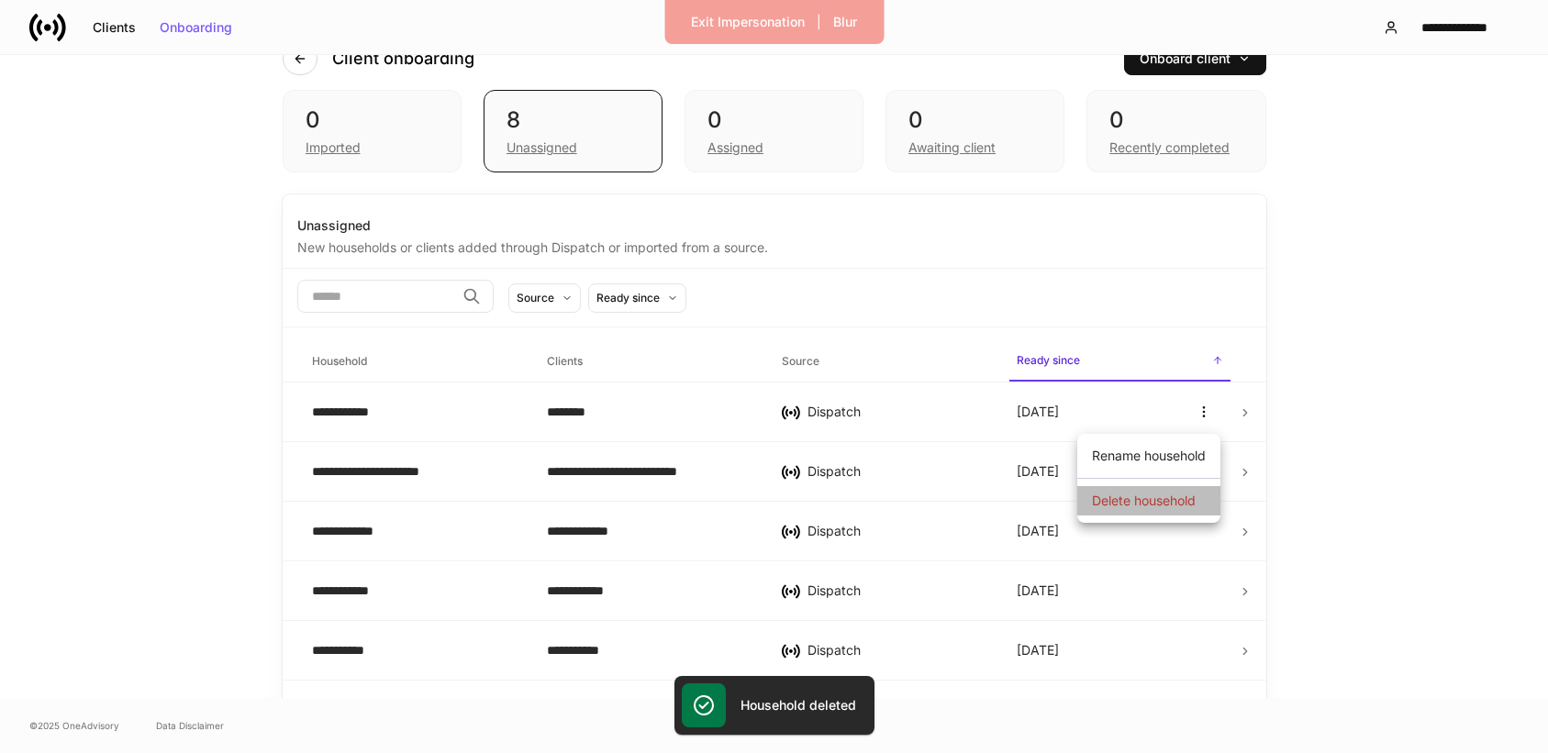
click at [1147, 503] on p "Delete household" at bounding box center [1144, 501] width 104 height 18
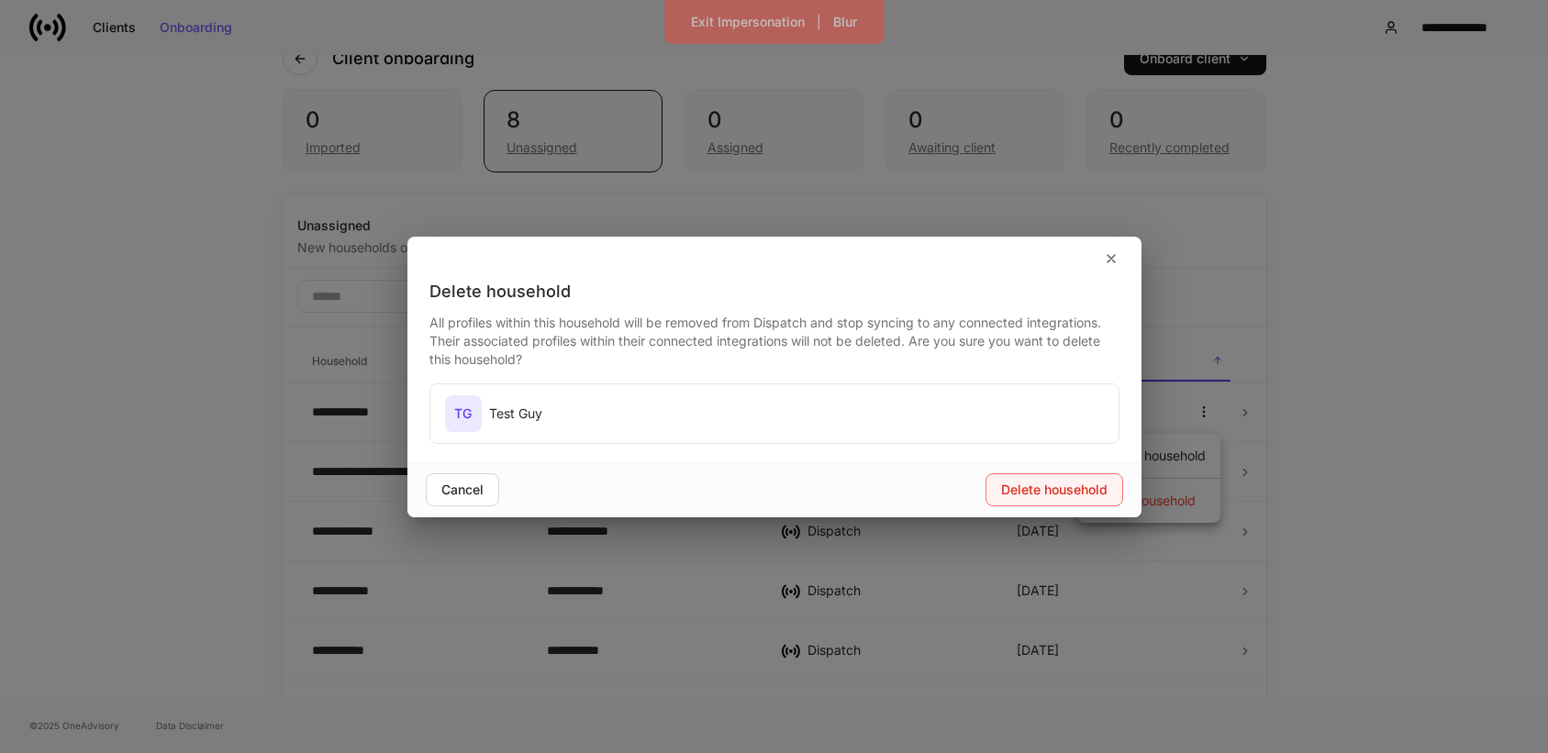
click at [1056, 496] on div "Delete household" at bounding box center [1054, 490] width 106 height 13
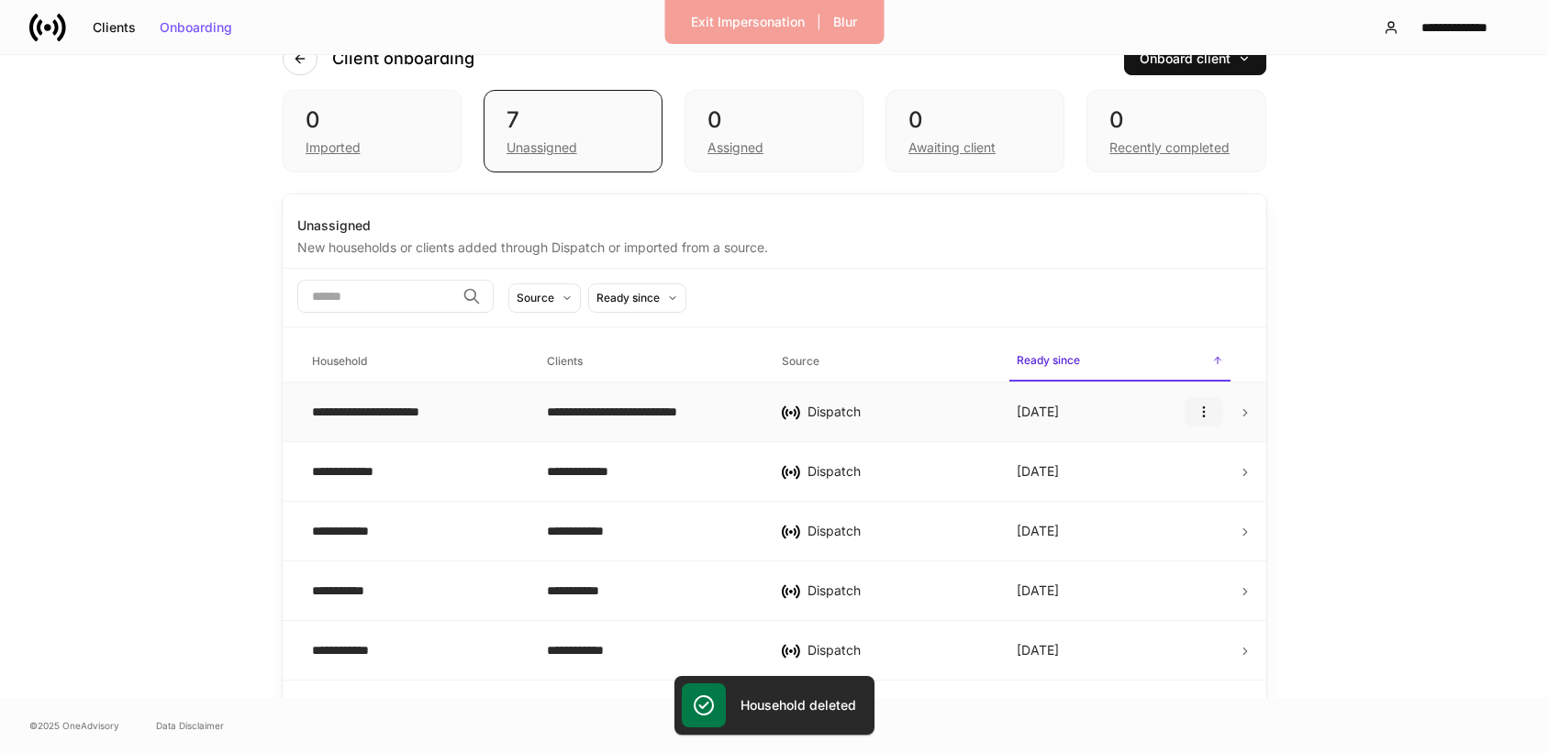
click at [1213, 418] on button "button" at bounding box center [1204, 411] width 39 height 29
click at [1138, 499] on p "Delete household" at bounding box center [1144, 501] width 104 height 18
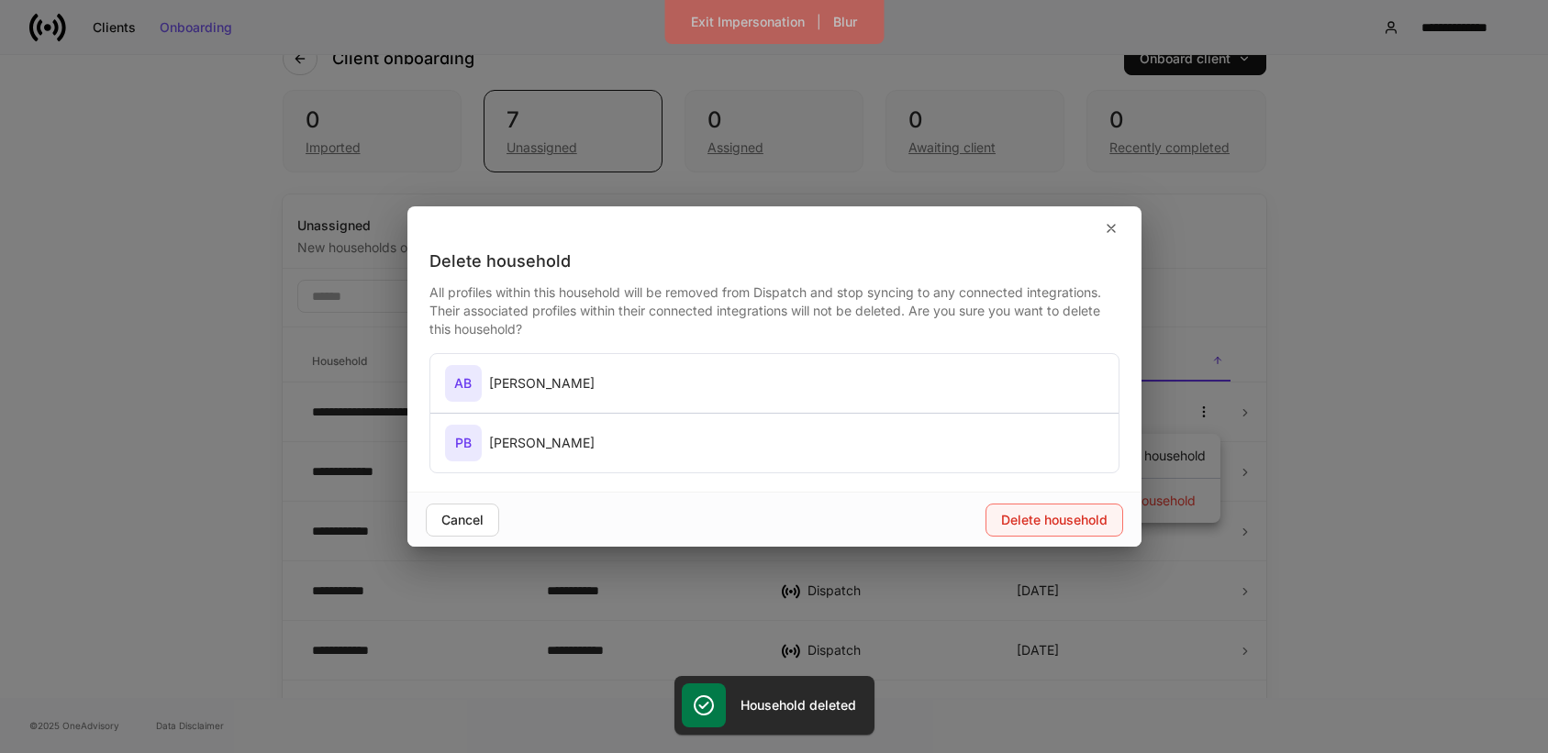
click at [1075, 518] on div "Delete household" at bounding box center [1054, 520] width 106 height 13
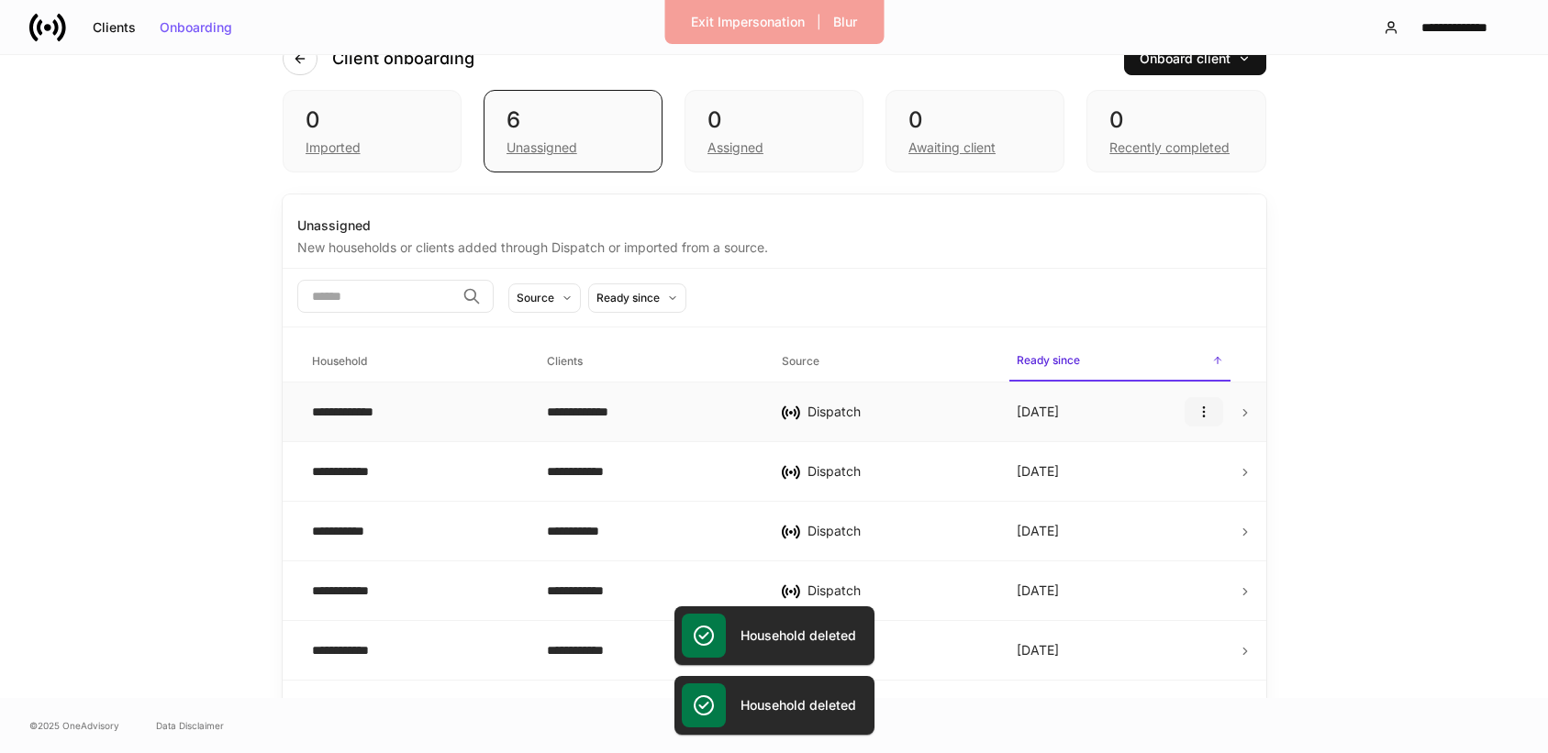
click at [1206, 414] on icon "button" at bounding box center [1204, 412] width 15 height 15
click at [1120, 513] on li "Delete household" at bounding box center [1148, 500] width 143 height 29
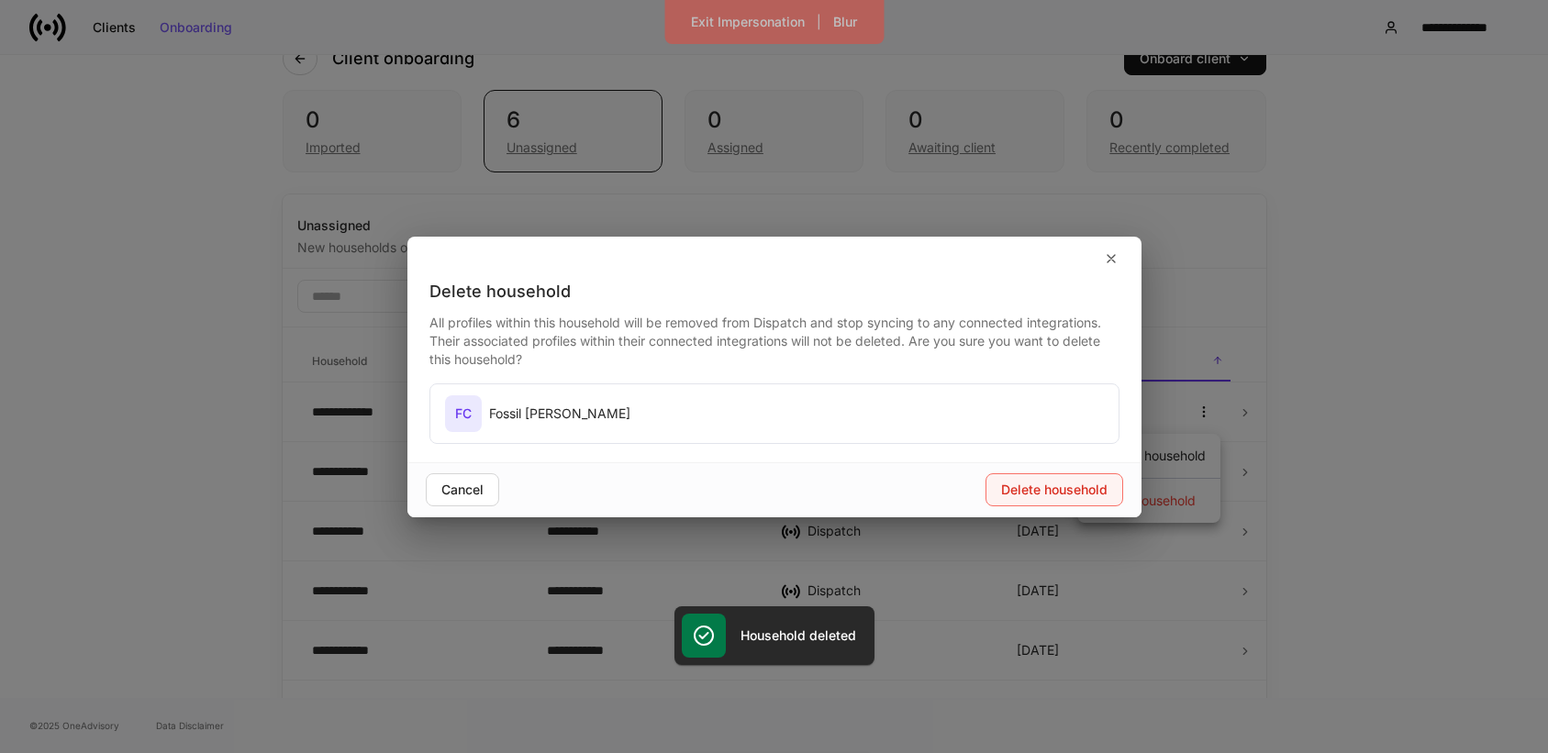
click at [1039, 502] on button "Delete household" at bounding box center [1055, 490] width 138 height 33
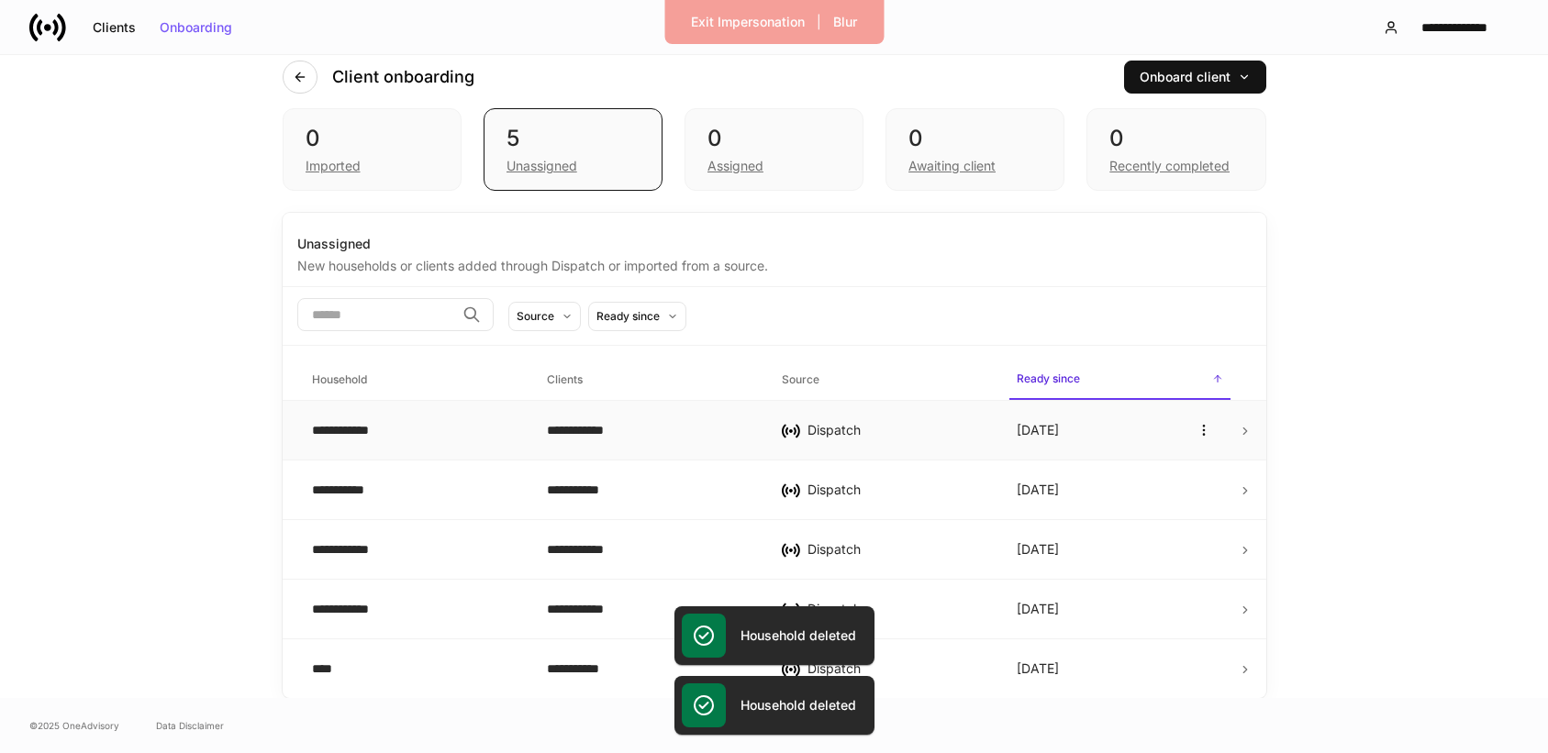
scroll to position [31, 0]
click at [1197, 434] on icon "button" at bounding box center [1204, 430] width 15 height 15
click at [1120, 515] on p "Delete household" at bounding box center [1144, 519] width 104 height 18
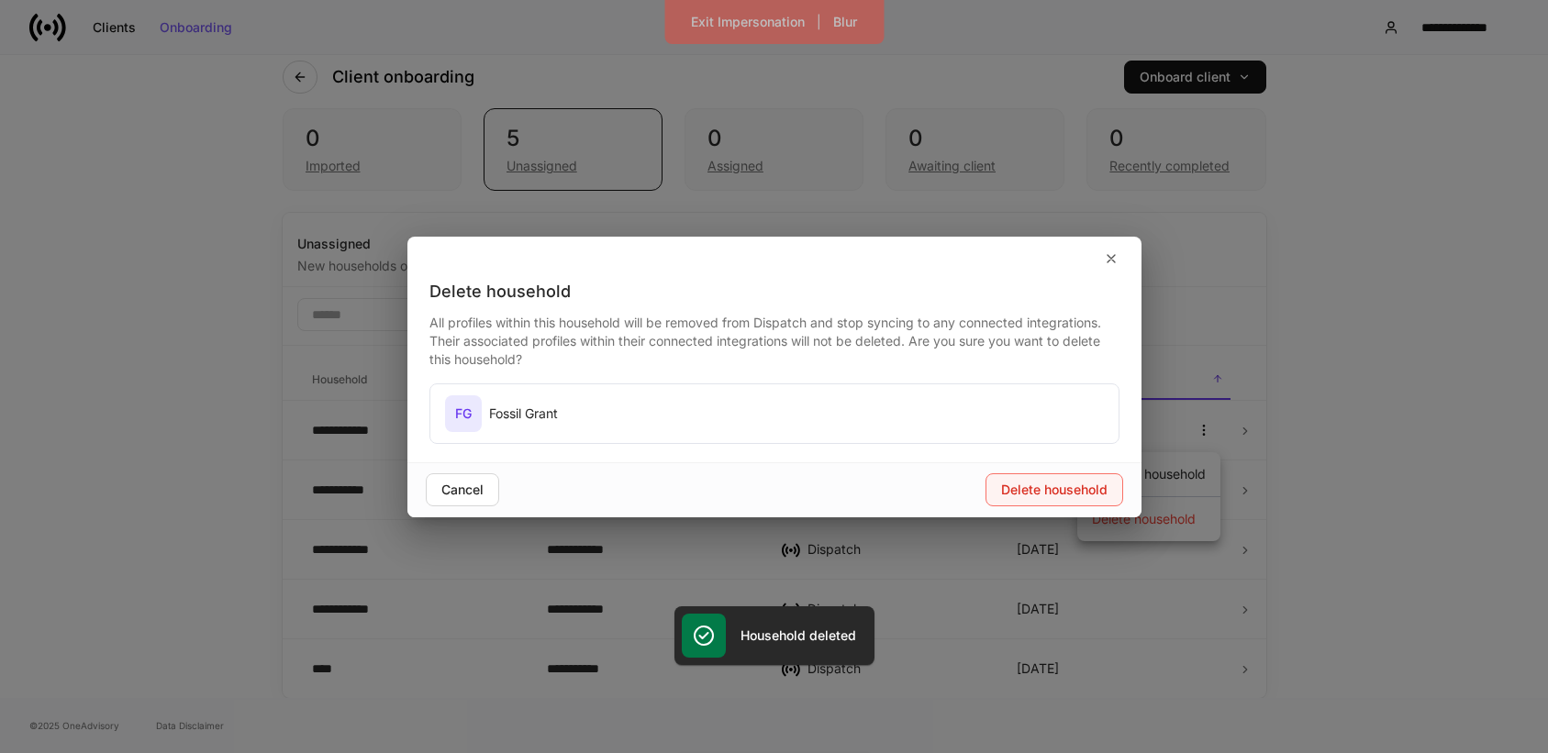
click at [1051, 501] on button "Delete household" at bounding box center [1055, 490] width 138 height 33
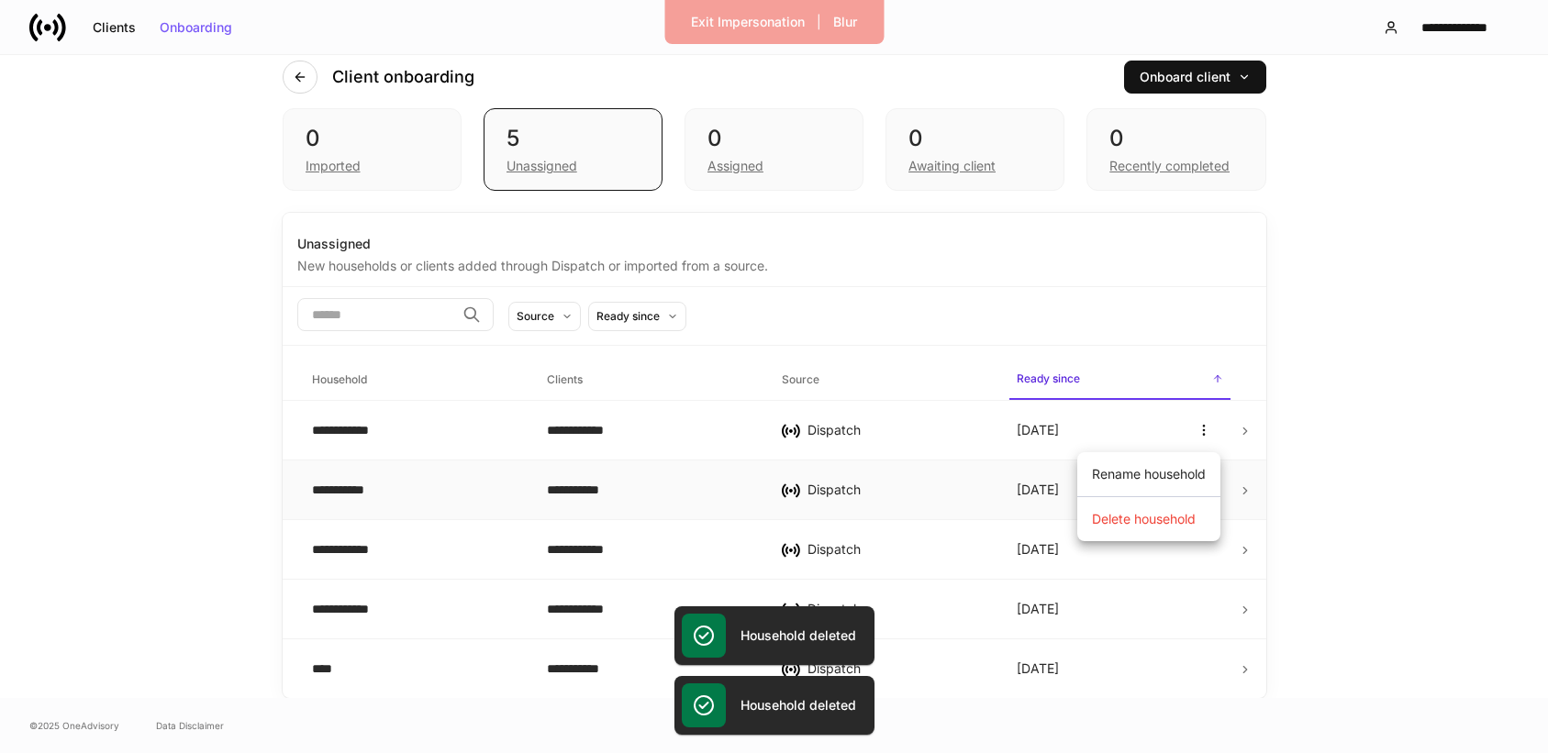
scroll to position [0, 0]
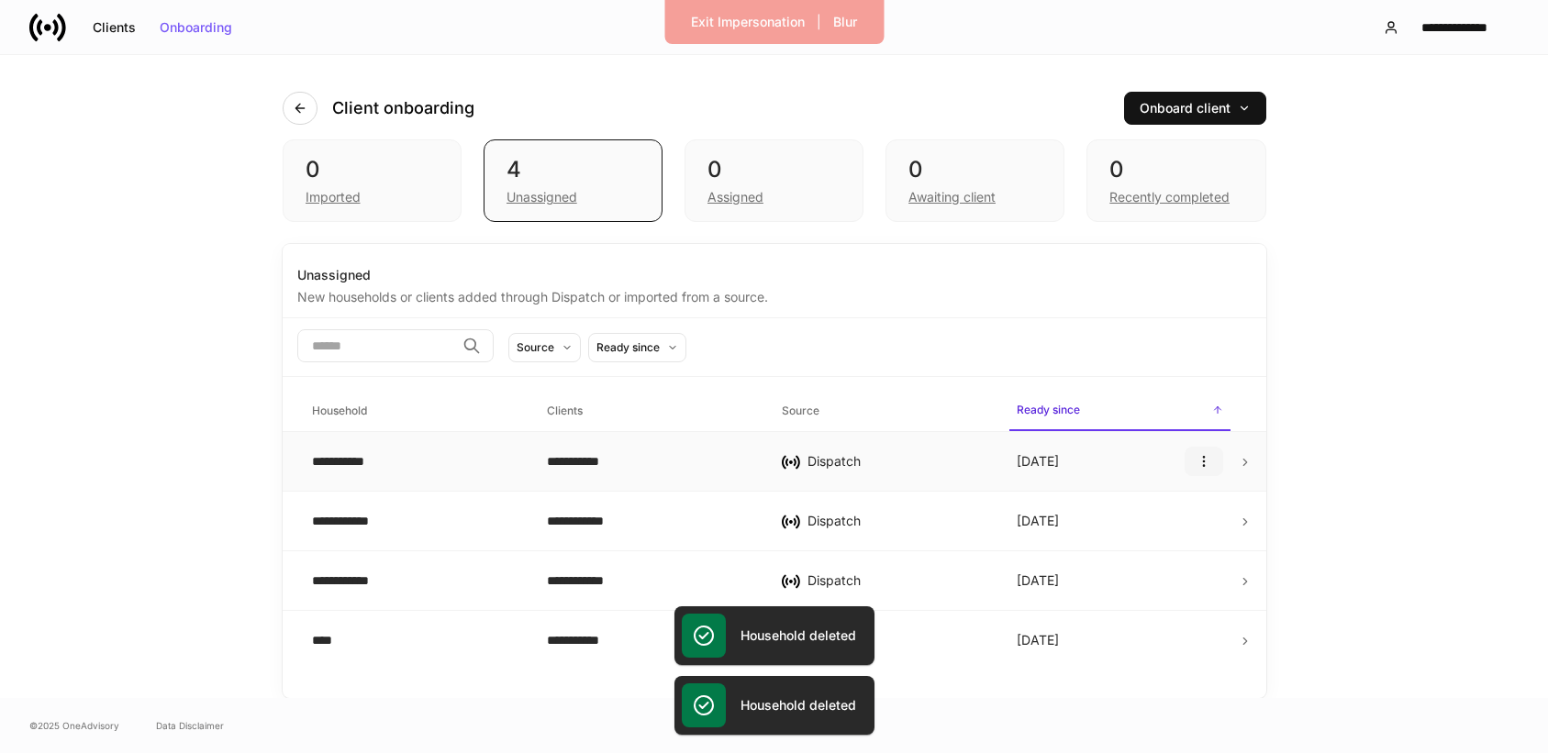
click at [1203, 457] on icon "button" at bounding box center [1203, 462] width 1 height 10
click at [1135, 545] on p "Delete household" at bounding box center [1144, 550] width 104 height 18
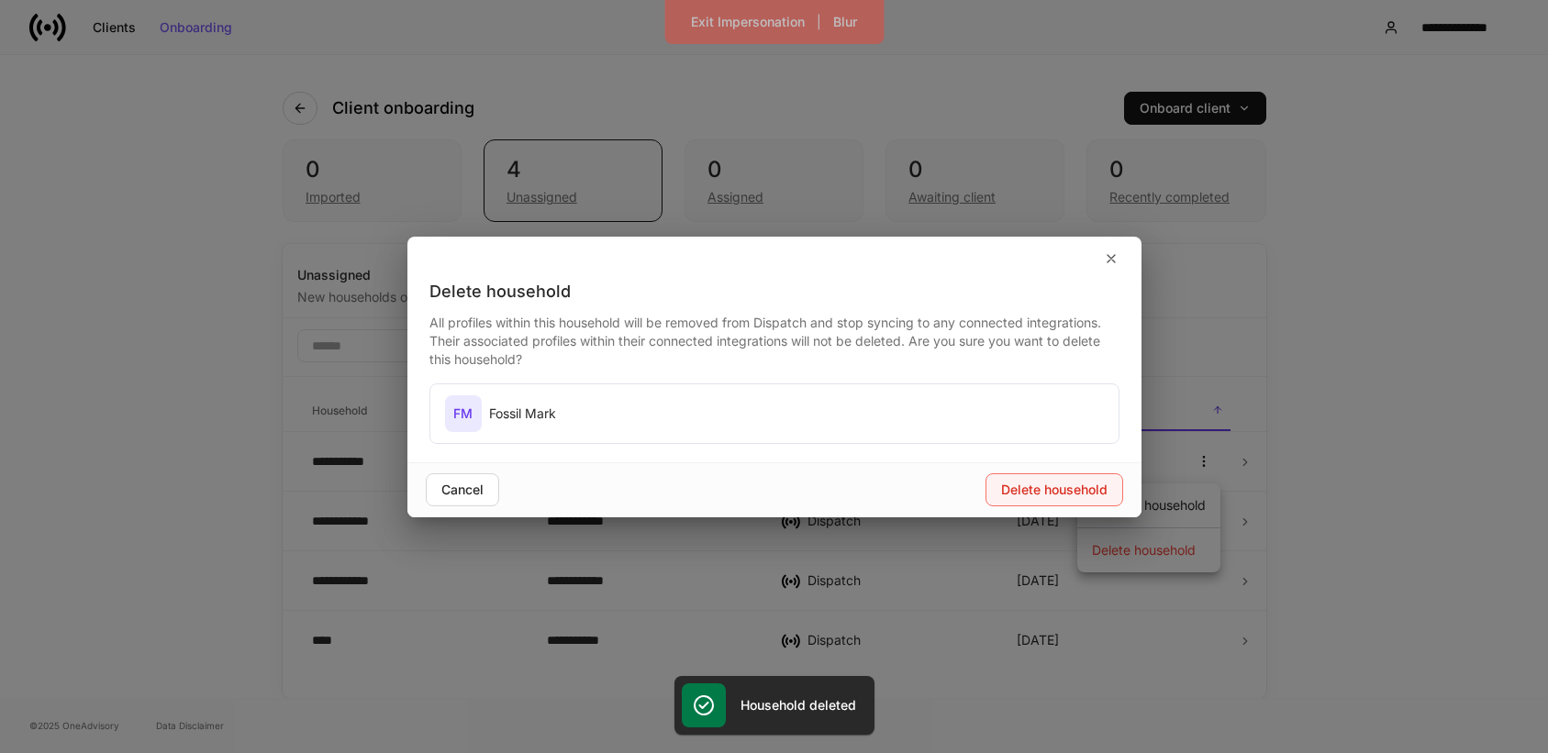
click at [1064, 497] on button "Delete household" at bounding box center [1055, 490] width 138 height 33
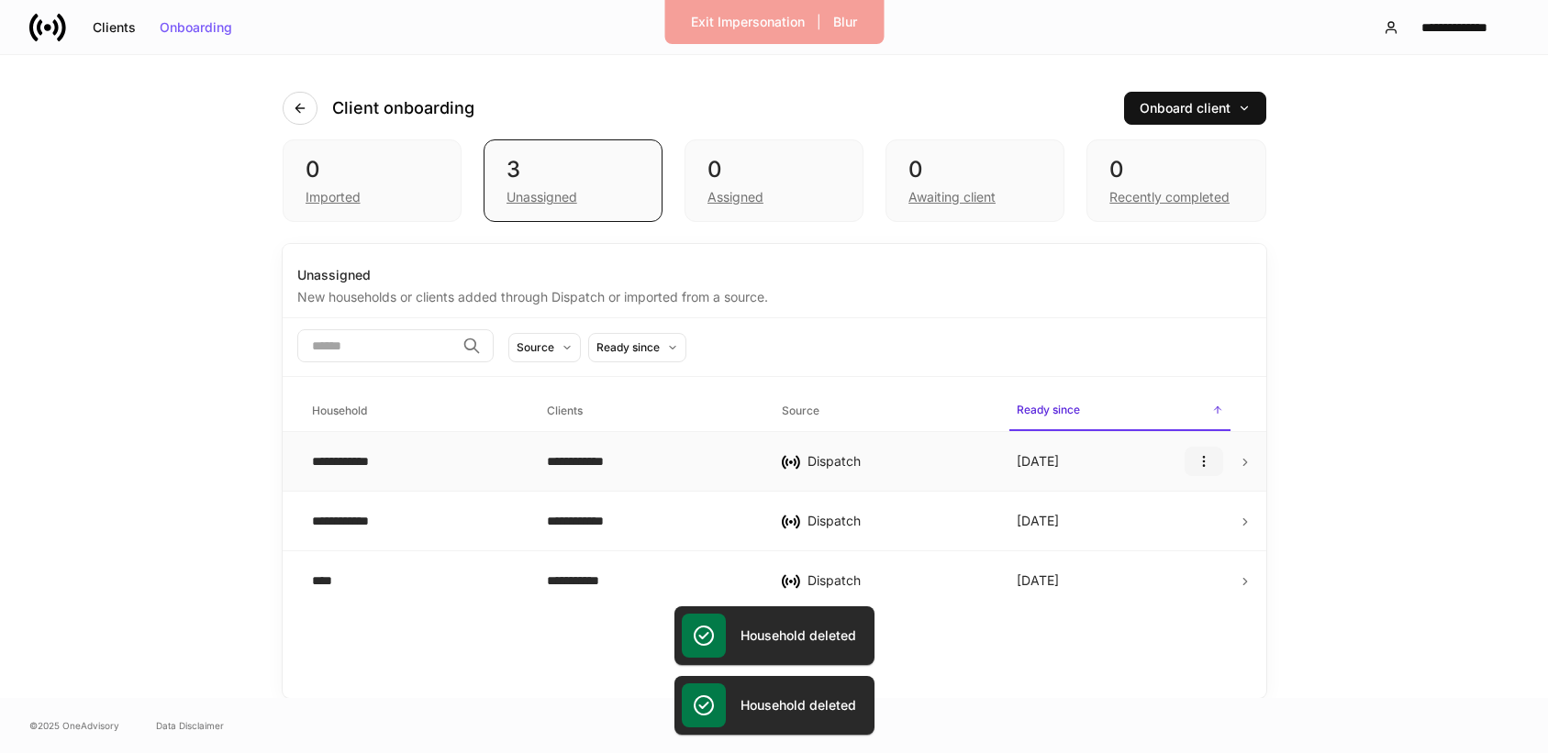
click at [1210, 466] on icon "button" at bounding box center [1204, 461] width 15 height 15
click at [1154, 539] on li "Delete household" at bounding box center [1148, 550] width 143 height 29
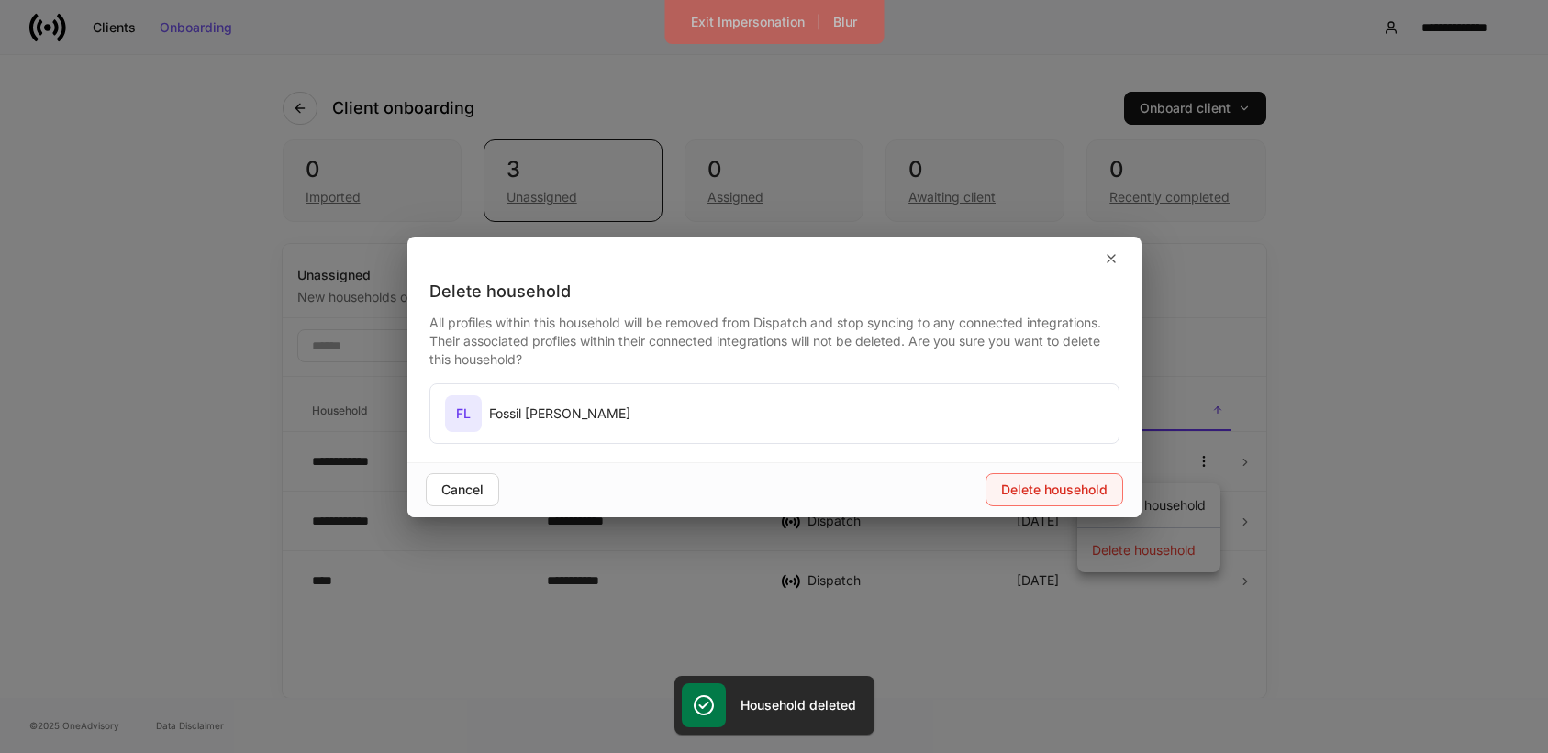
click at [1082, 489] on div "Delete household" at bounding box center [1054, 490] width 106 height 13
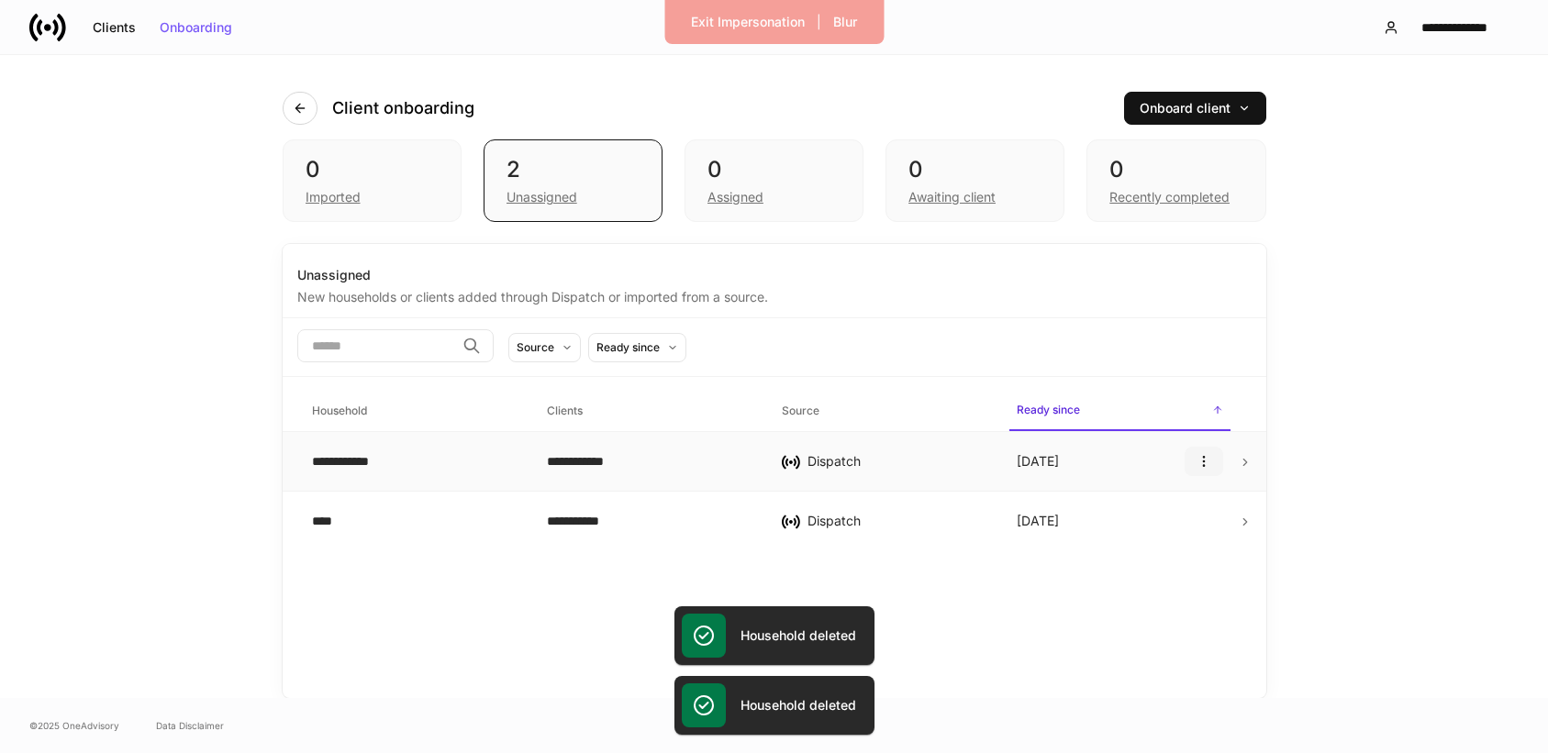
click at [1197, 468] on icon "button" at bounding box center [1204, 461] width 15 height 15
click at [1120, 538] on li "Delete household" at bounding box center [1148, 550] width 143 height 29
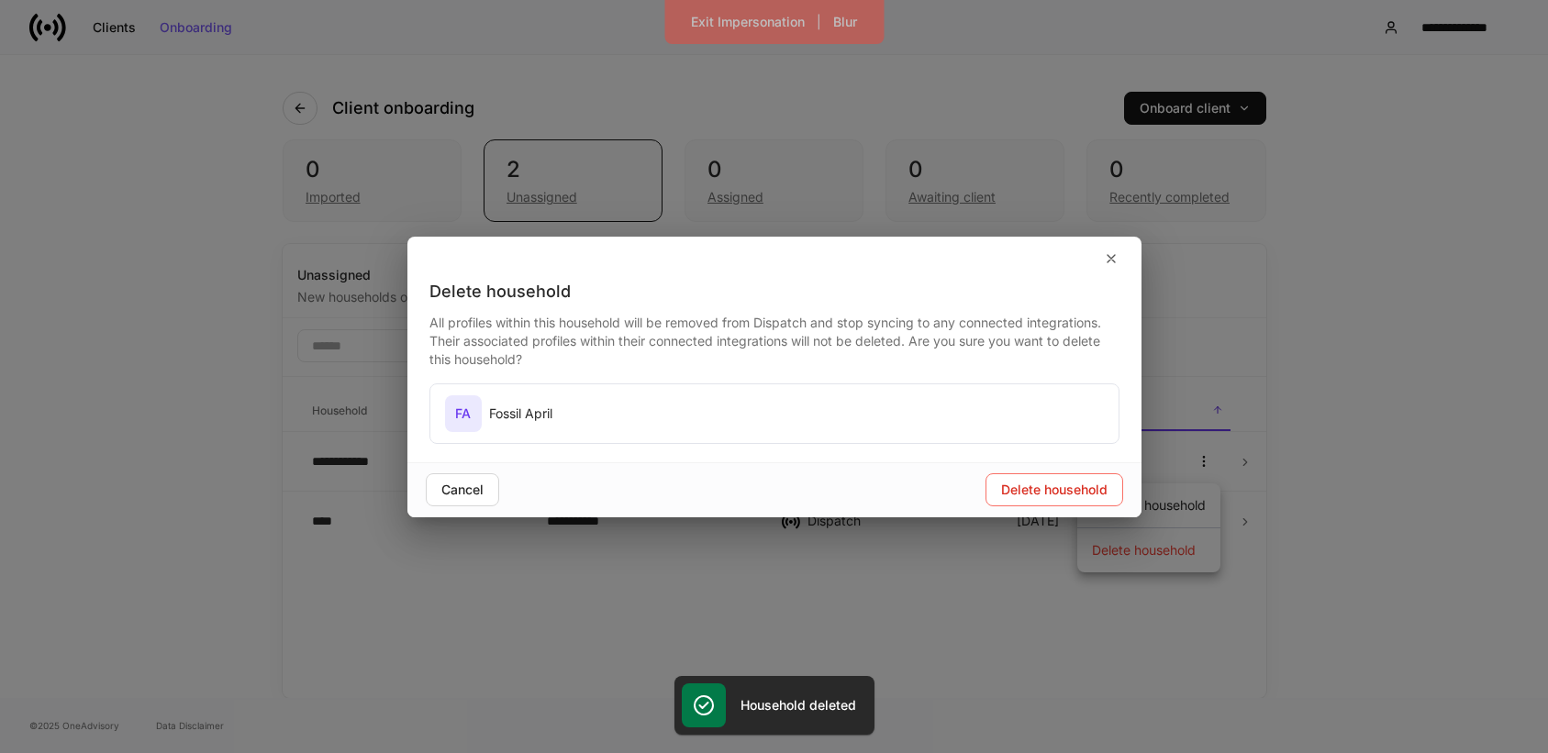
click at [972, 474] on div "Delete household" at bounding box center [948, 490] width 349 height 33
click at [1011, 491] on div "Delete household" at bounding box center [1054, 490] width 106 height 13
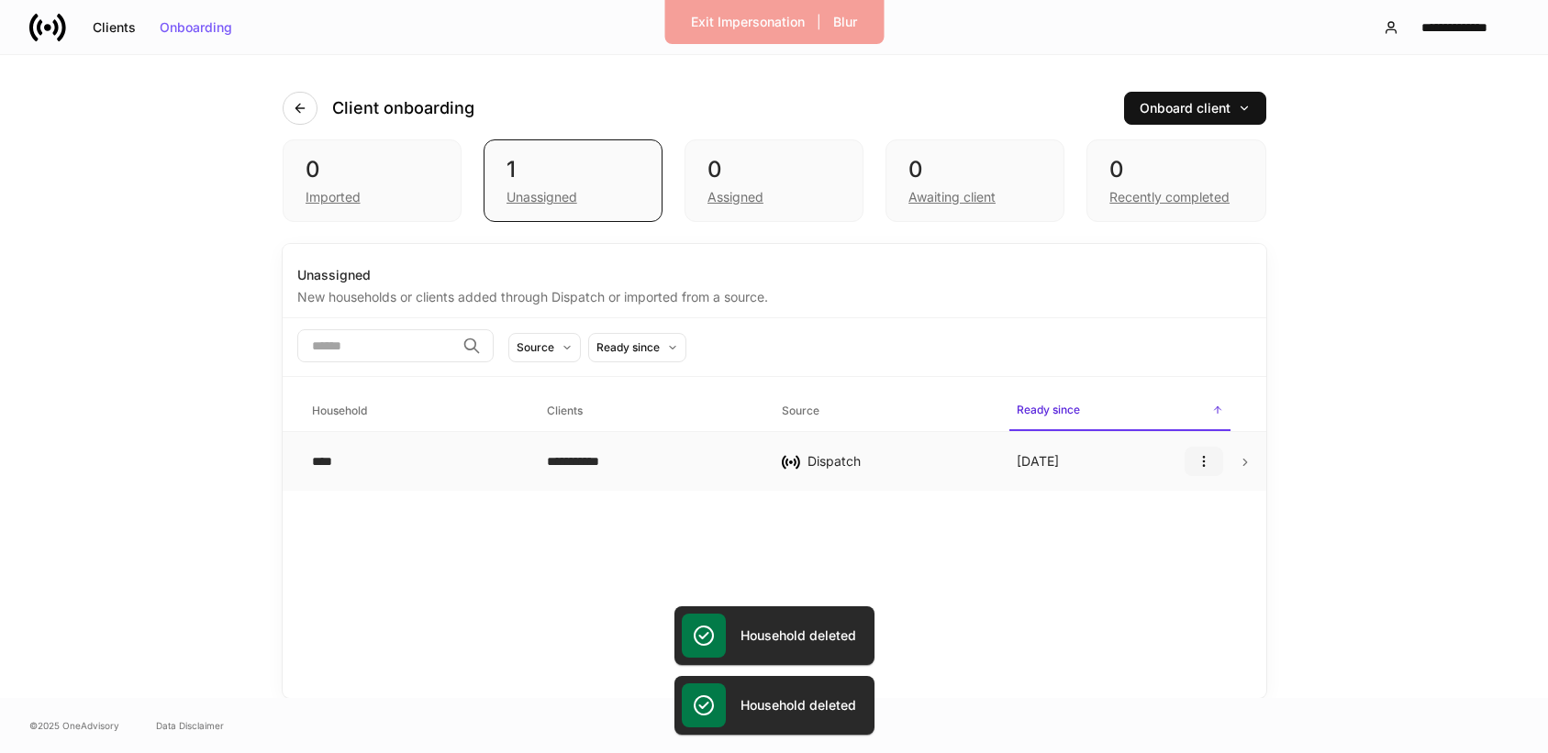
click at [1209, 458] on icon "button" at bounding box center [1204, 461] width 15 height 15
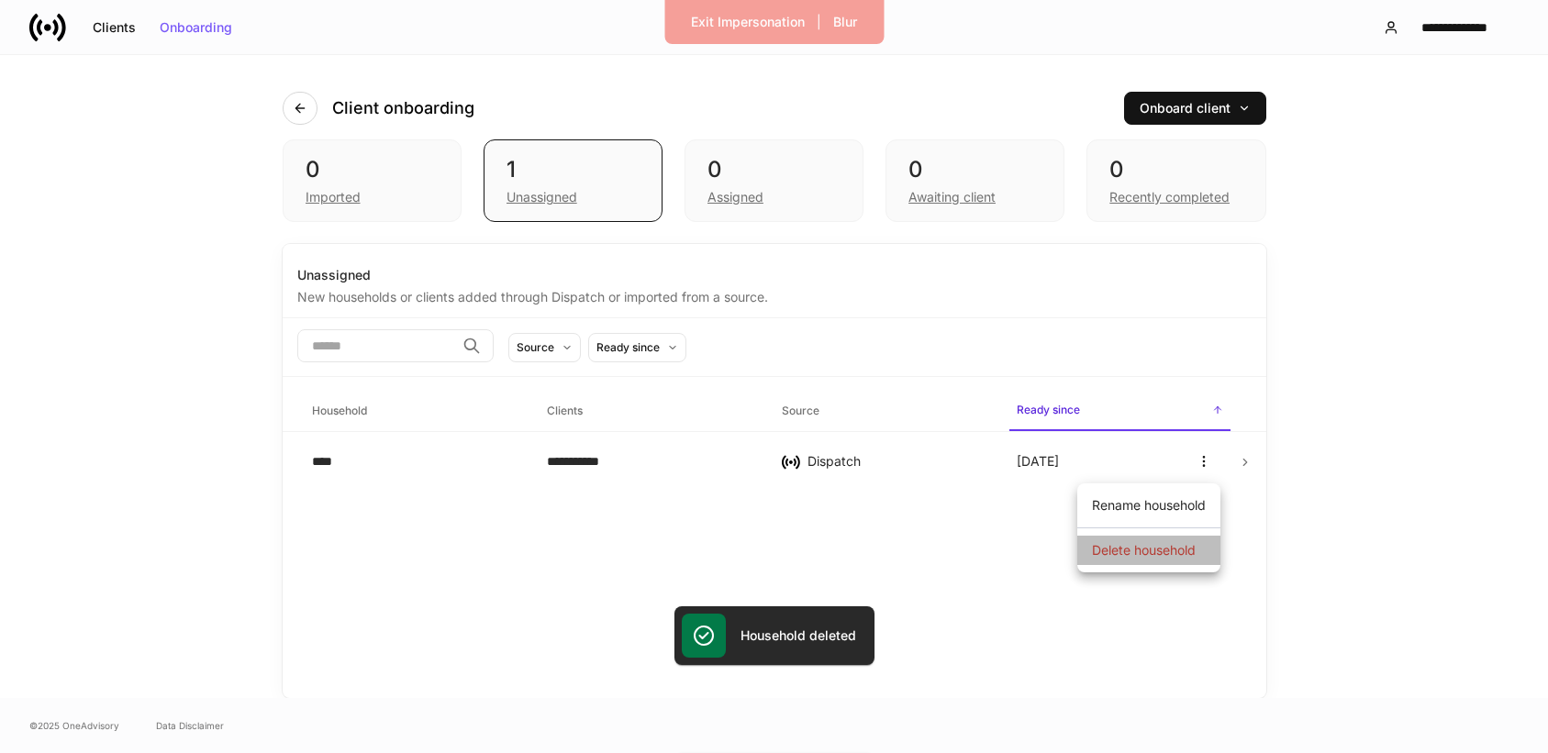
click at [1156, 547] on p "Delete household" at bounding box center [1144, 550] width 104 height 18
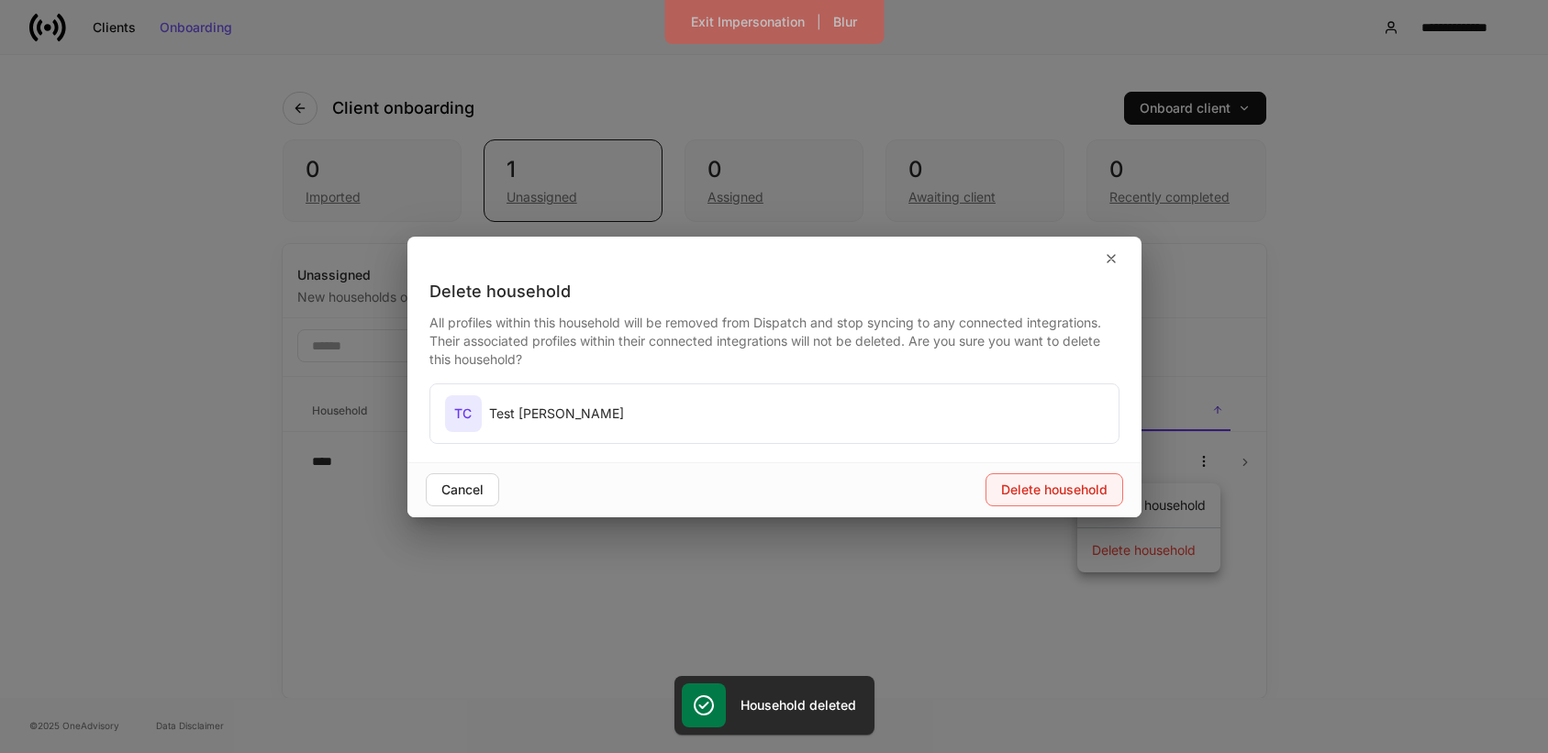
click at [1059, 495] on div "Delete household" at bounding box center [1054, 490] width 106 height 13
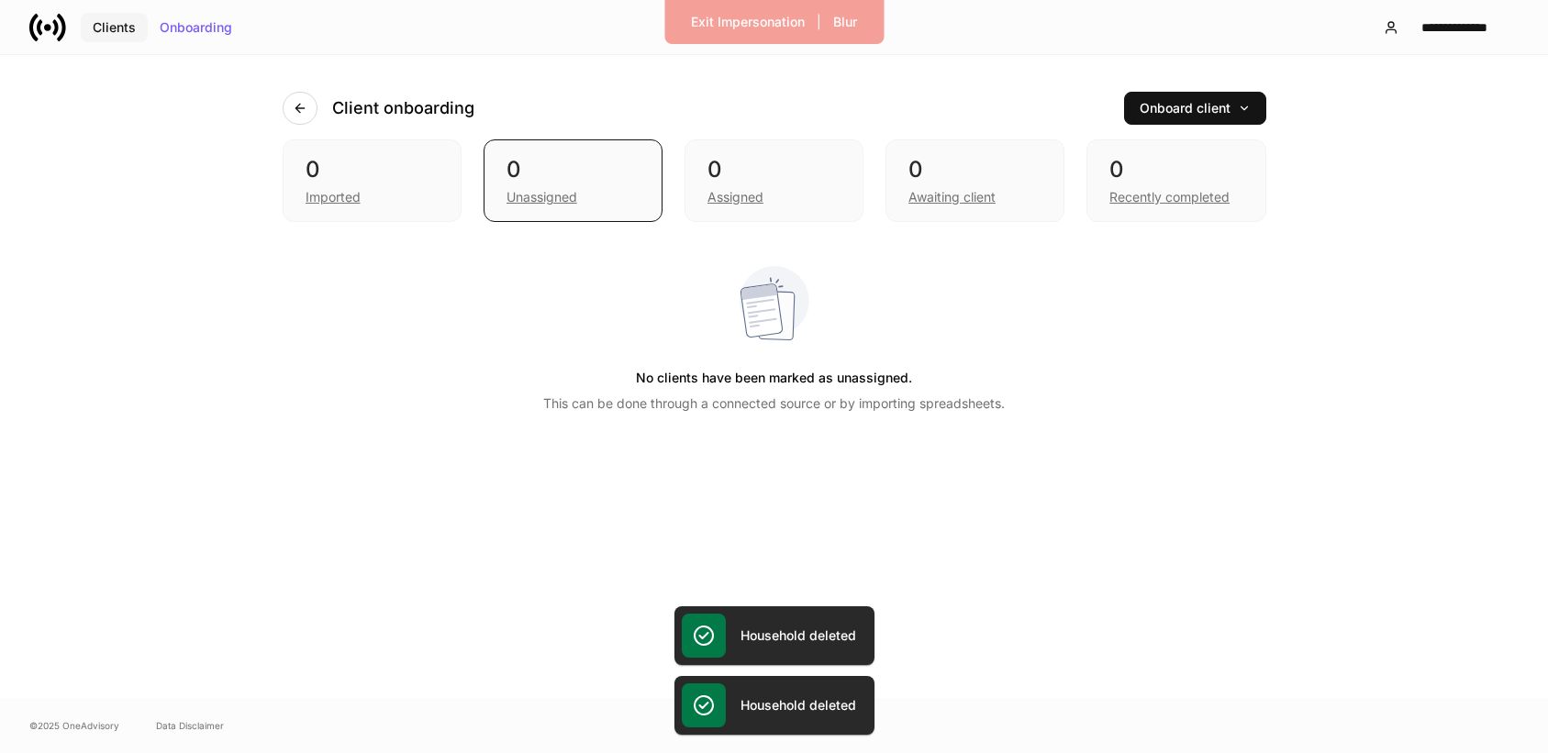
click at [112, 13] on button "Clients" at bounding box center [114, 27] width 67 height 29
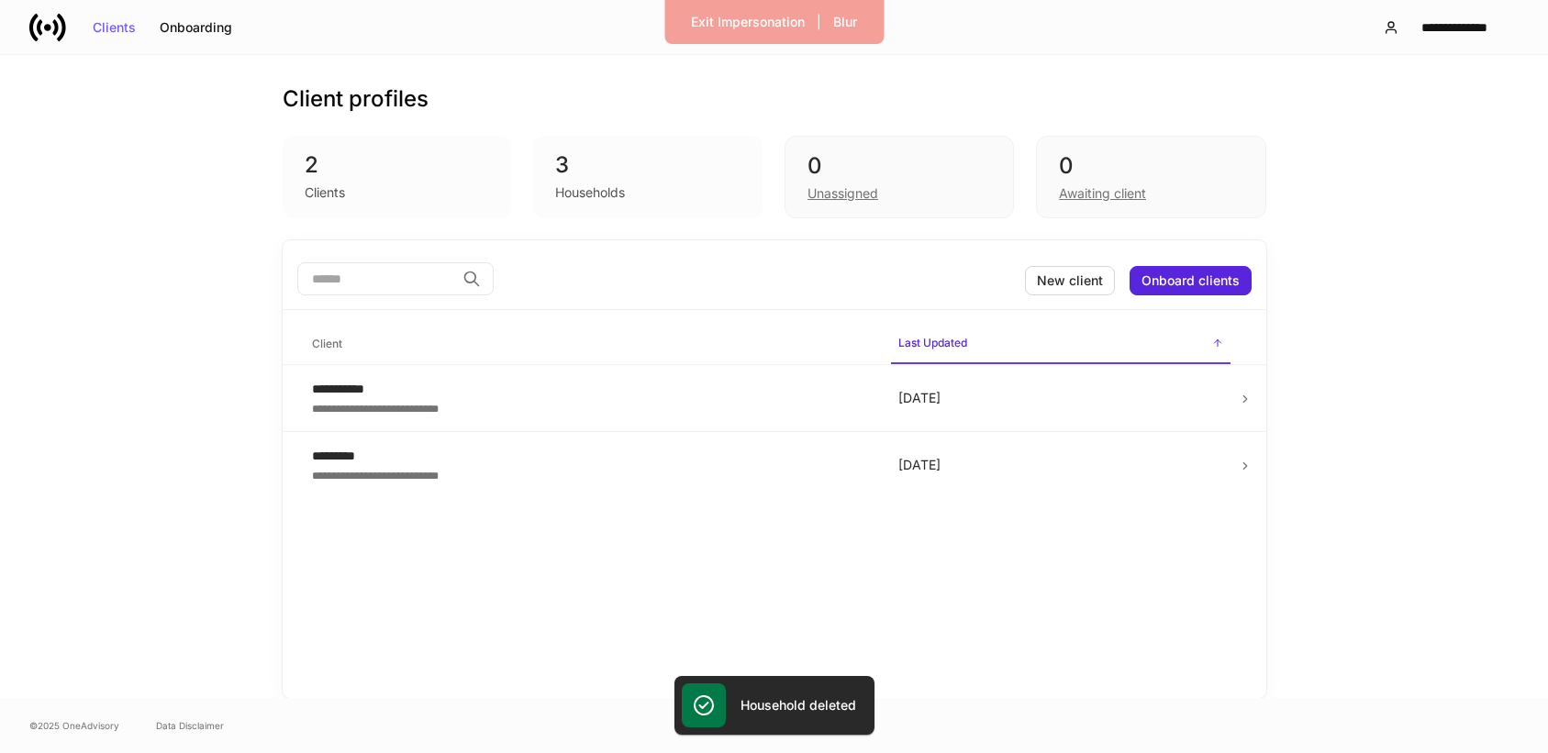
click at [608, 194] on div "Households" at bounding box center [590, 193] width 70 height 18
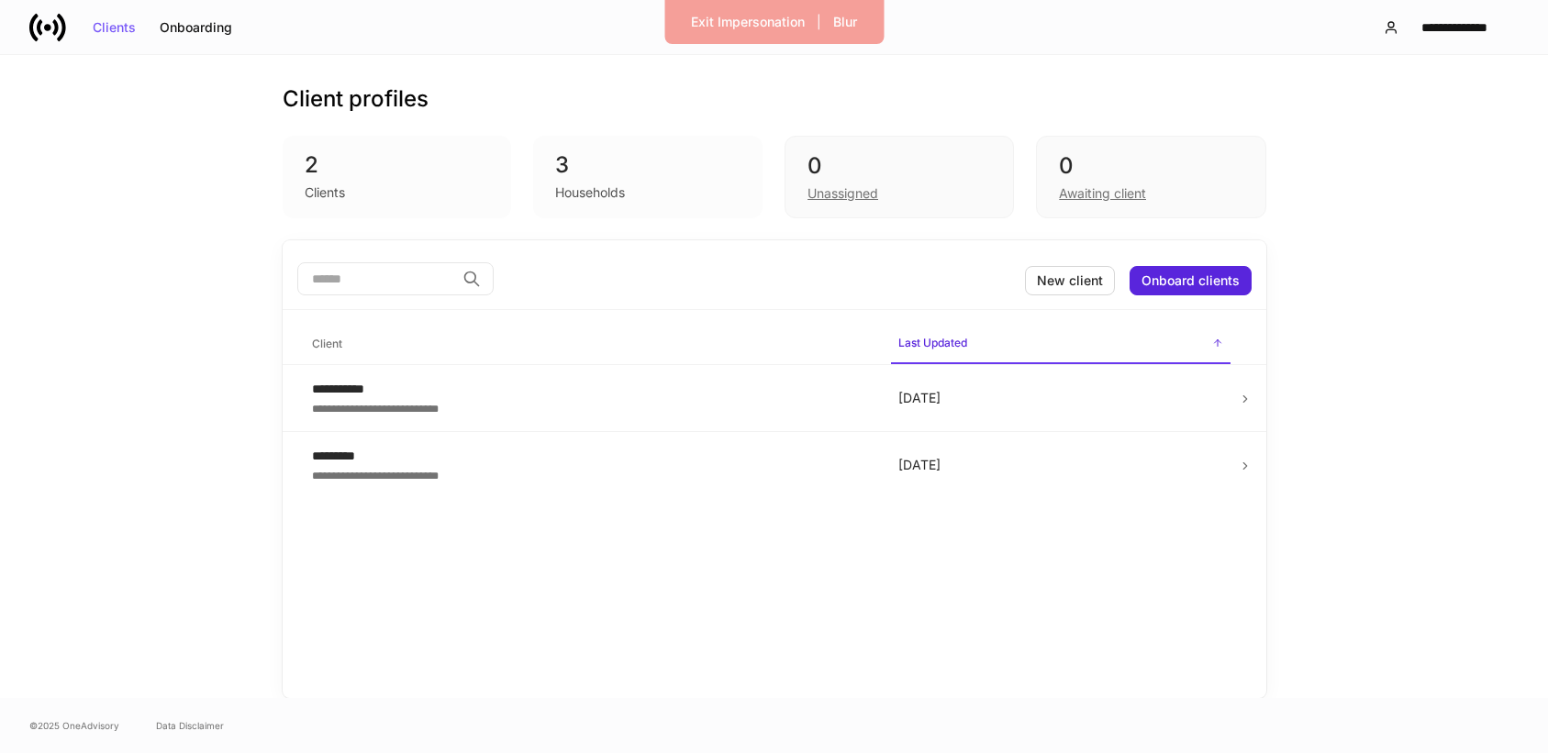
click at [421, 195] on div "Clients" at bounding box center [397, 191] width 185 height 22
click at [898, 178] on div "0" at bounding box center [900, 165] width 184 height 29
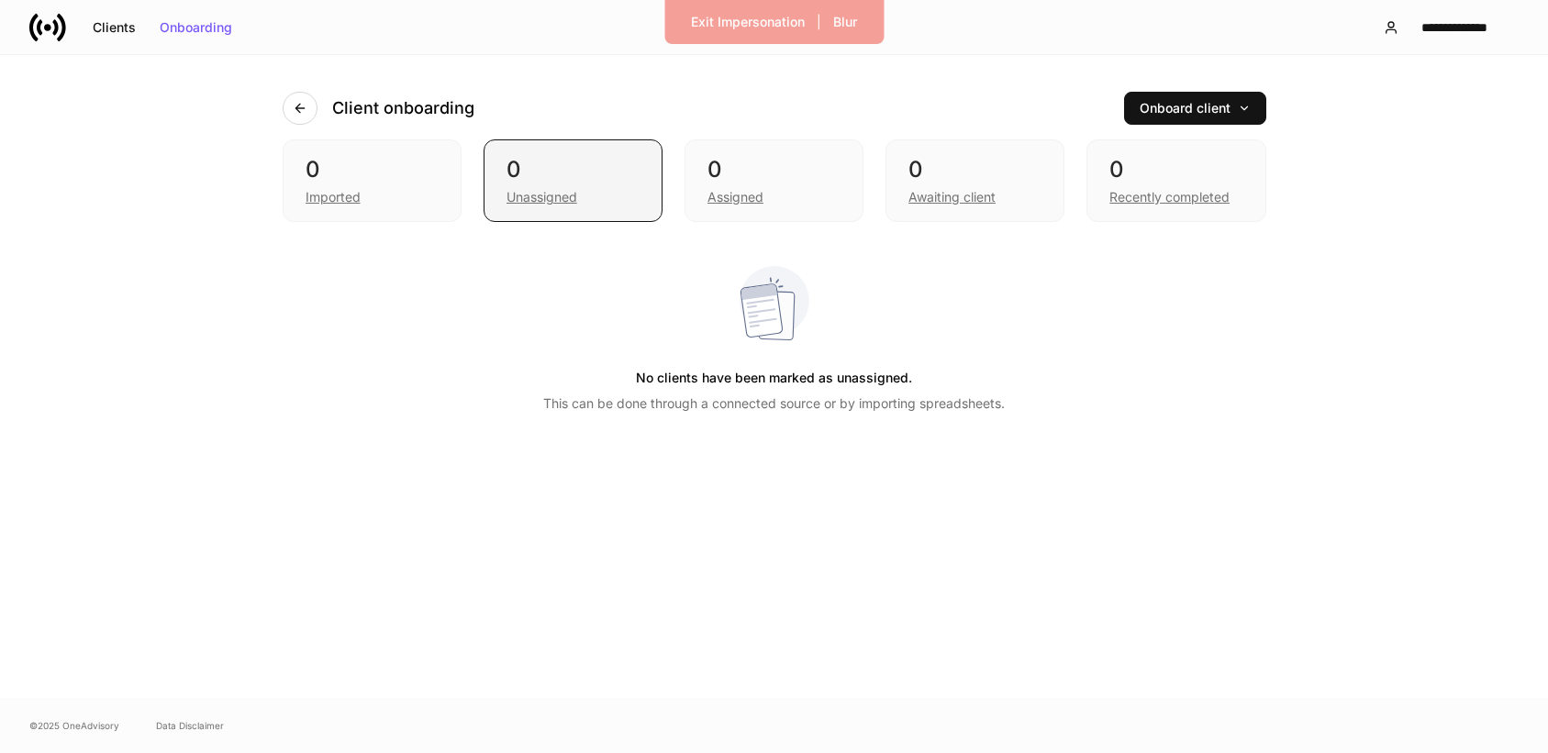
click at [619, 187] on div "Unassigned" at bounding box center [573, 195] width 133 height 22
click at [115, 37] on button "Clients" at bounding box center [114, 27] width 67 height 29
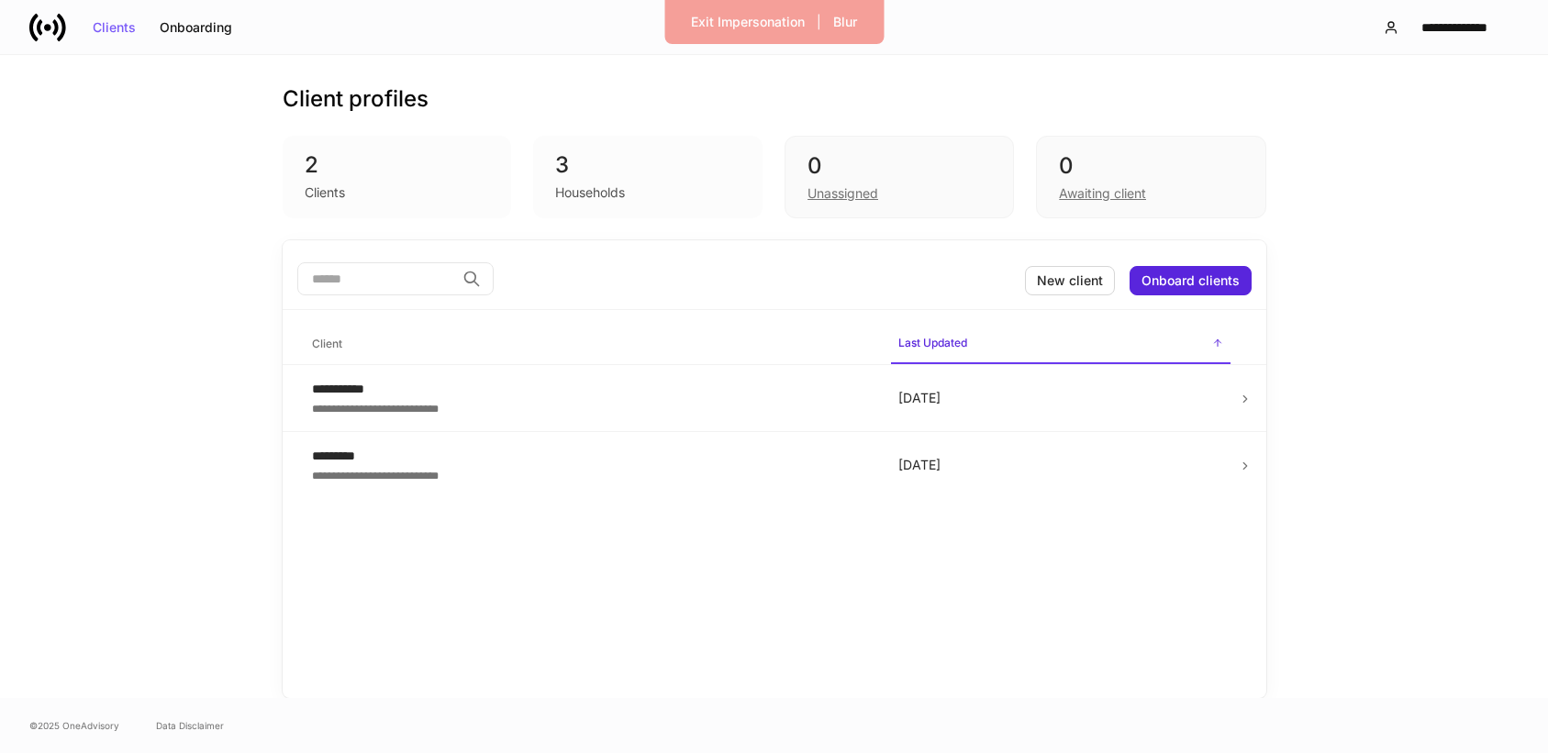
click at [387, 187] on div "Clients" at bounding box center [397, 191] width 185 height 22
click at [566, 401] on div "**********" at bounding box center [590, 407] width 557 height 18
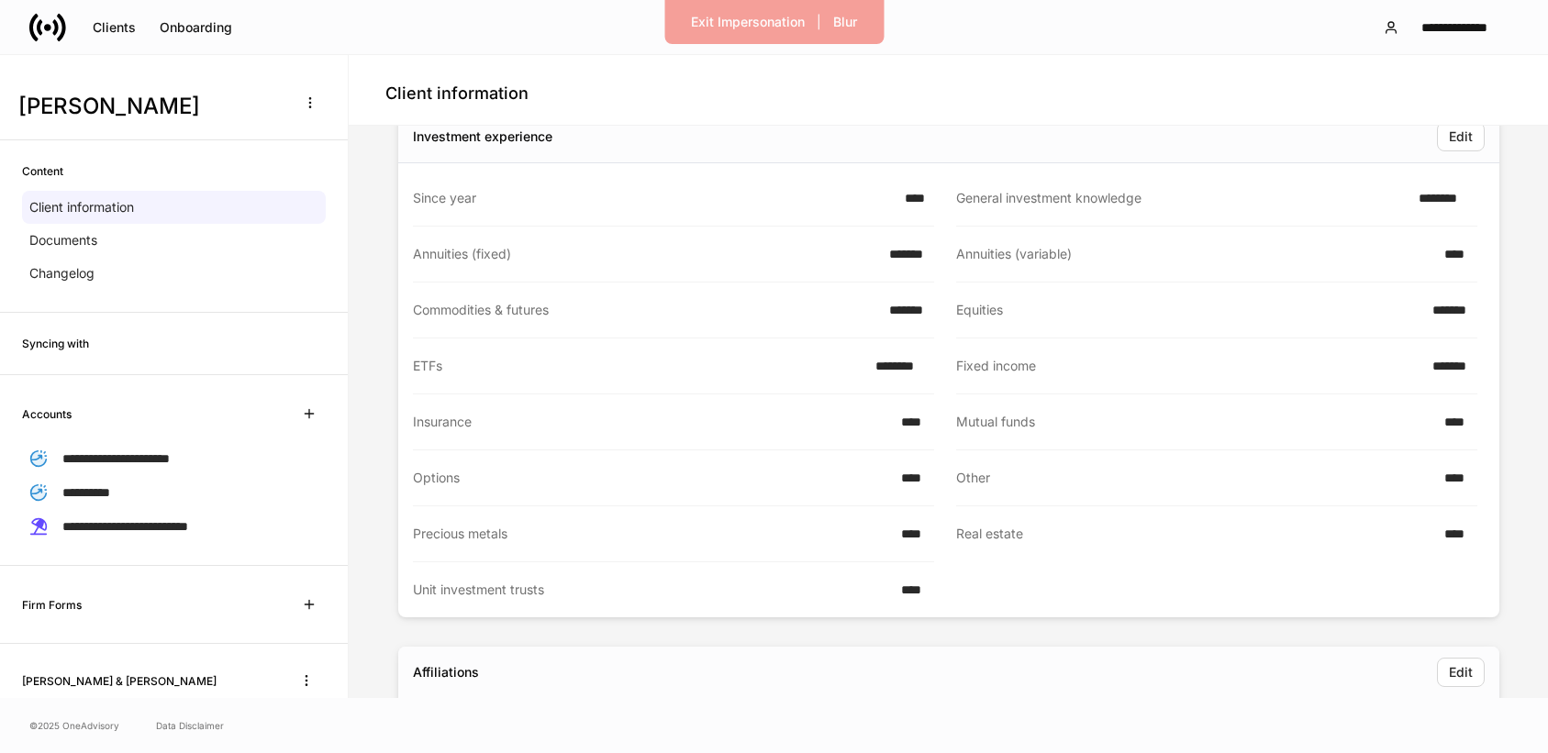
scroll to position [124, 0]
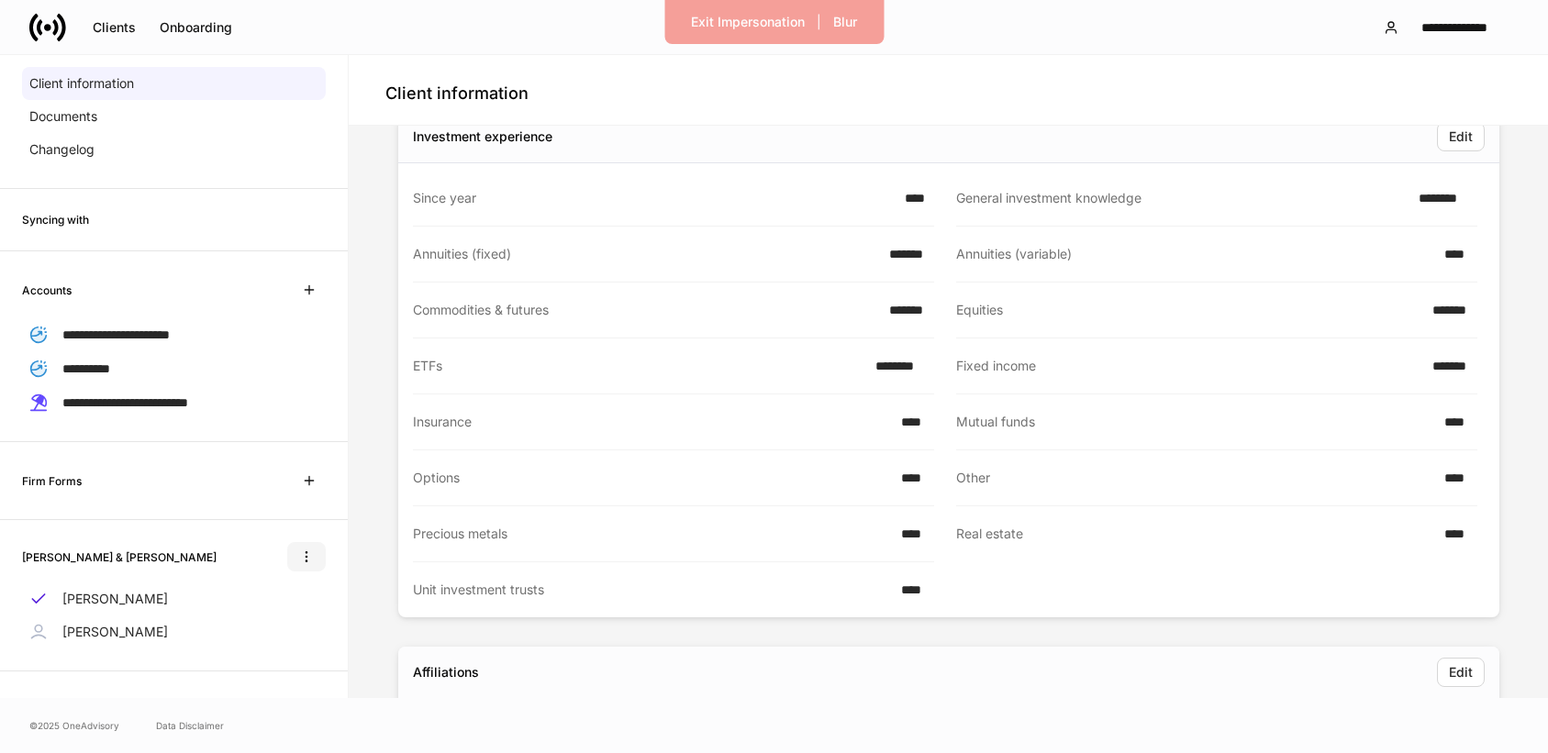
click at [313, 556] on icon "button" at bounding box center [306, 557] width 15 height 15
click at [310, 640] on li "Delete household" at bounding box center [246, 643] width 154 height 29
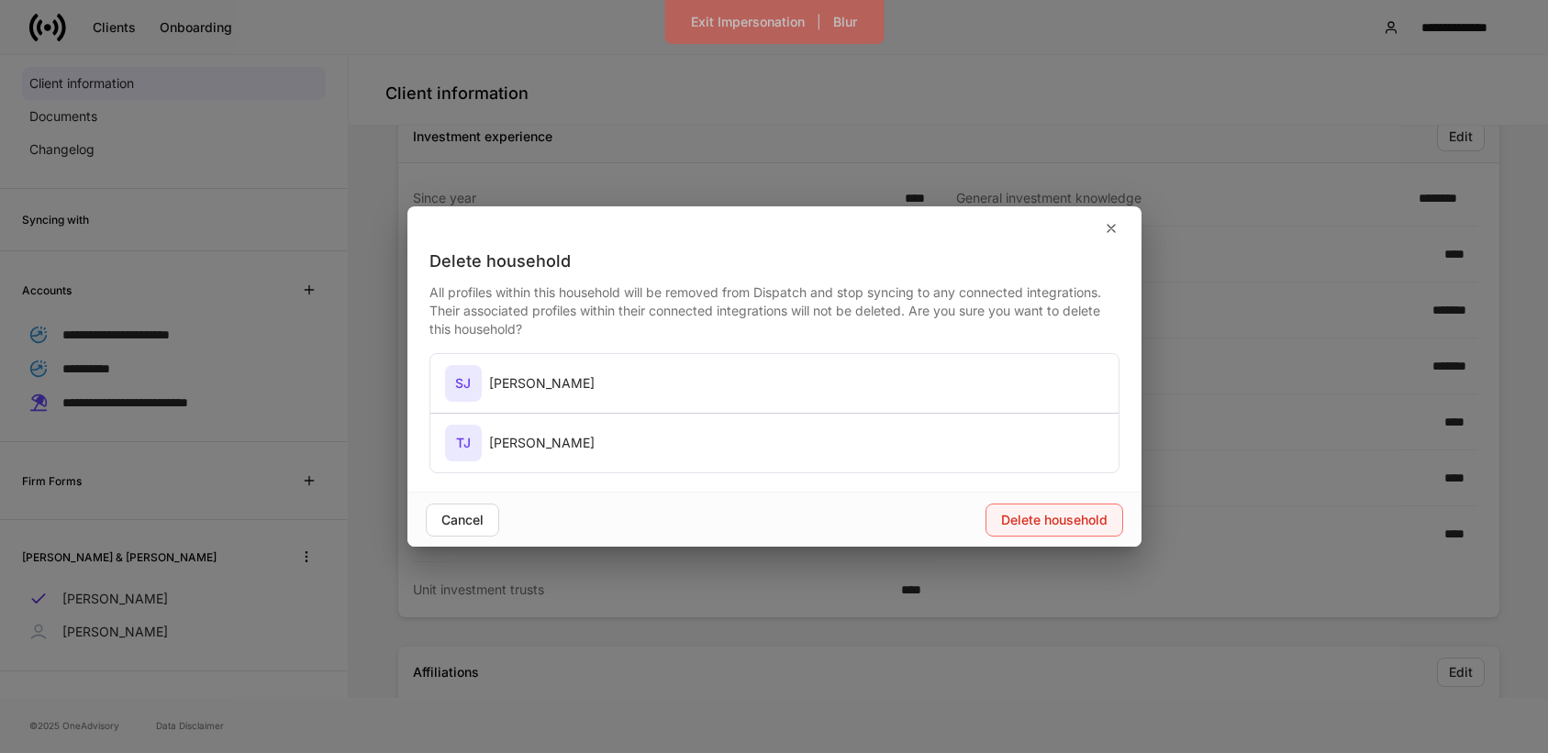
click at [1015, 514] on div "Delete household" at bounding box center [1054, 520] width 106 height 13
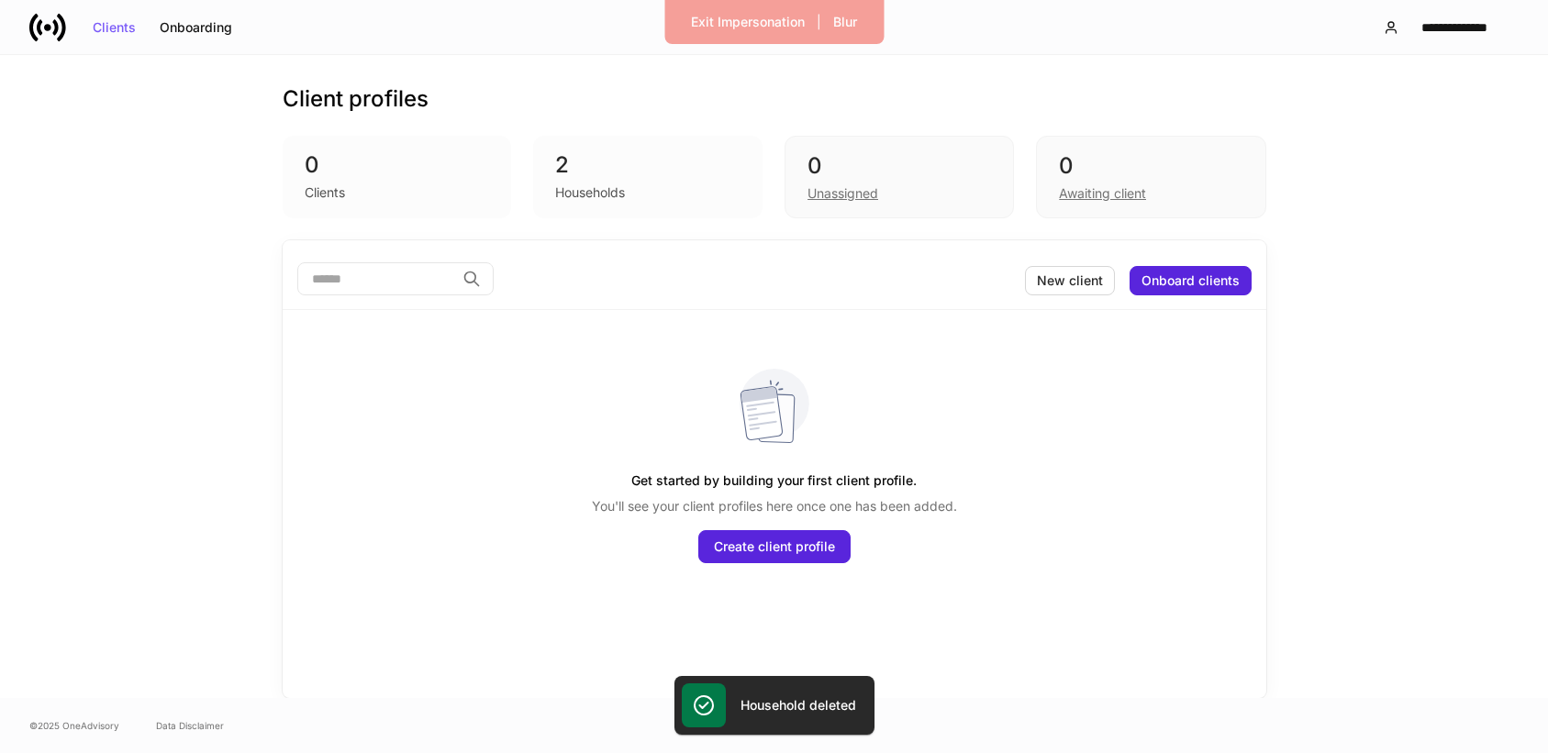
click at [585, 173] on div "2" at bounding box center [647, 164] width 185 height 29
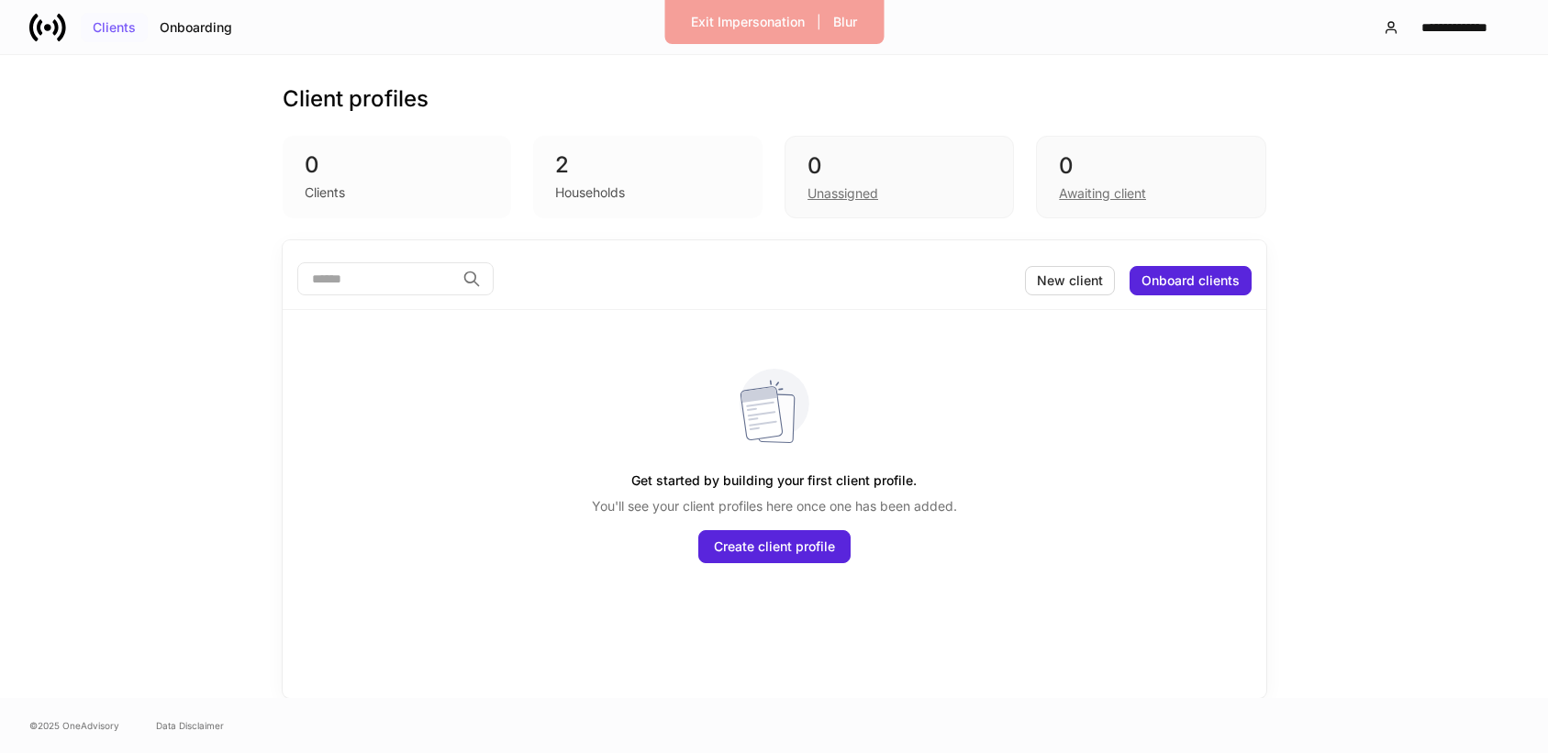
click at [113, 37] on button "Clients" at bounding box center [114, 27] width 67 height 29
click at [225, 37] on button "Onboarding" at bounding box center [196, 27] width 96 height 29
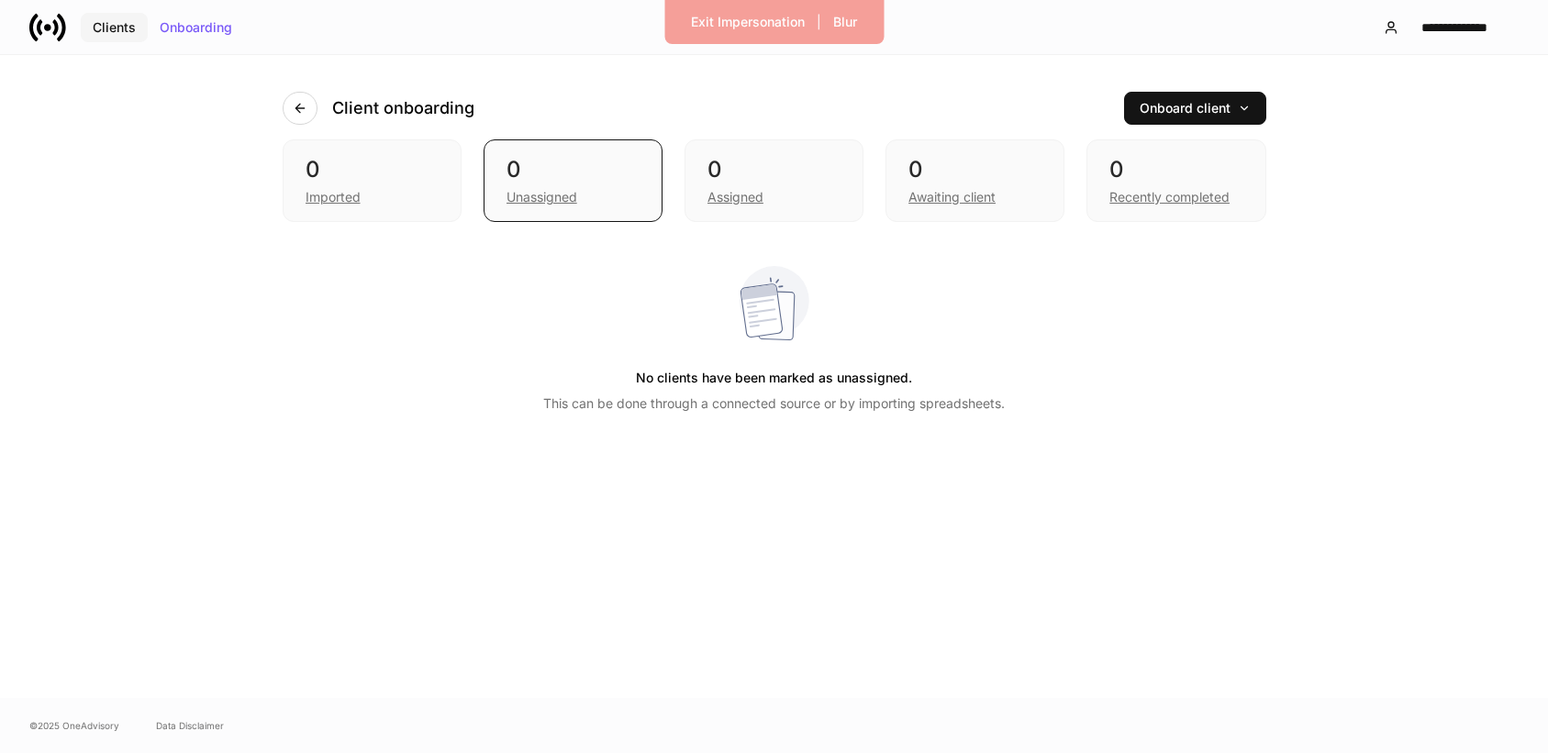
click at [94, 27] on div "Clients" at bounding box center [114, 27] width 43 height 13
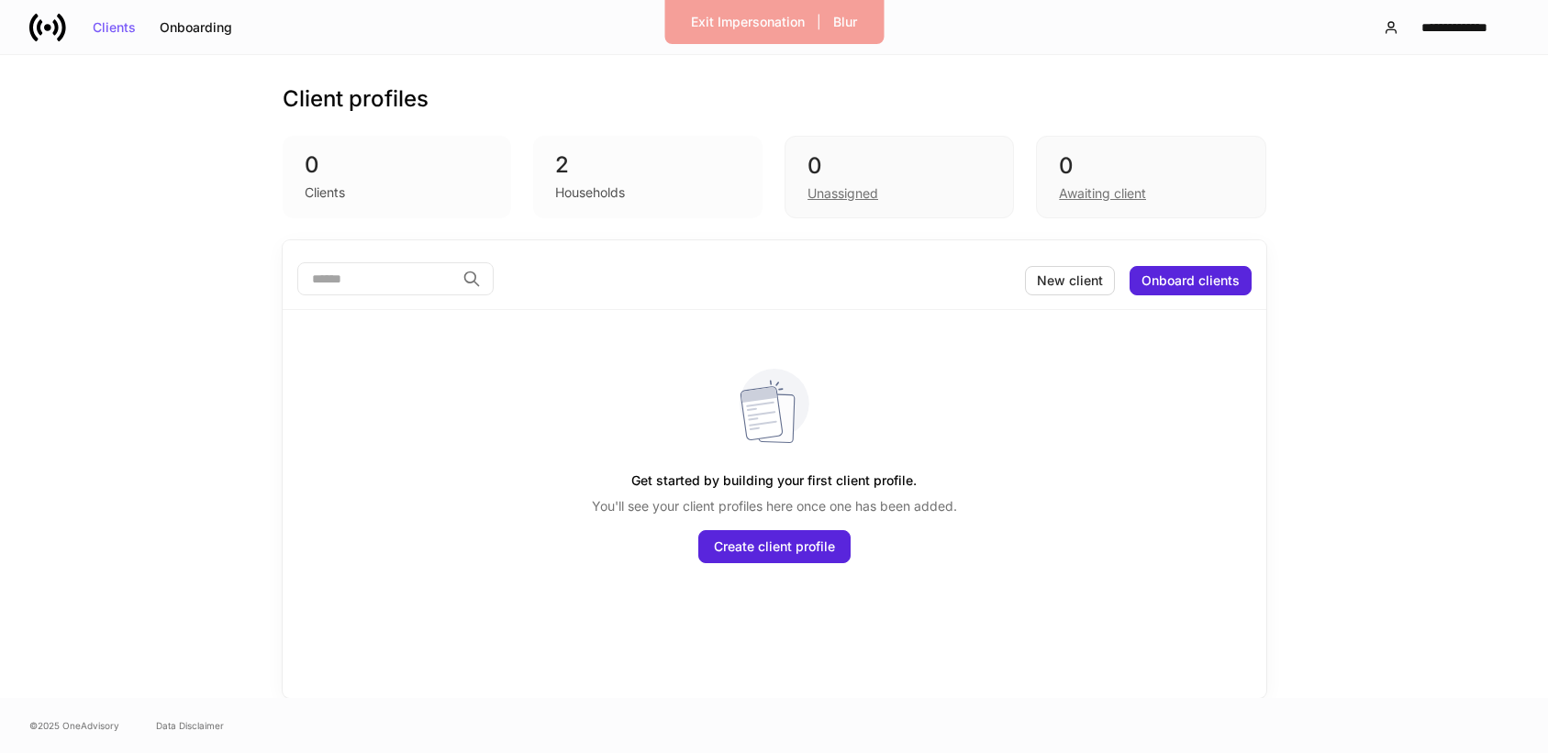
click at [539, 176] on div "2 Households" at bounding box center [647, 177] width 229 height 83
click at [850, 208] on div "0 Unassigned" at bounding box center [899, 177] width 229 height 83
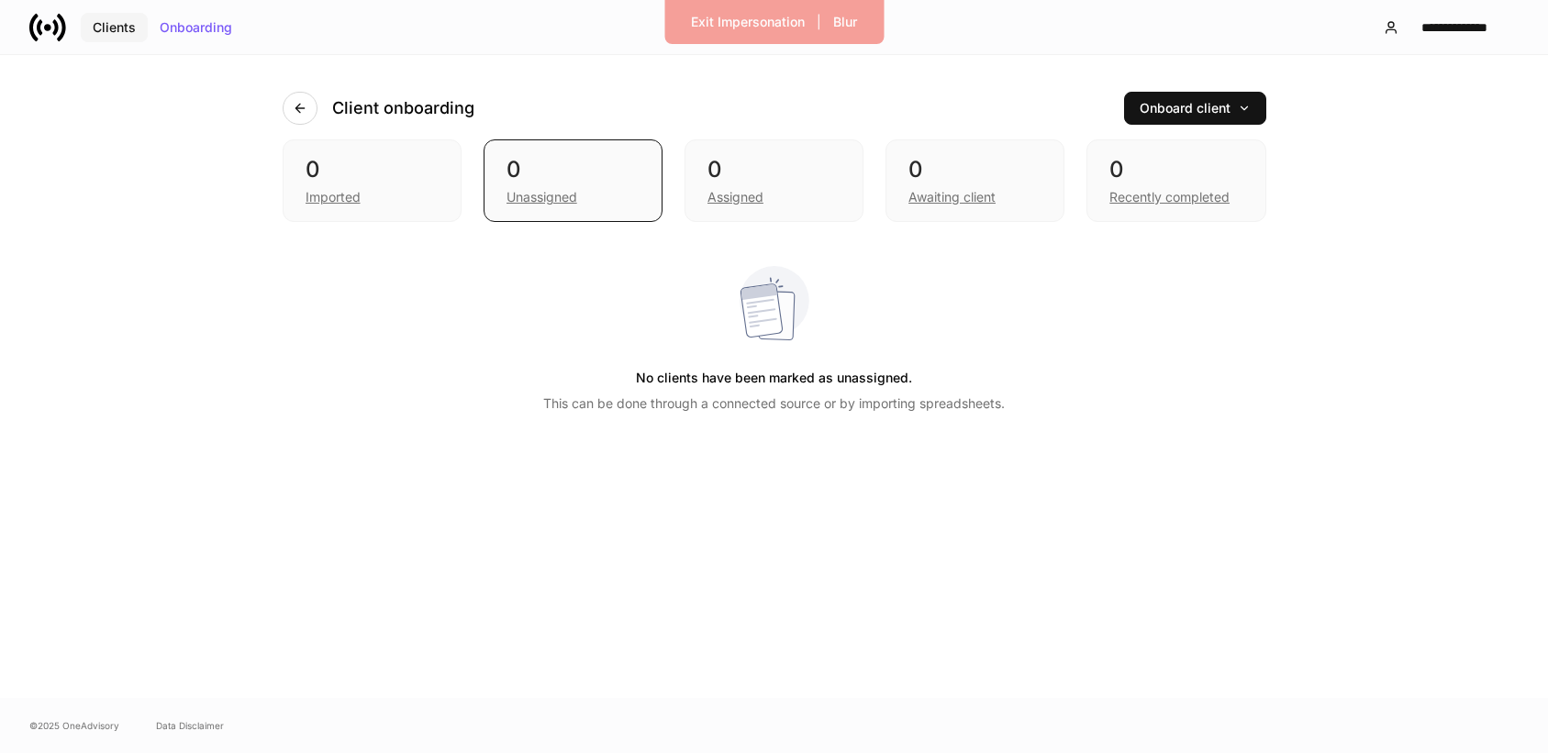
click at [98, 32] on div "Clients" at bounding box center [114, 27] width 43 height 13
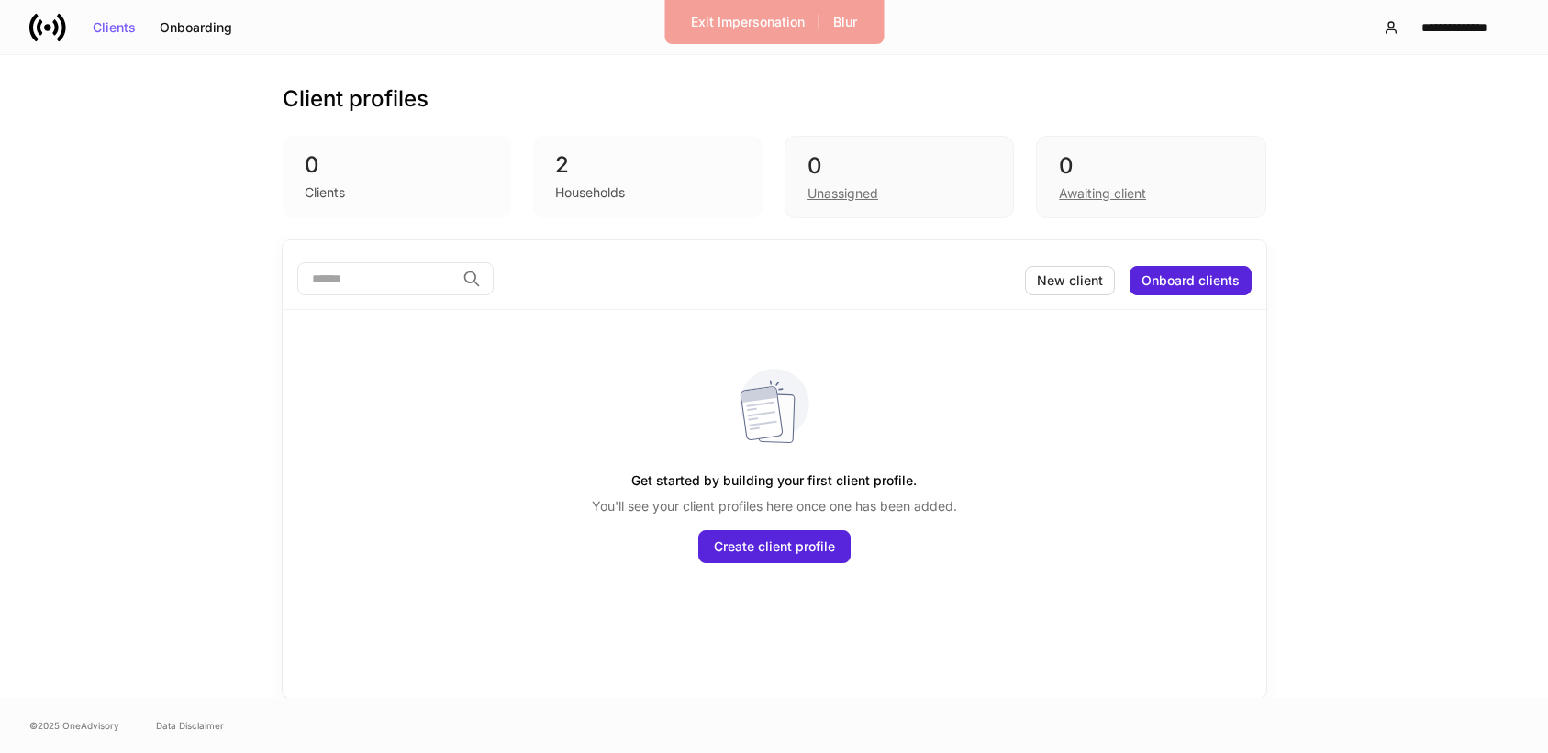
click at [585, 182] on div "Households" at bounding box center [647, 191] width 185 height 22
click at [448, 195] on div "Clients" at bounding box center [397, 191] width 185 height 22
